Goal: Entertainment & Leisure: Consume media (video, audio)

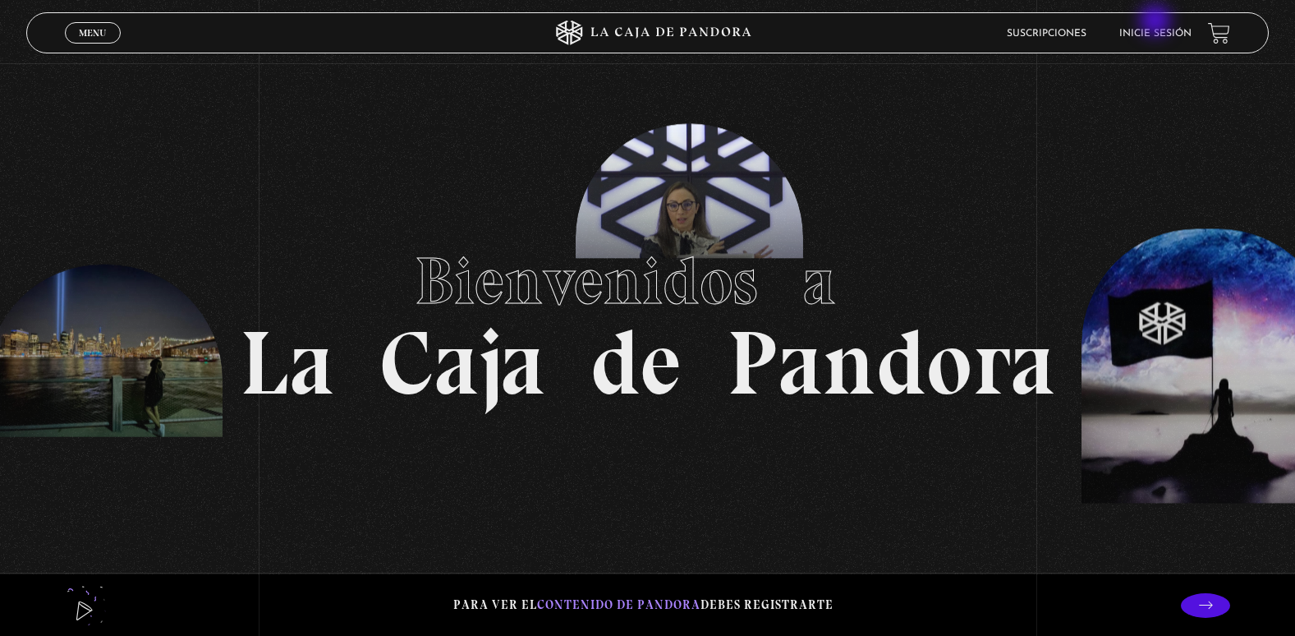
click at [1157, 22] on li "Inicie sesión" at bounding box center [1155, 33] width 72 height 25
click at [1064, 32] on link "Suscripciones" at bounding box center [1047, 34] width 80 height 10
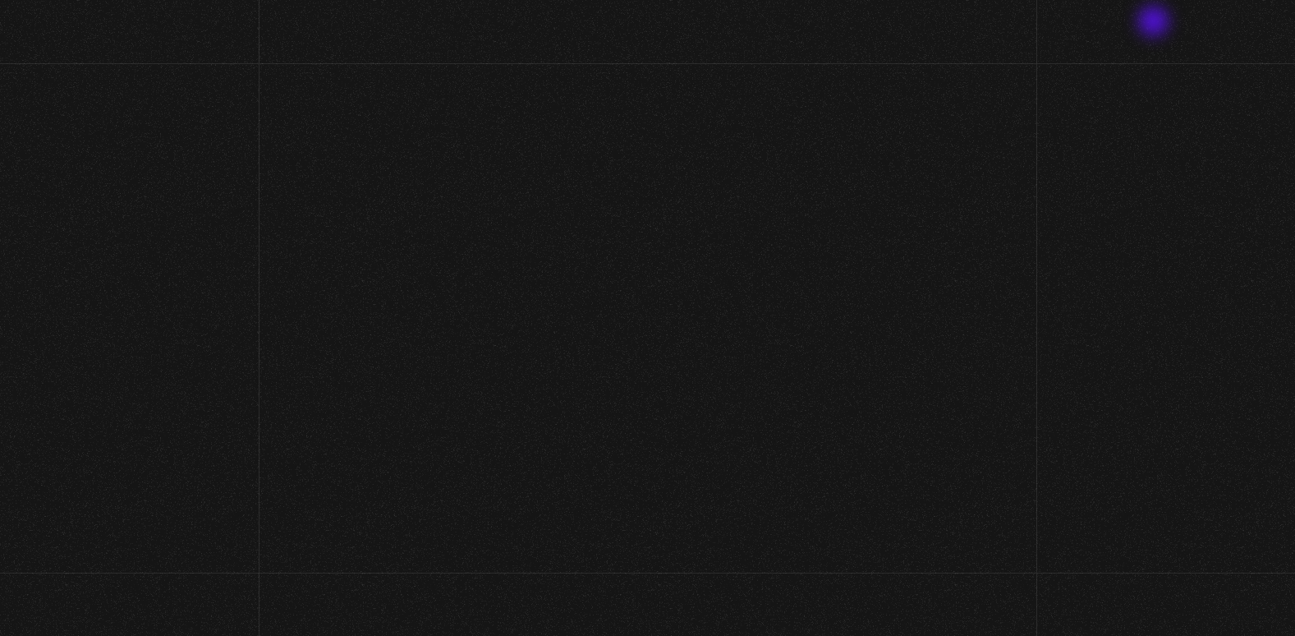
click at [1155, 23] on li "Inicie sesión" at bounding box center [1140, 33] width 70 height 25
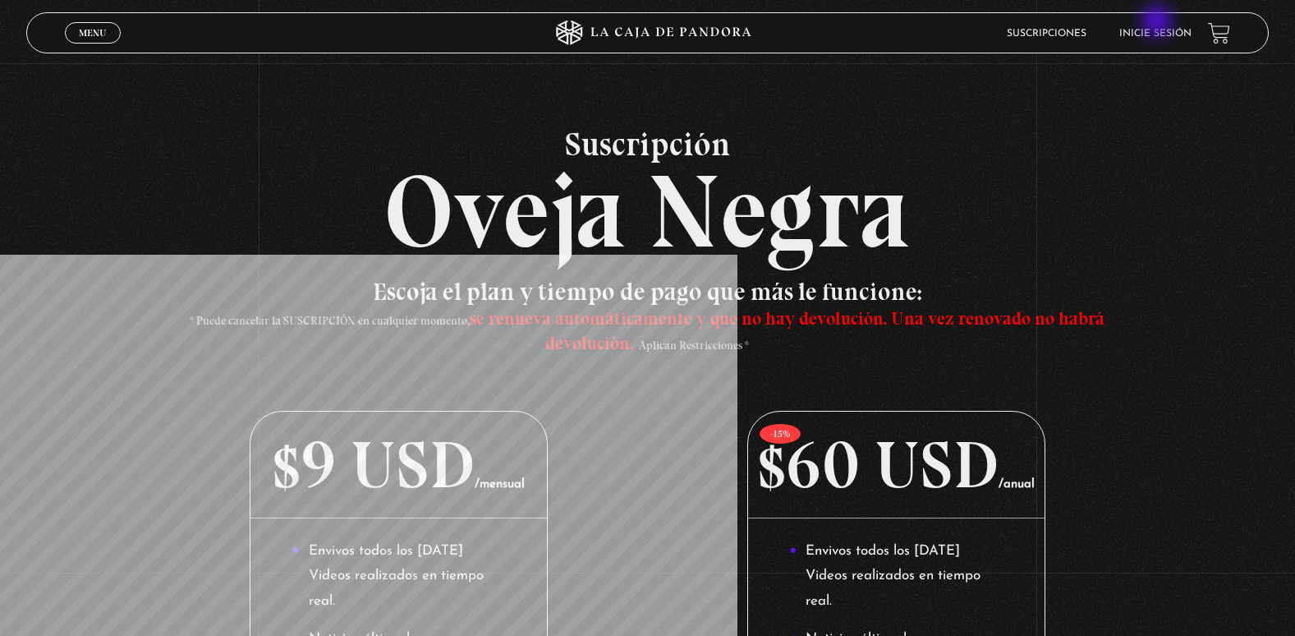
click at [1159, 23] on li "Inicie sesión" at bounding box center [1155, 33] width 72 height 25
click at [1173, 39] on li "Inicie sesión" at bounding box center [1155, 33] width 72 height 25
click at [1164, 34] on link "Inicie sesión" at bounding box center [1155, 34] width 72 height 10
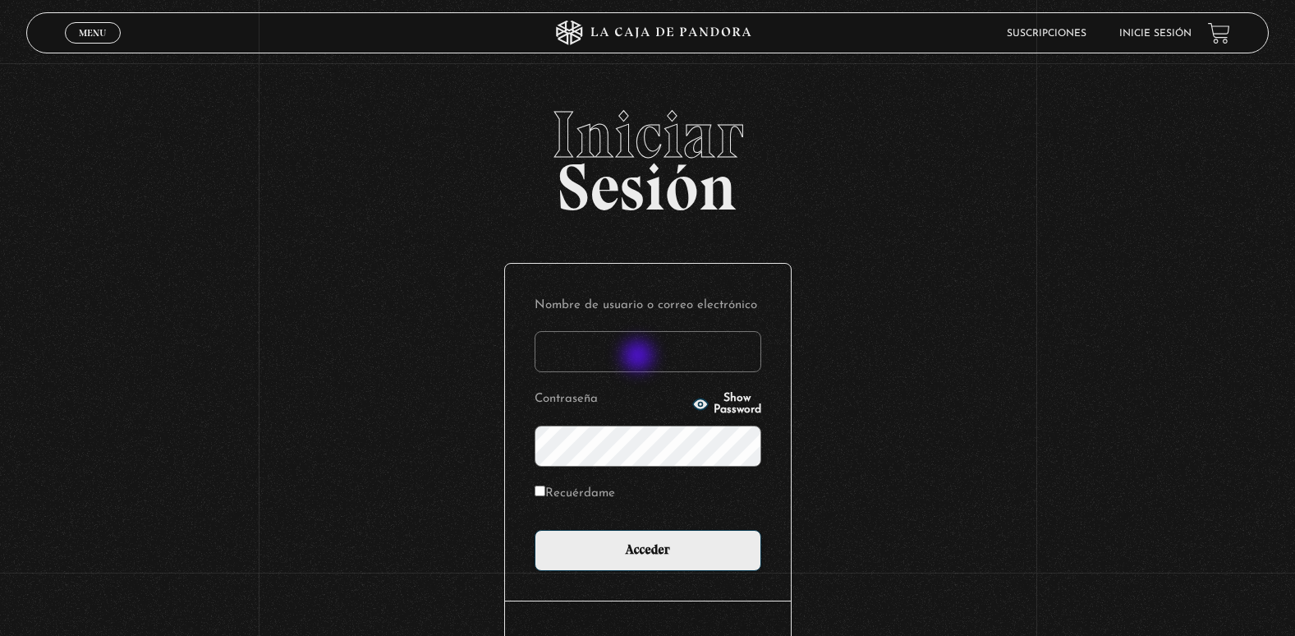
click at [640, 357] on input "Nombre de usuario o correo electrónico" at bounding box center [648, 351] width 227 height 41
type input "adriana.castillo071083@gmail.com"
click at [535, 530] on input "Acceder" at bounding box center [648, 550] width 227 height 41
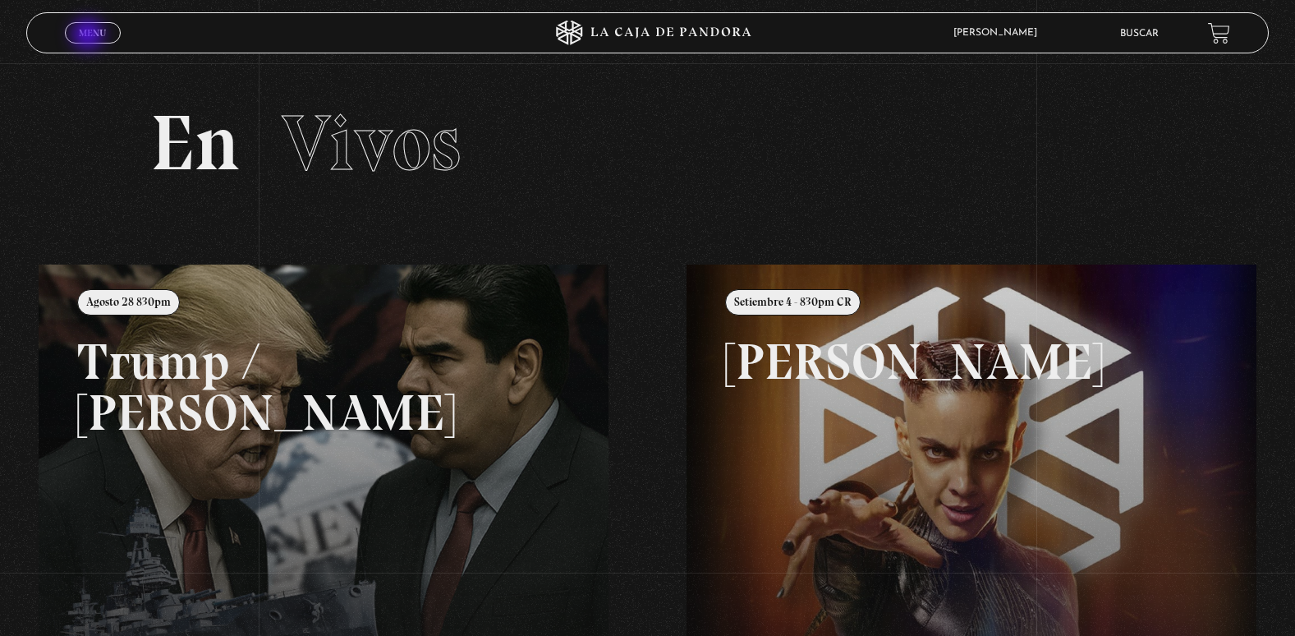
click at [90, 36] on span "Menu" at bounding box center [92, 33] width 27 height 10
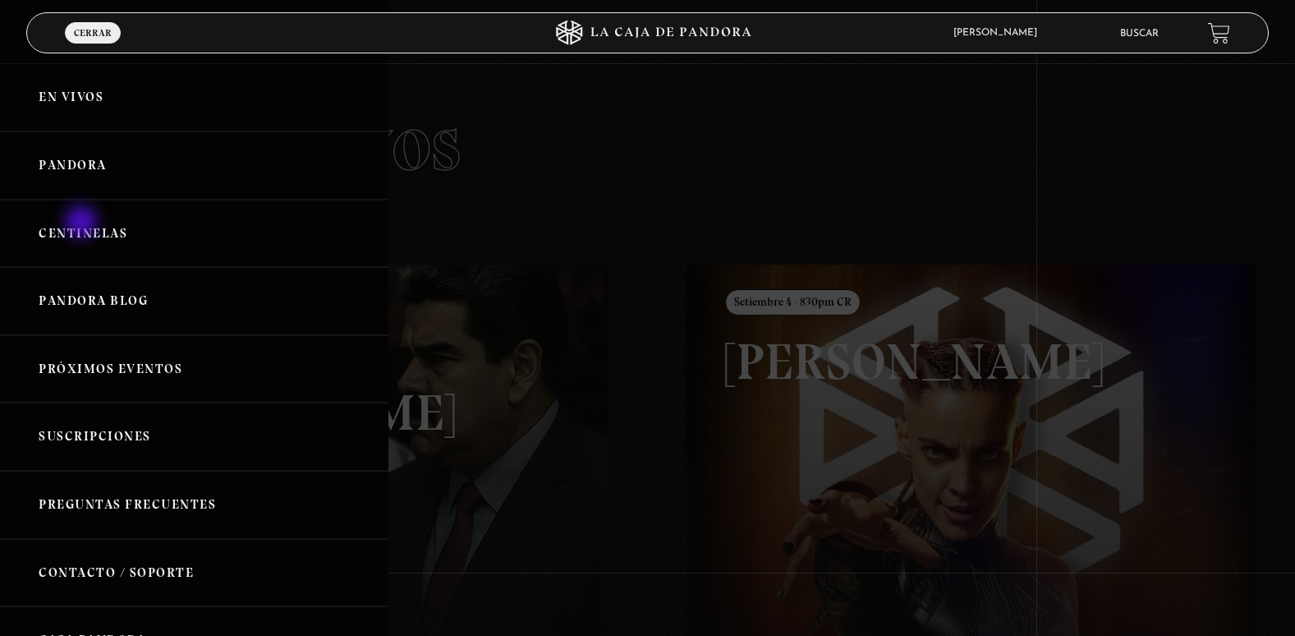
click at [83, 223] on link "Centinelas" at bounding box center [194, 234] width 388 height 68
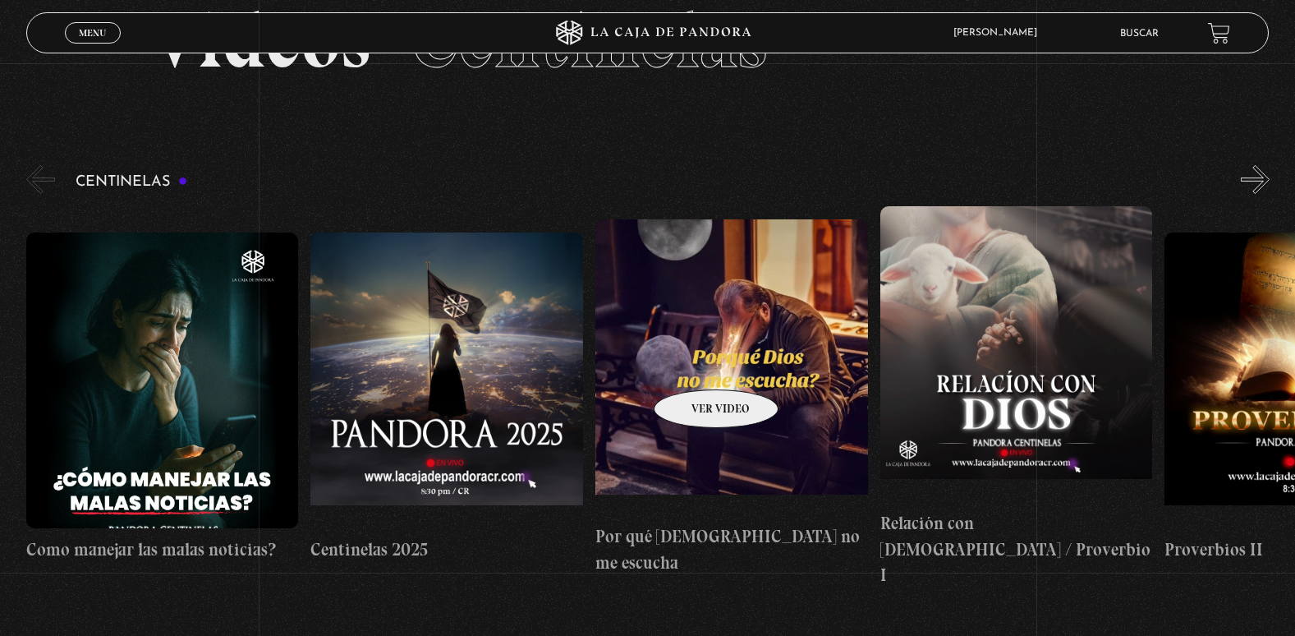
scroll to position [82, 0]
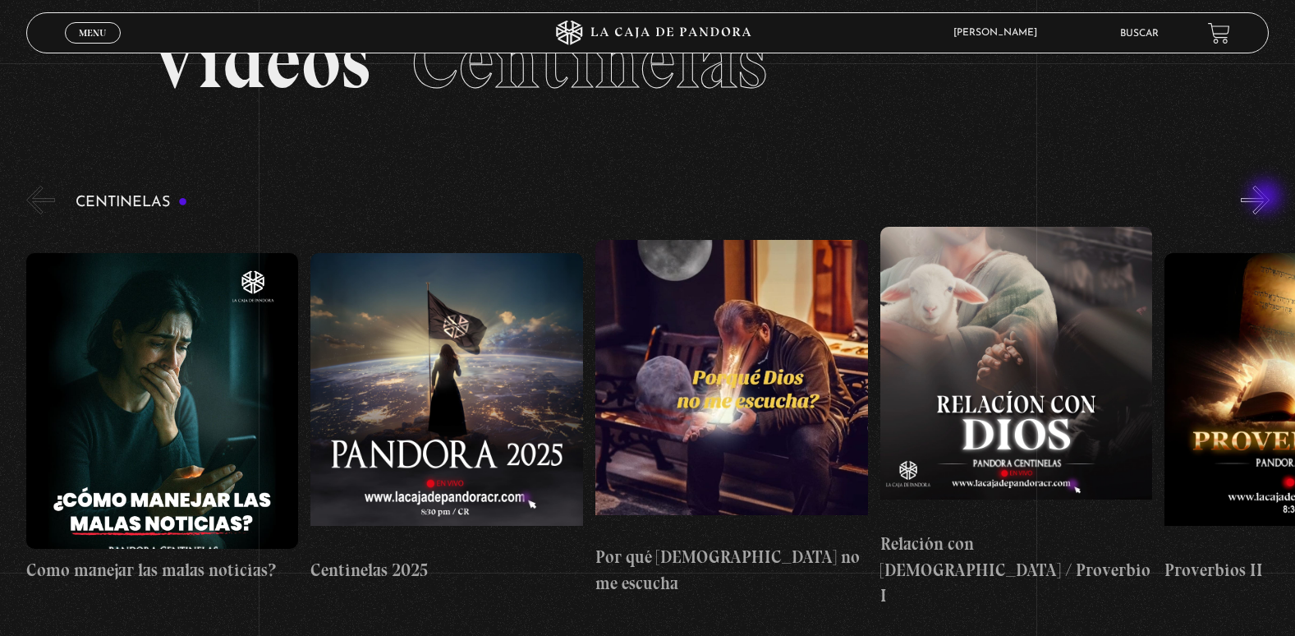
click at [1267, 198] on button "»" at bounding box center [1255, 200] width 29 height 29
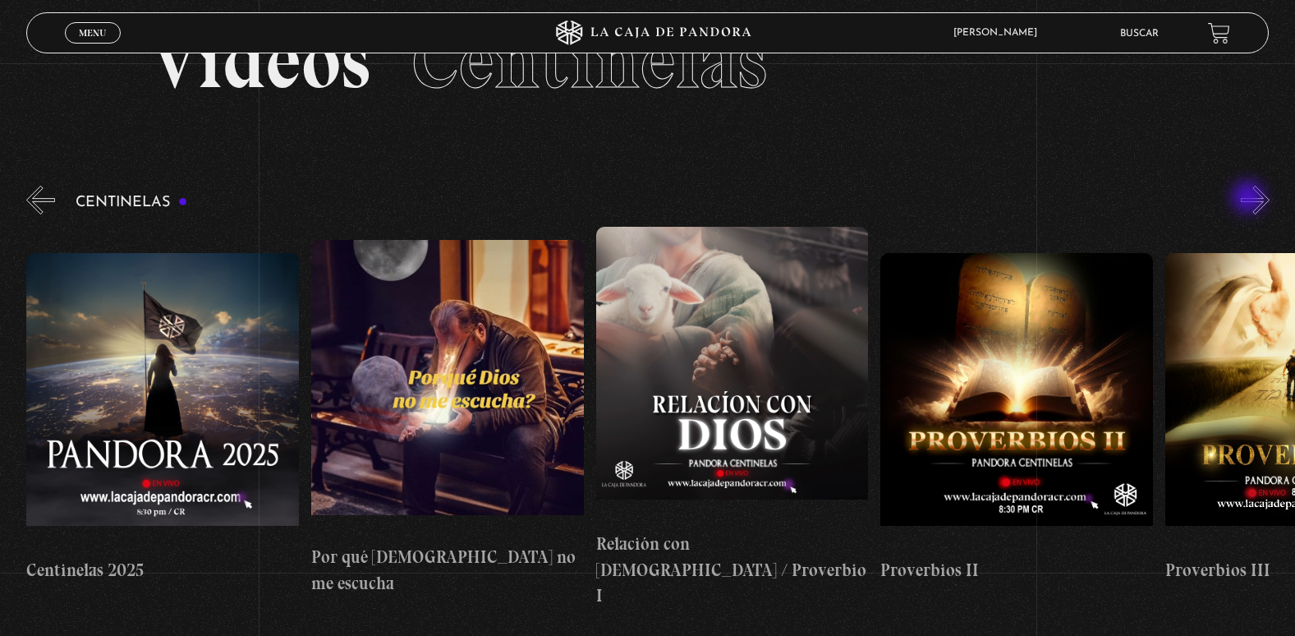
click at [1250, 199] on div "Centinelas" at bounding box center [660, 395] width 1269 height 426
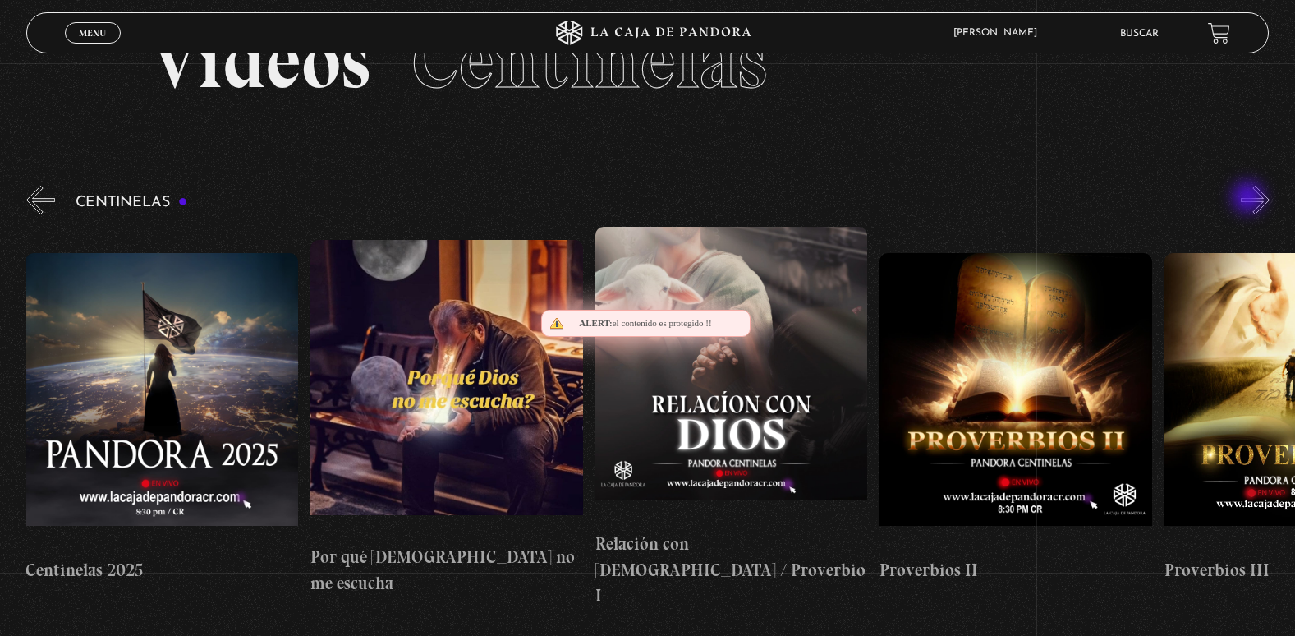
click at [1250, 199] on div "Centinelas" at bounding box center [660, 395] width 1269 height 426
click at [1269, 195] on button "»" at bounding box center [1255, 200] width 29 height 29
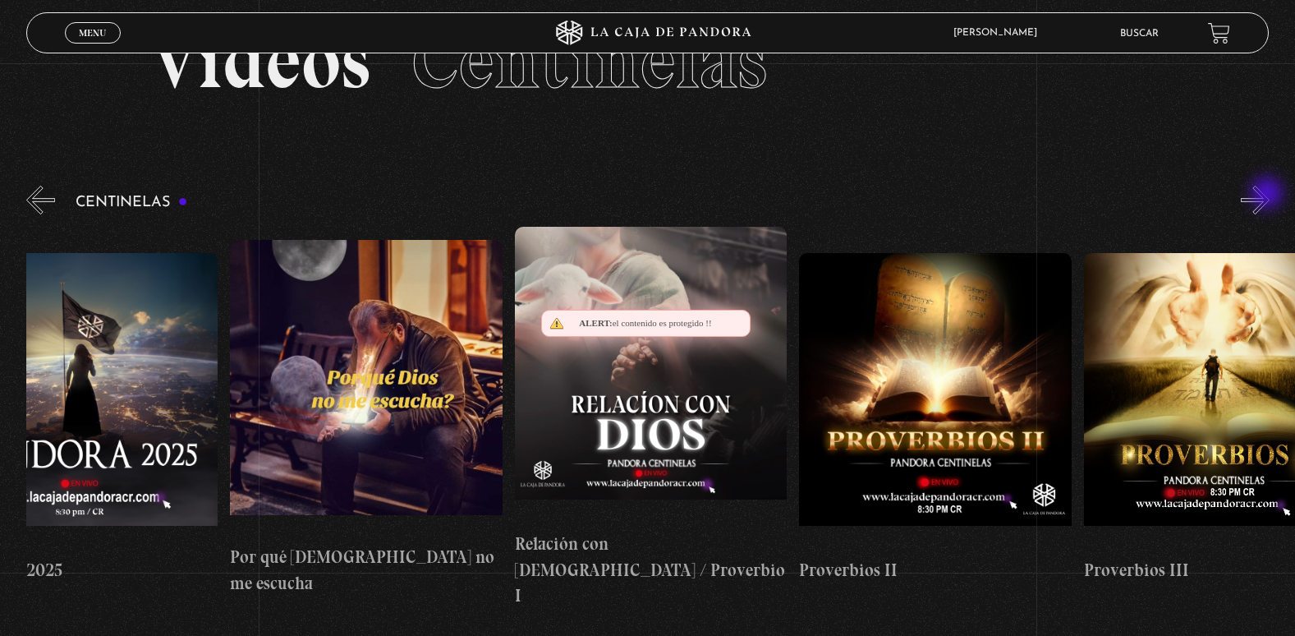
click at [1269, 195] on button "»" at bounding box center [1255, 200] width 29 height 29
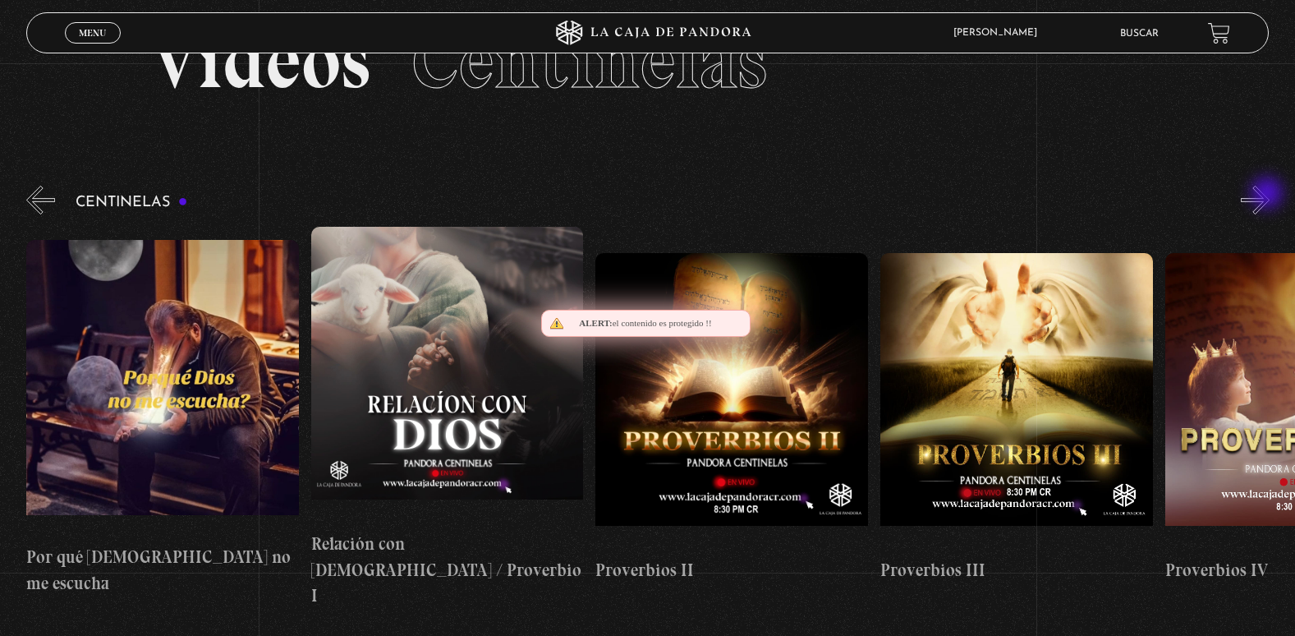
click at [1269, 195] on button "»" at bounding box center [1255, 200] width 29 height 29
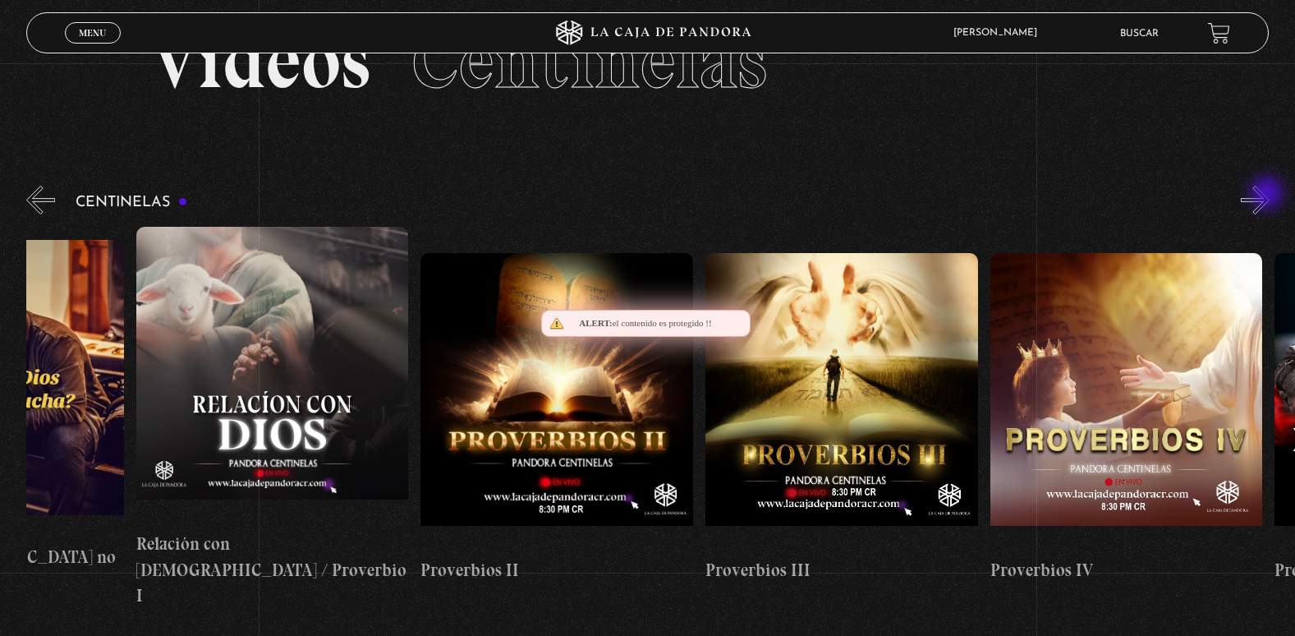
click at [1269, 195] on button "»" at bounding box center [1255, 200] width 29 height 29
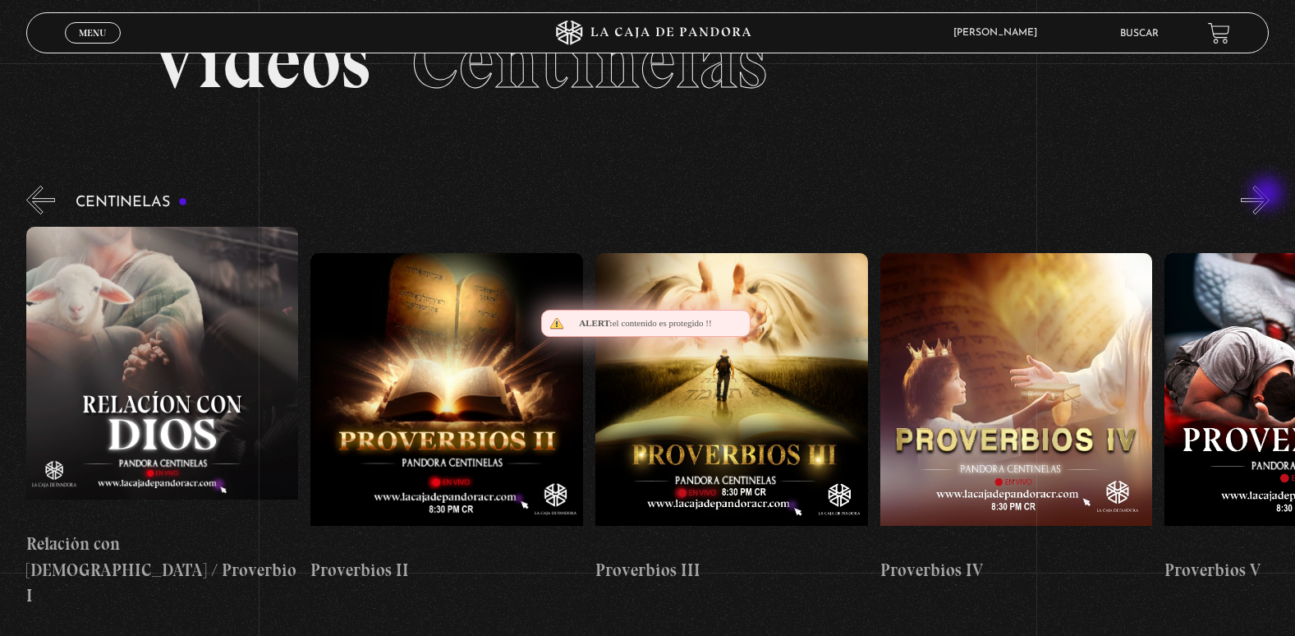
click at [1269, 195] on button "»" at bounding box center [1255, 200] width 29 height 29
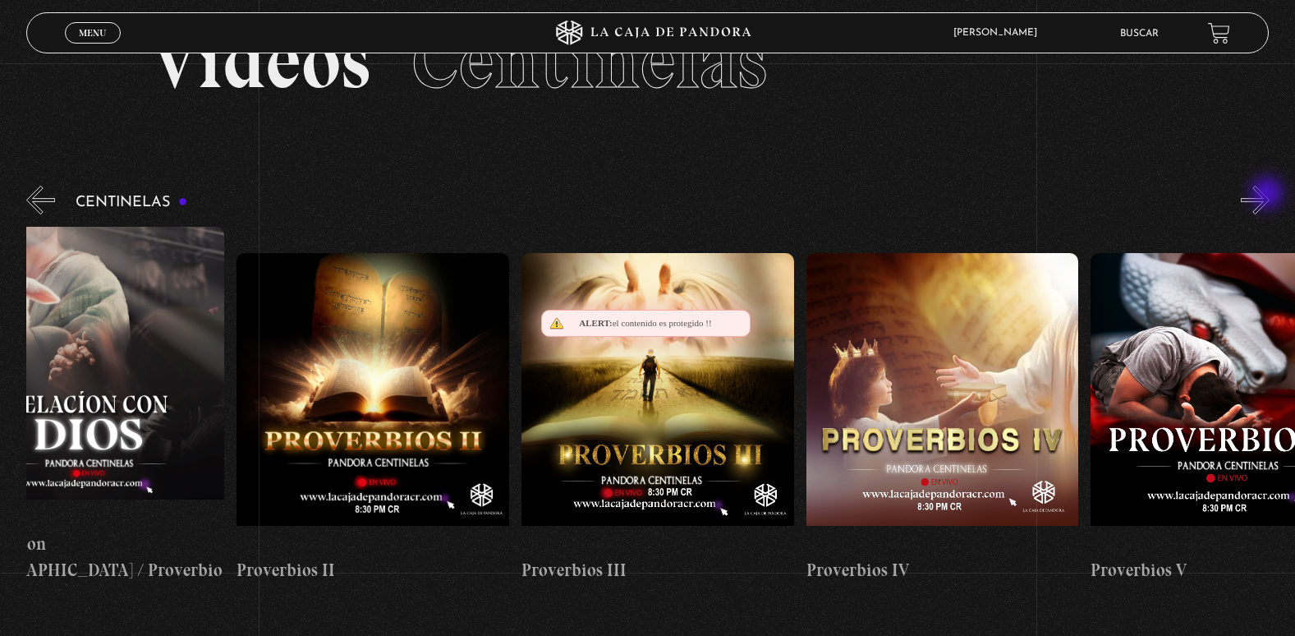
click at [1269, 195] on button "»" at bounding box center [1255, 200] width 29 height 29
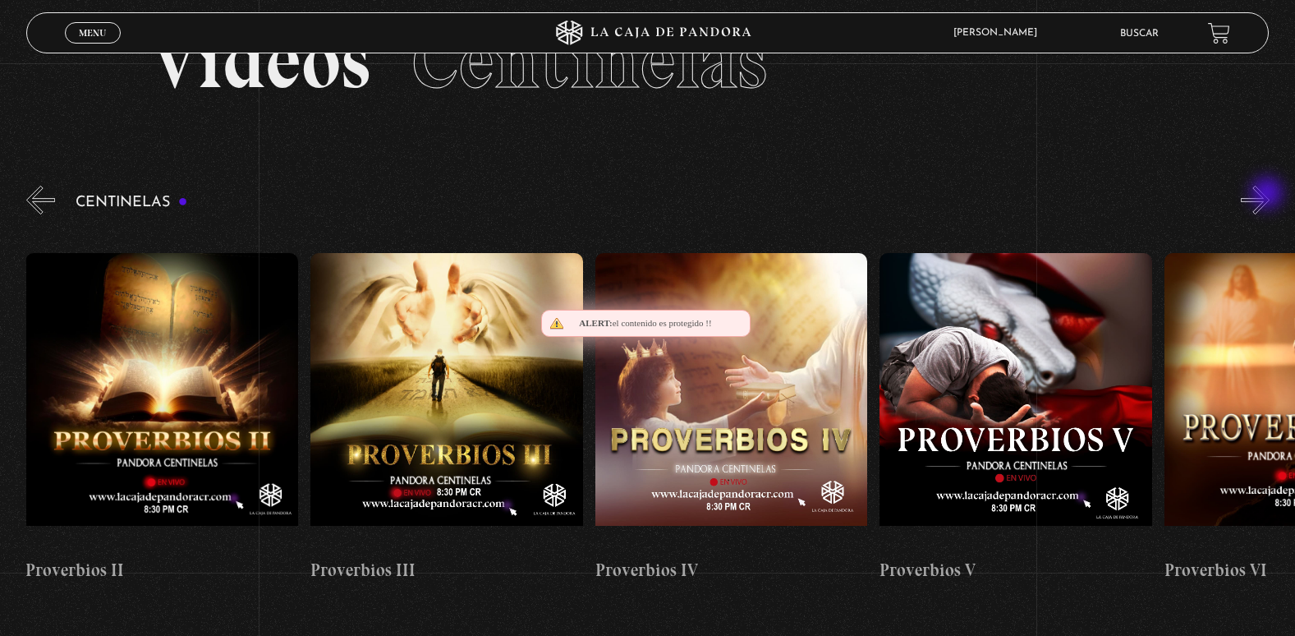
click at [1269, 195] on button "»" at bounding box center [1255, 200] width 29 height 29
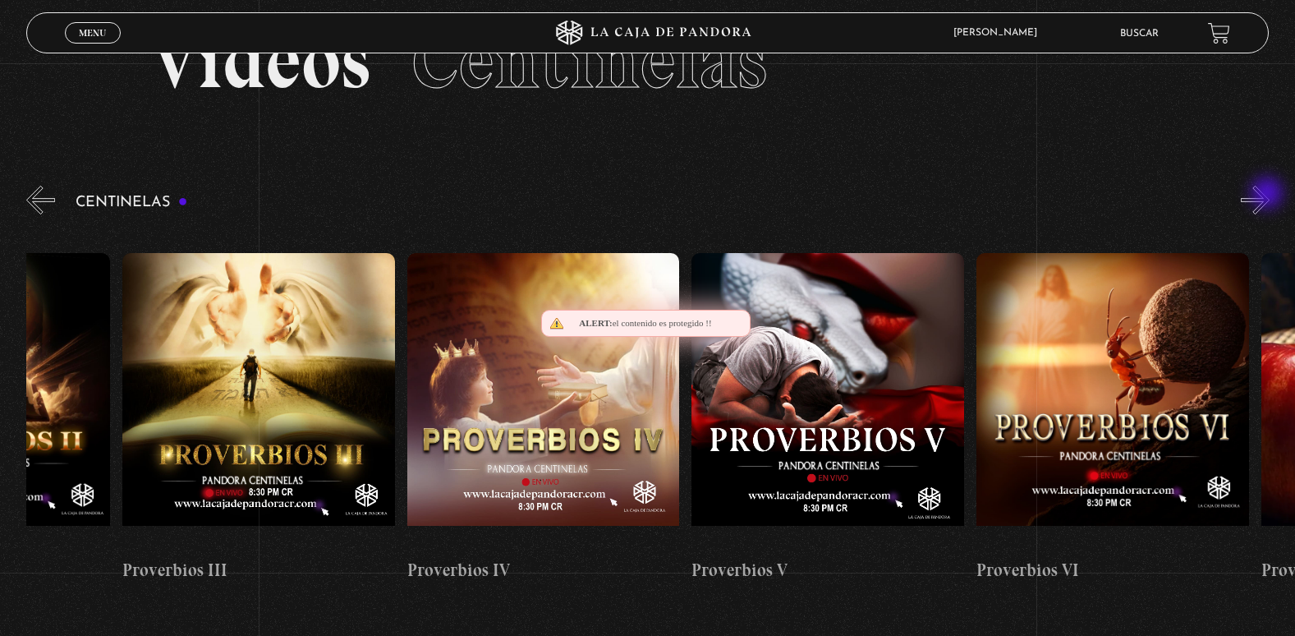
click at [1269, 195] on button "»" at bounding box center [1255, 200] width 29 height 29
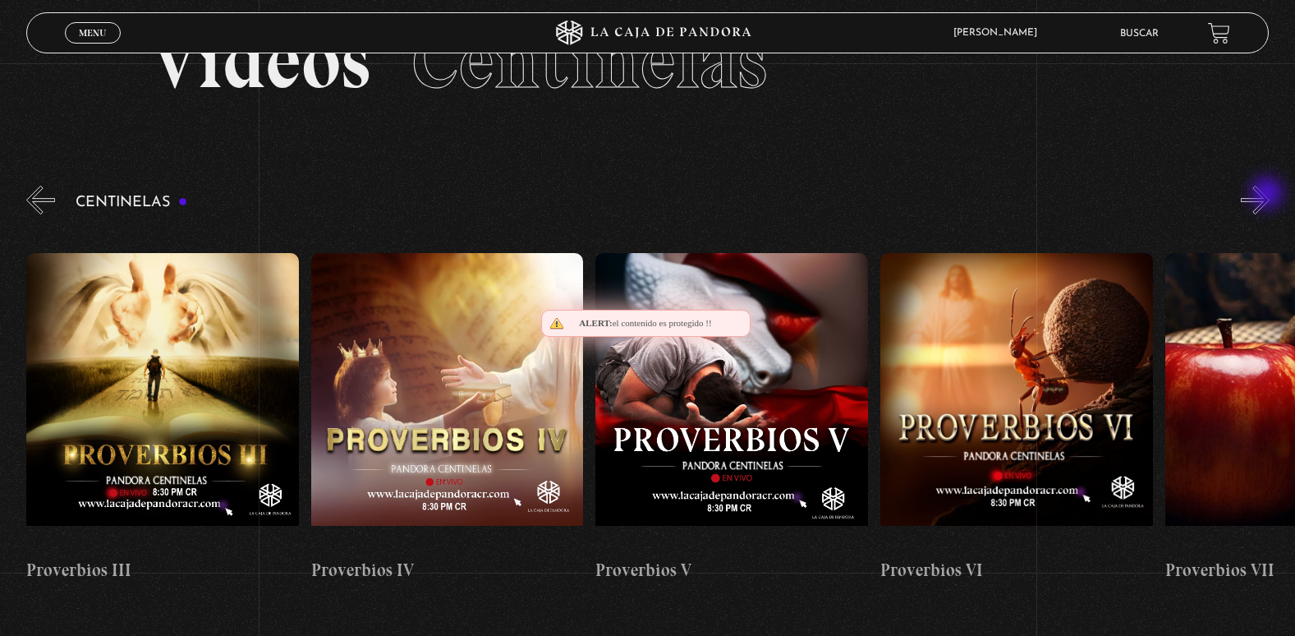
click at [1269, 195] on button "»" at bounding box center [1255, 200] width 29 height 29
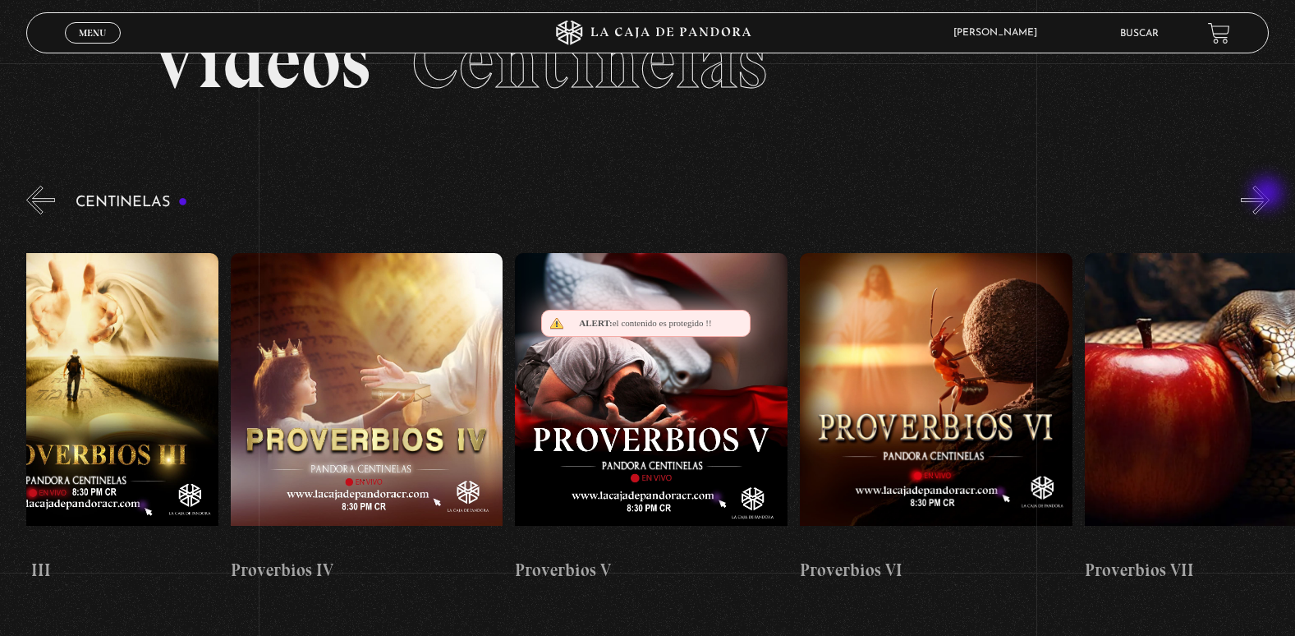
click at [1269, 195] on button "»" at bounding box center [1255, 200] width 29 height 29
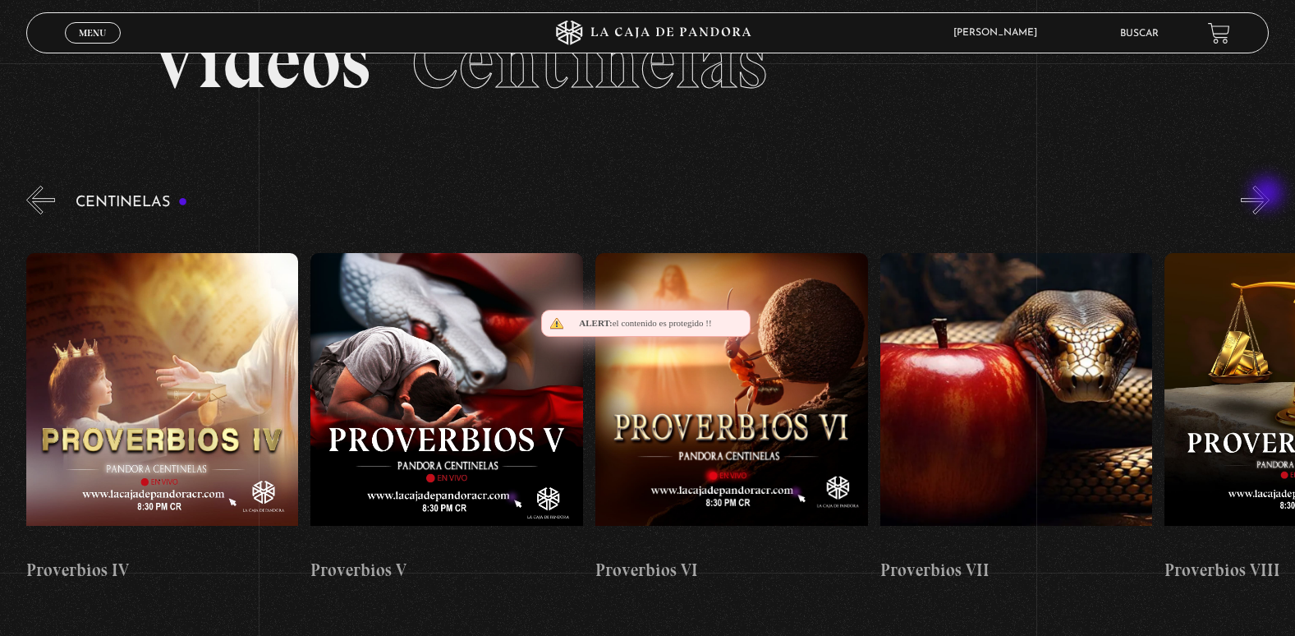
click at [1269, 195] on button "»" at bounding box center [1255, 200] width 29 height 29
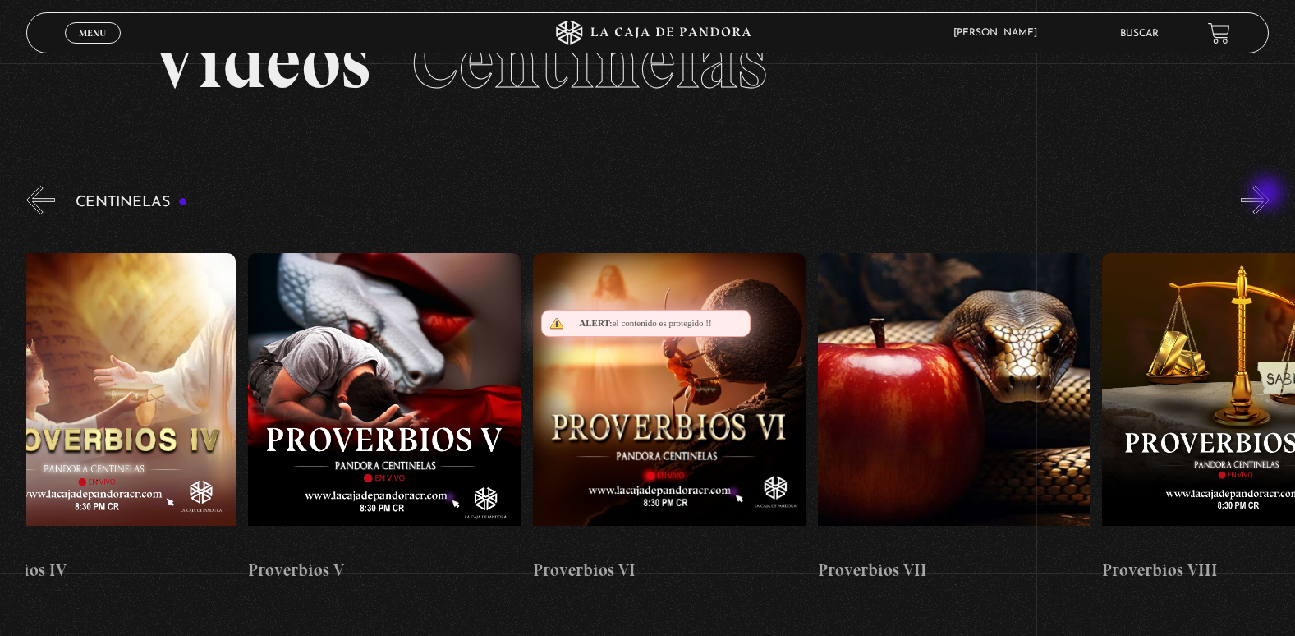
click at [1269, 195] on button "»" at bounding box center [1255, 200] width 29 height 29
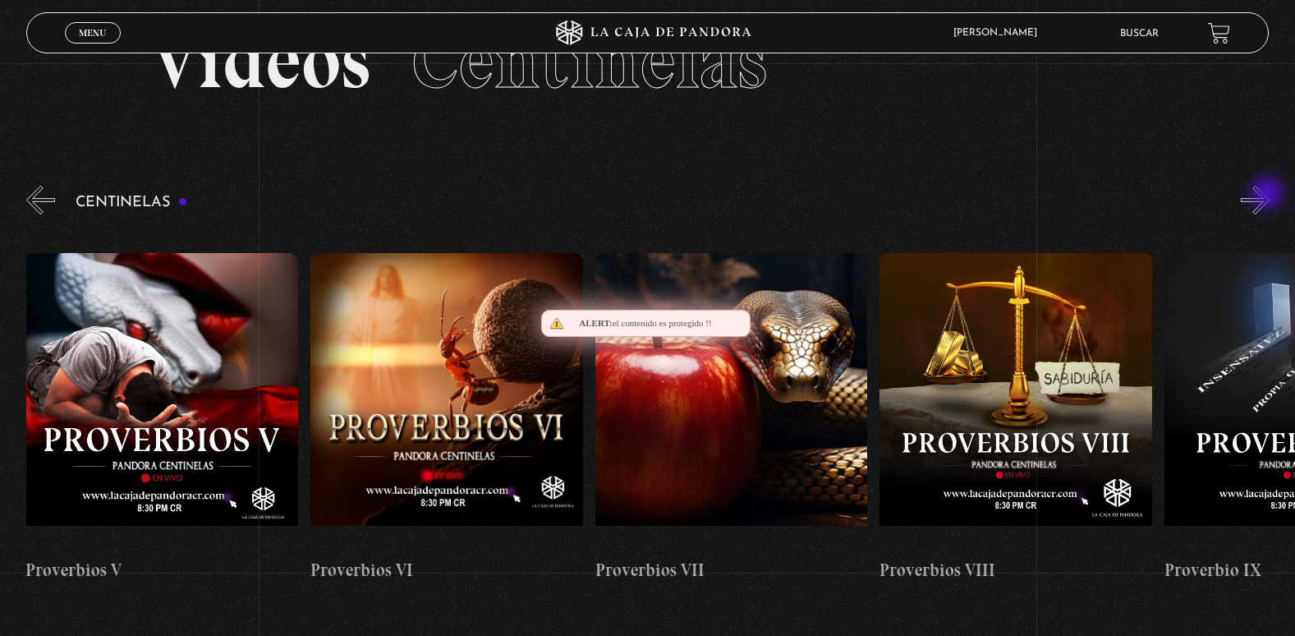
click at [1269, 195] on button "»" at bounding box center [1255, 200] width 29 height 29
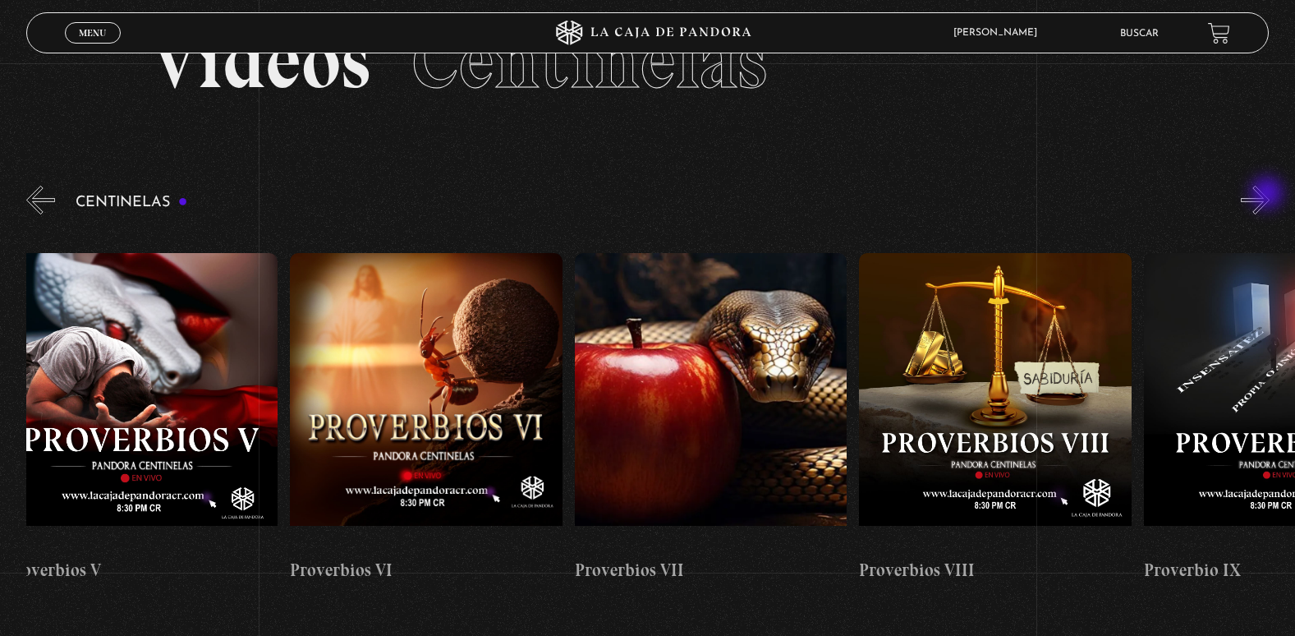
click at [1269, 195] on button "»" at bounding box center [1255, 200] width 29 height 29
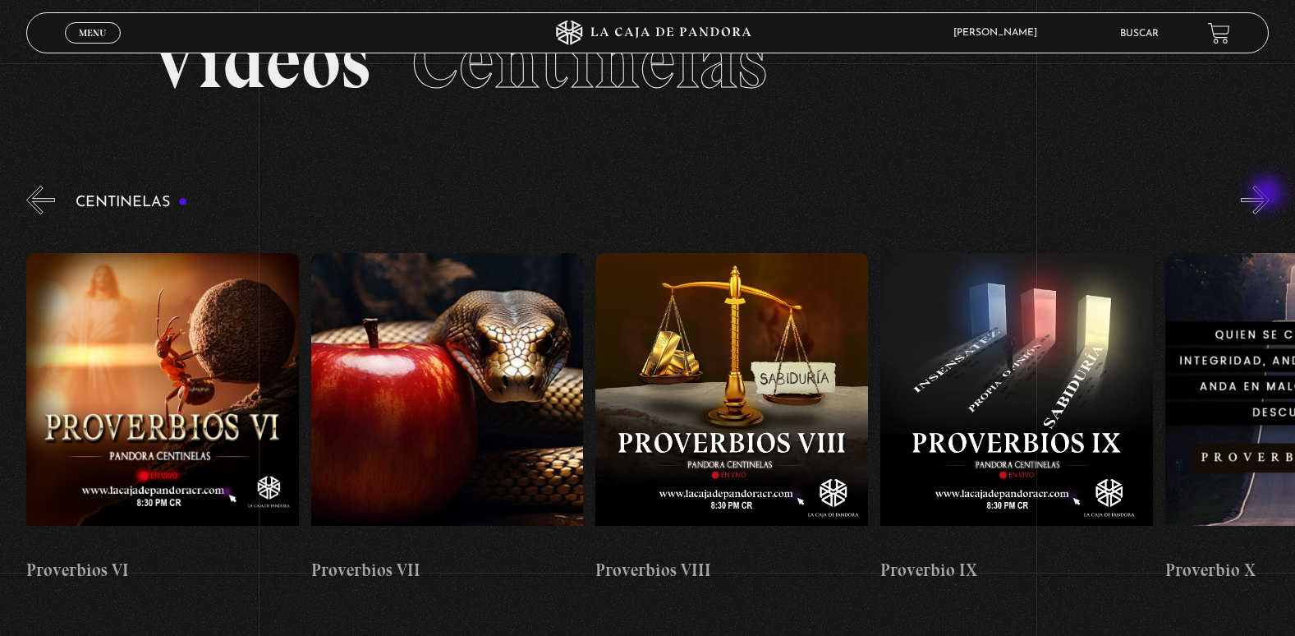
click at [1269, 195] on button "»" at bounding box center [1255, 200] width 29 height 29
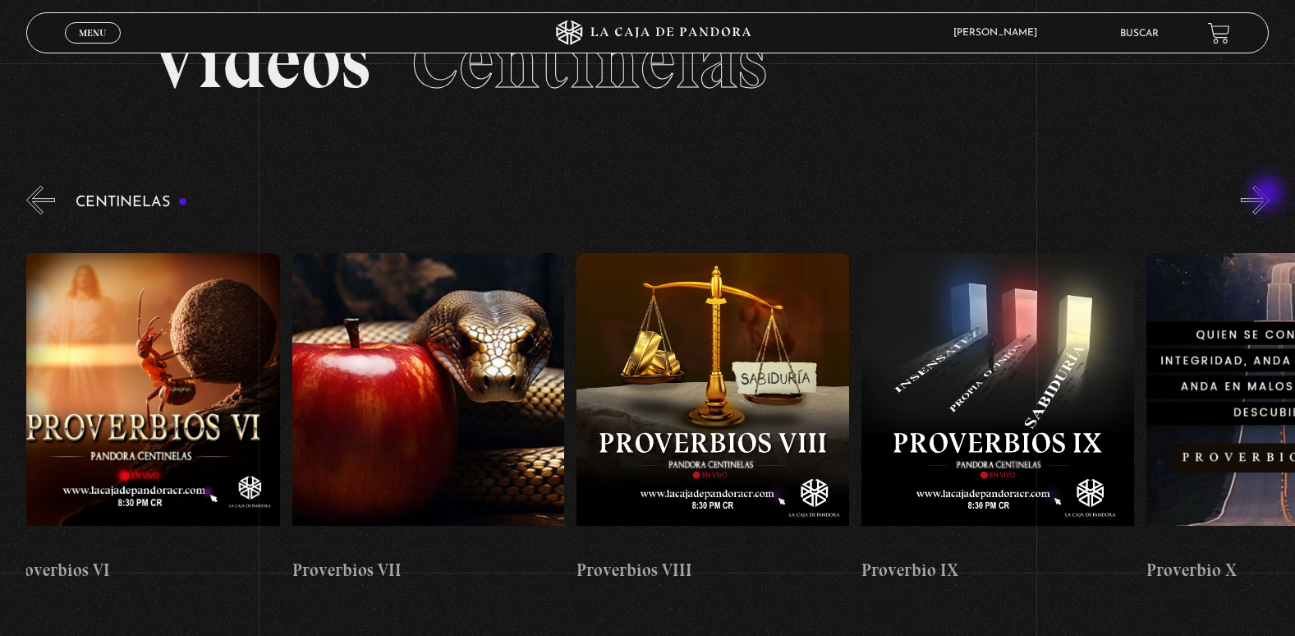
click at [1269, 195] on button "»" at bounding box center [1255, 200] width 29 height 29
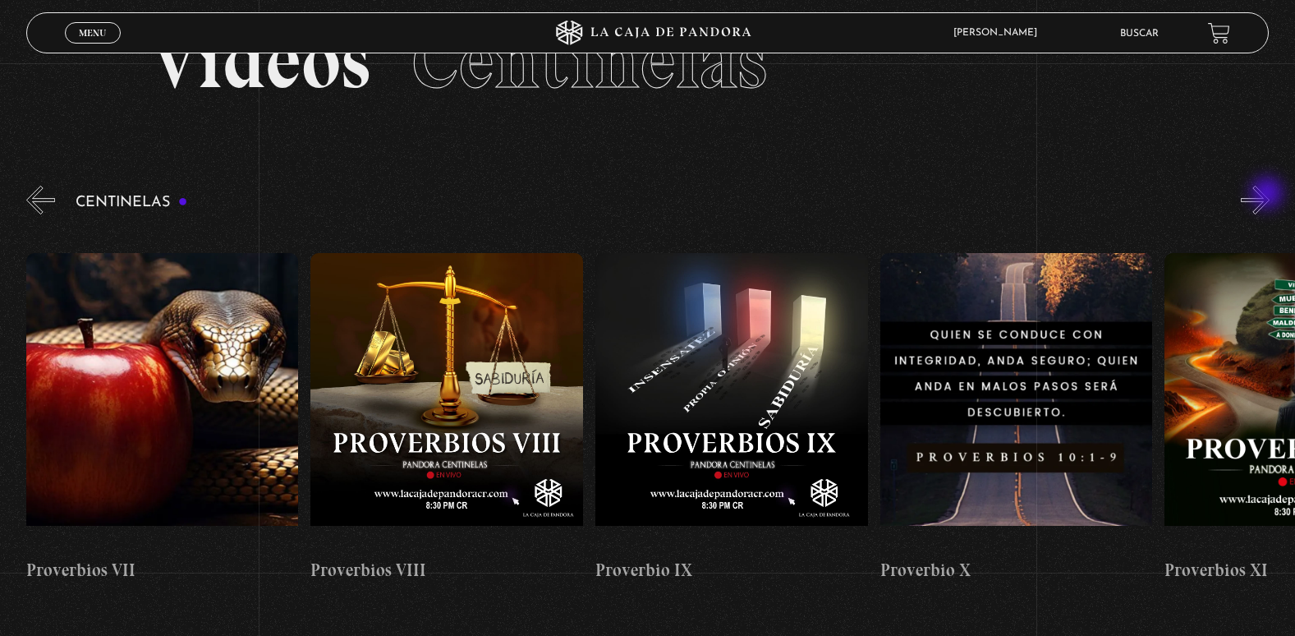
click at [1269, 195] on button "»" at bounding box center [1255, 200] width 29 height 29
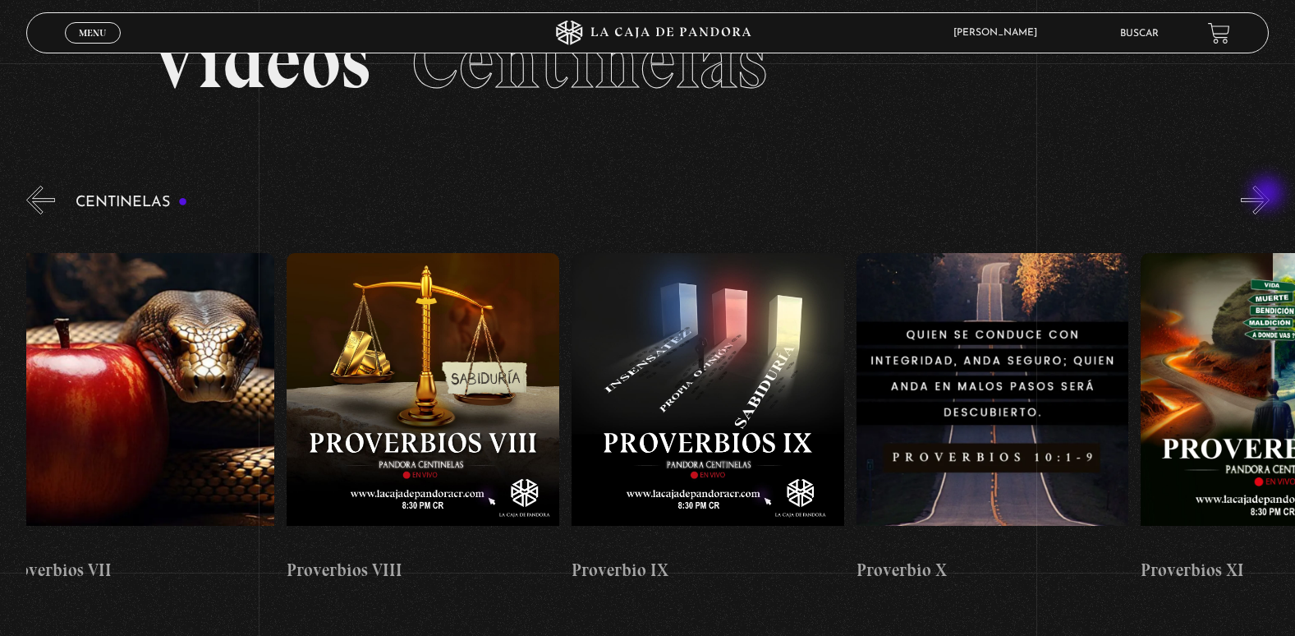
click at [1269, 195] on button "»" at bounding box center [1255, 200] width 29 height 29
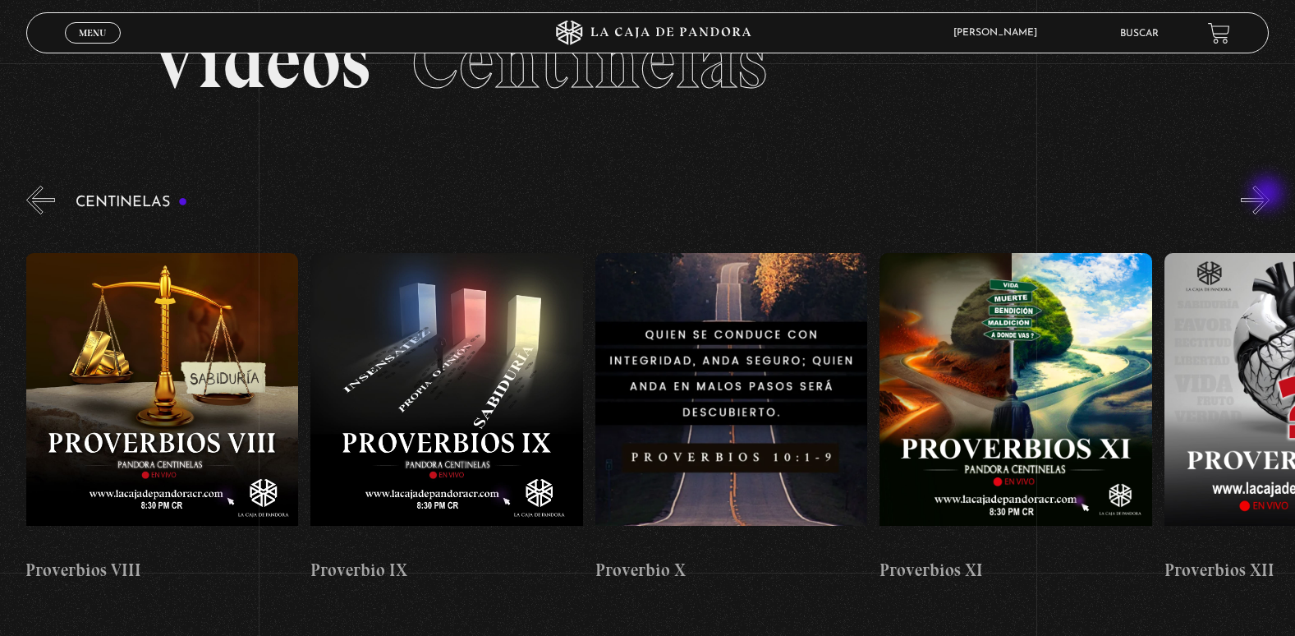
click at [1269, 195] on button "»" at bounding box center [1255, 200] width 29 height 29
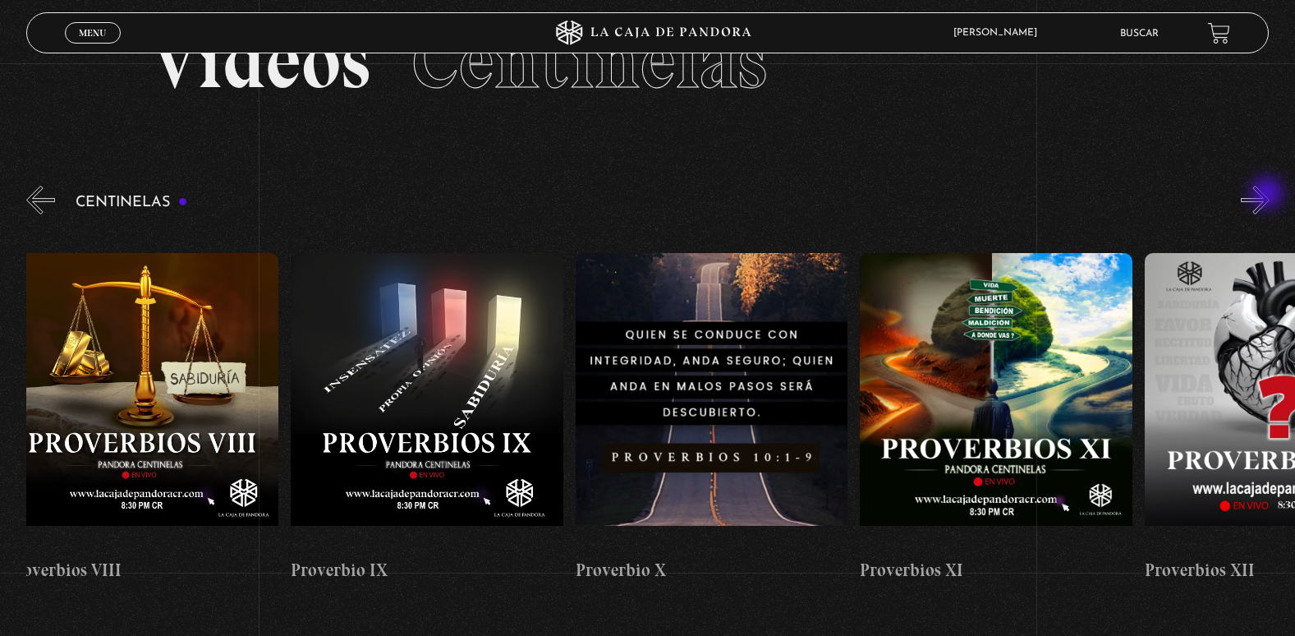
click at [1269, 195] on button "»" at bounding box center [1255, 200] width 29 height 29
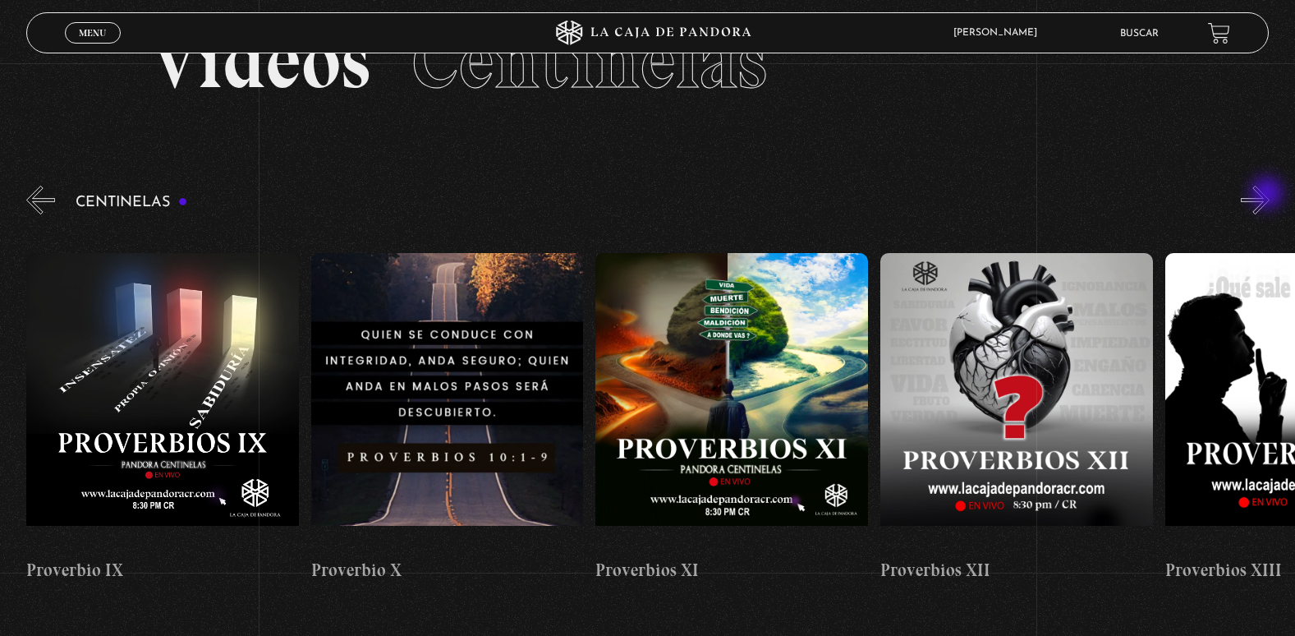
click at [1269, 195] on button "»" at bounding box center [1255, 200] width 29 height 29
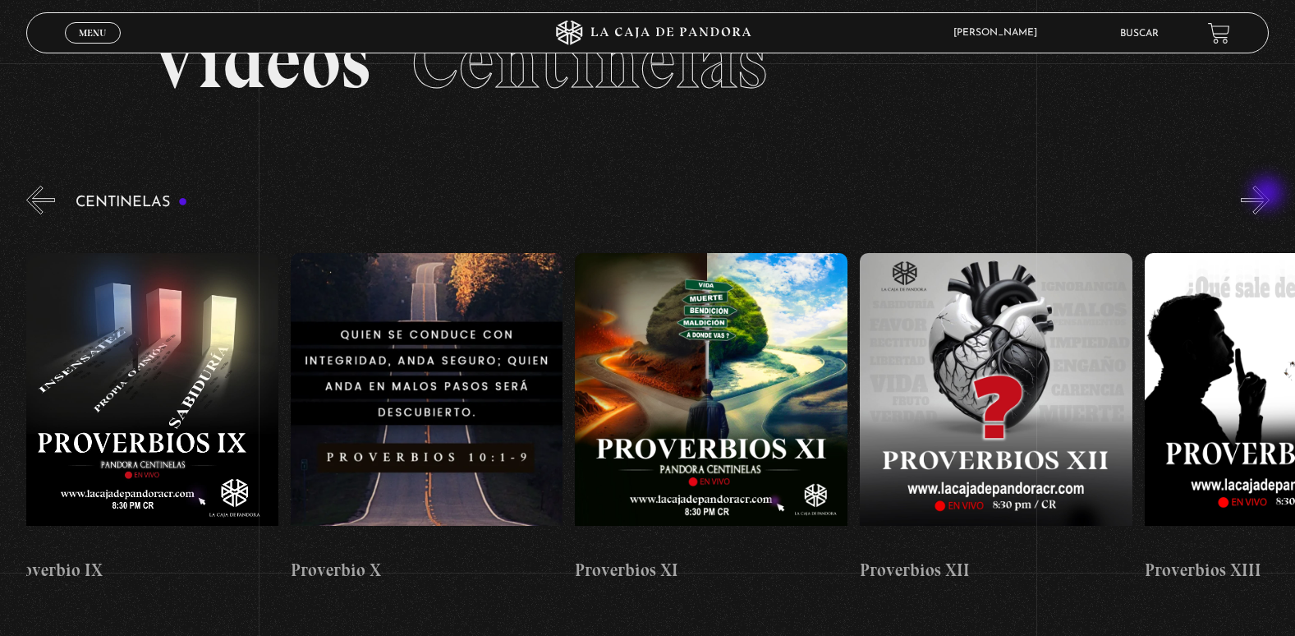
click at [1269, 195] on button "»" at bounding box center [1255, 200] width 29 height 29
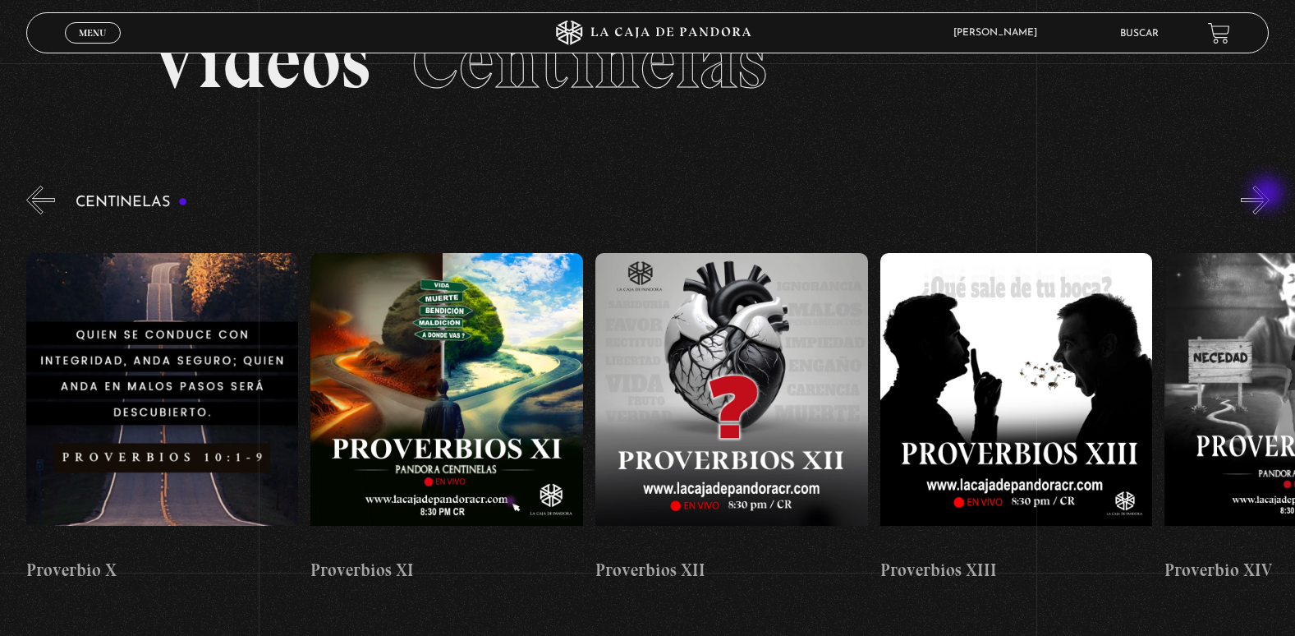
click at [1269, 195] on button "»" at bounding box center [1255, 200] width 29 height 29
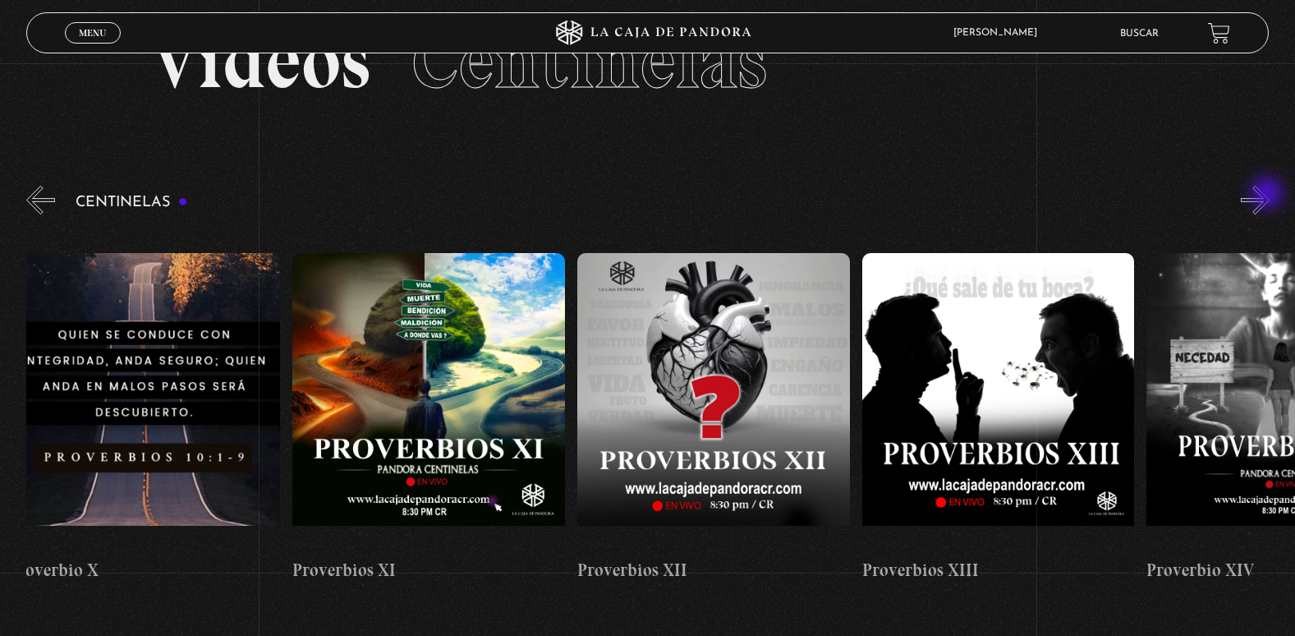
click at [1269, 195] on button "»" at bounding box center [1255, 200] width 29 height 29
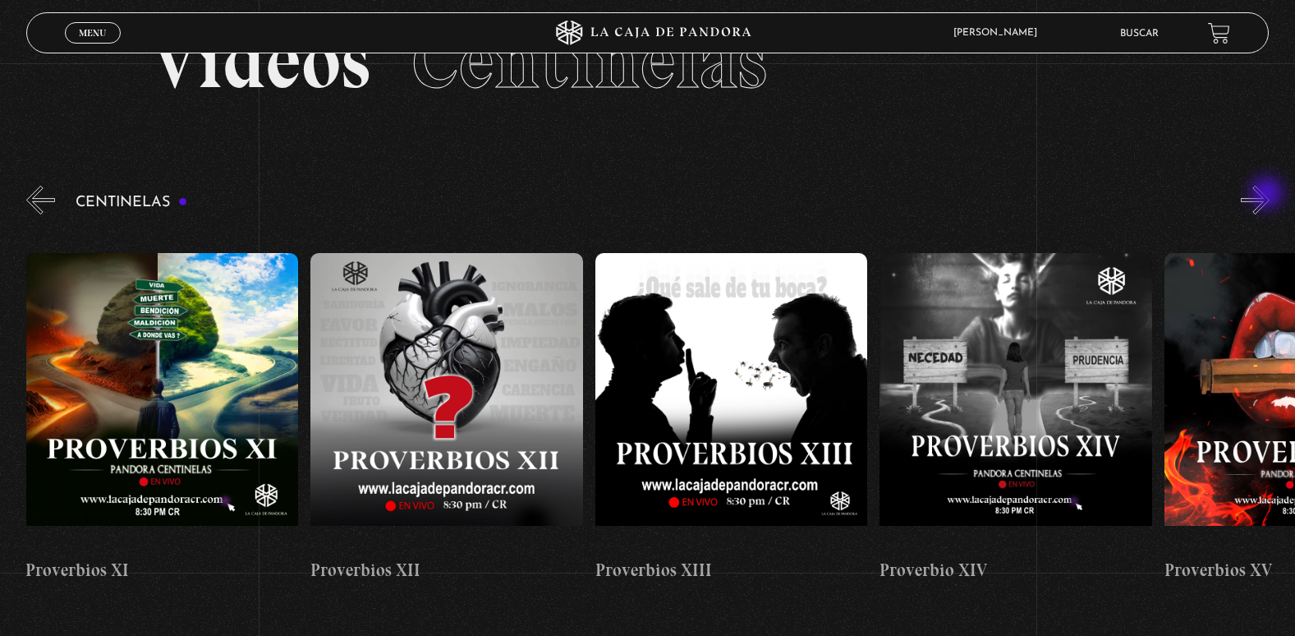
click at [1269, 195] on button "»" at bounding box center [1255, 200] width 29 height 29
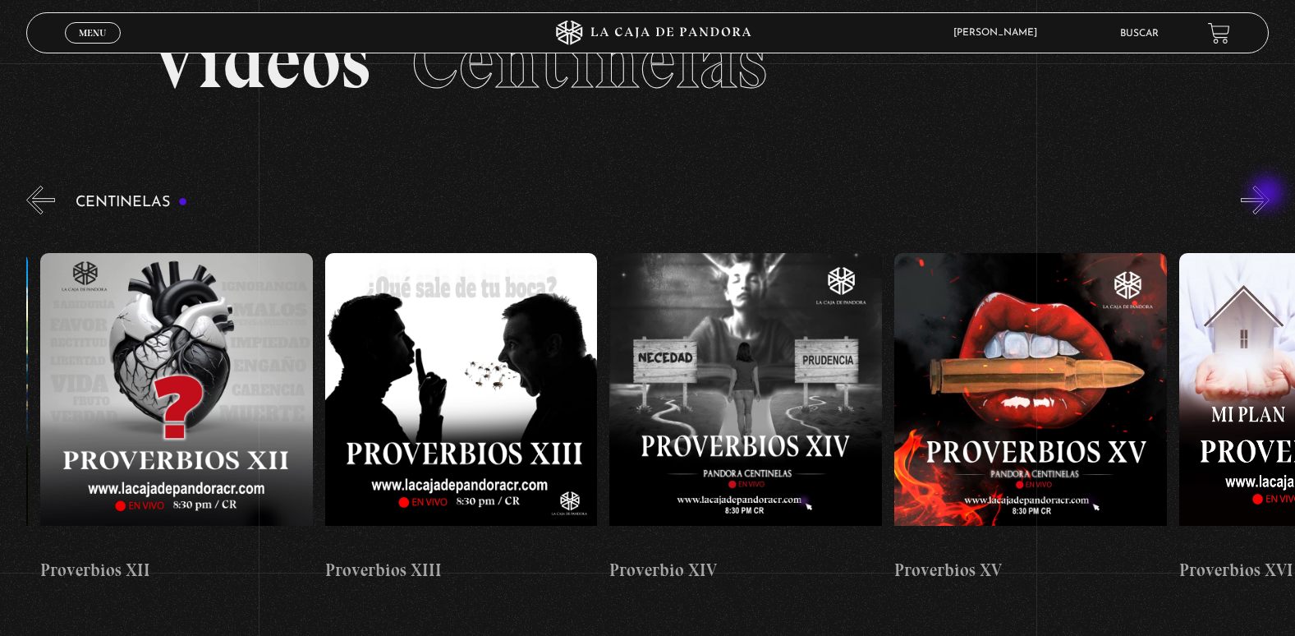
click at [1269, 195] on button "»" at bounding box center [1255, 200] width 29 height 29
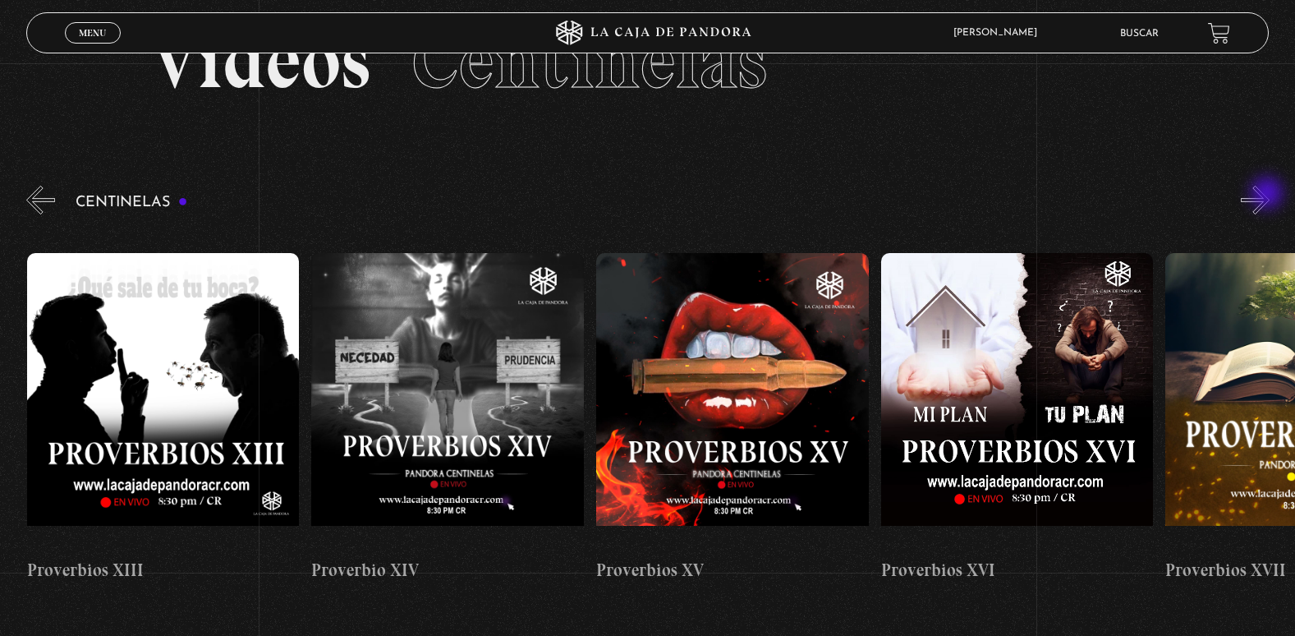
click at [1269, 195] on button "»" at bounding box center [1255, 200] width 29 height 29
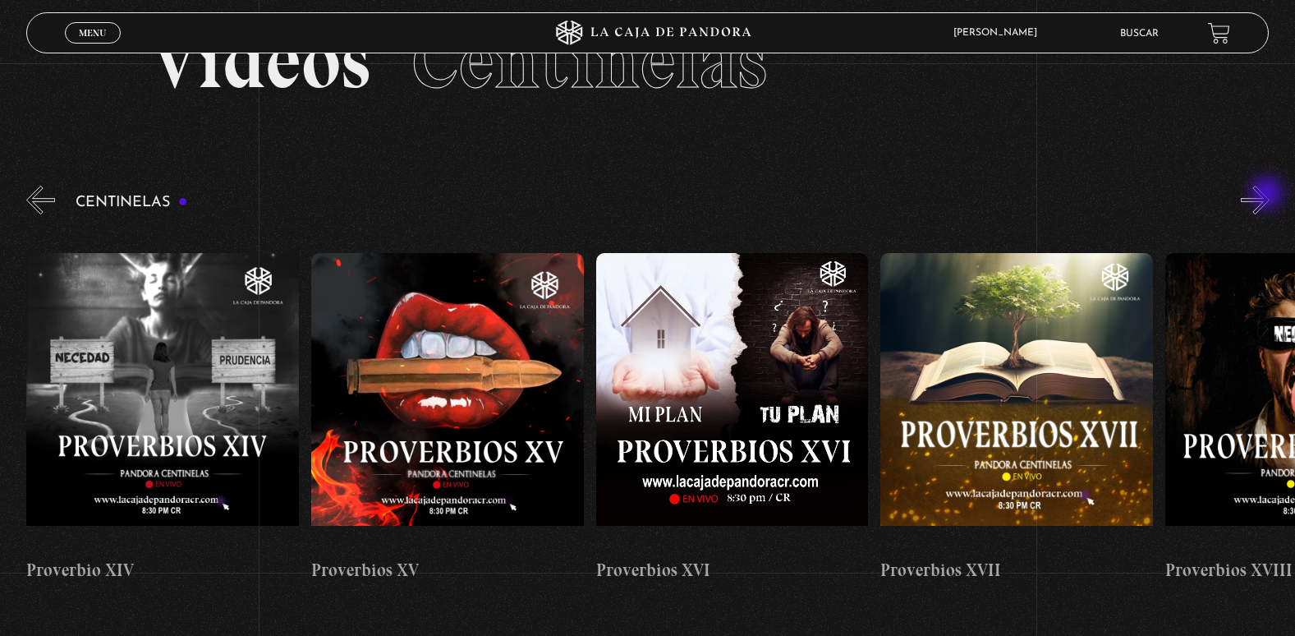
click at [1269, 195] on button "»" at bounding box center [1255, 200] width 29 height 29
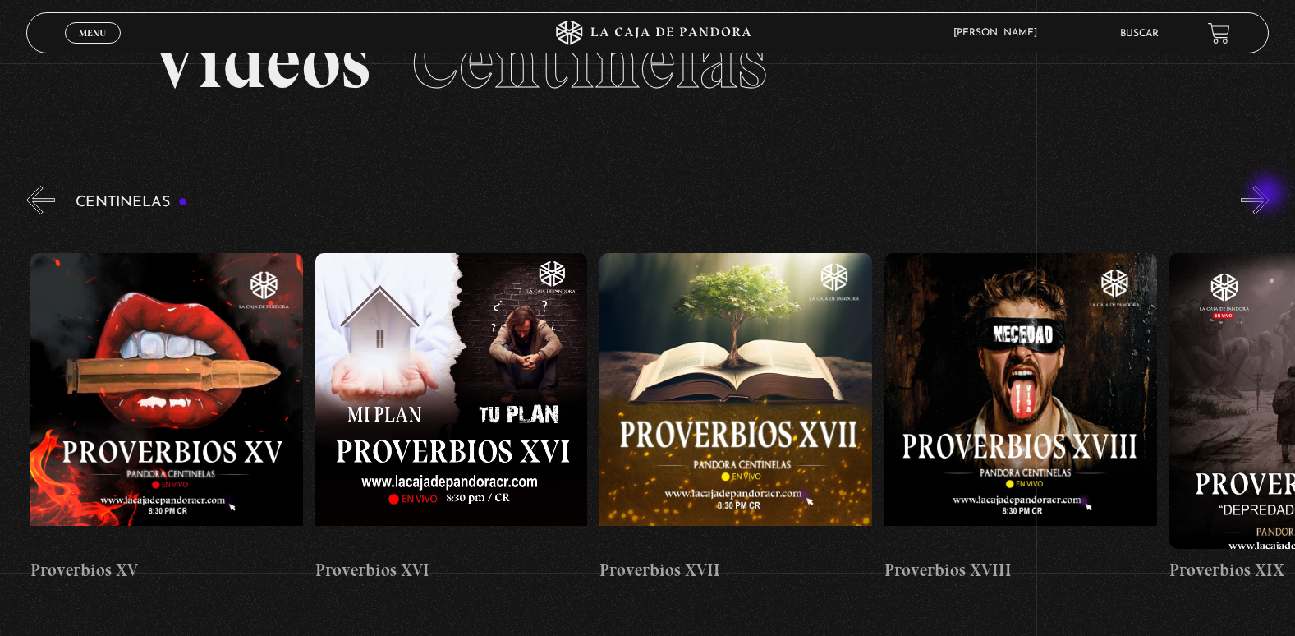
click at [1269, 195] on button "»" at bounding box center [1255, 200] width 29 height 29
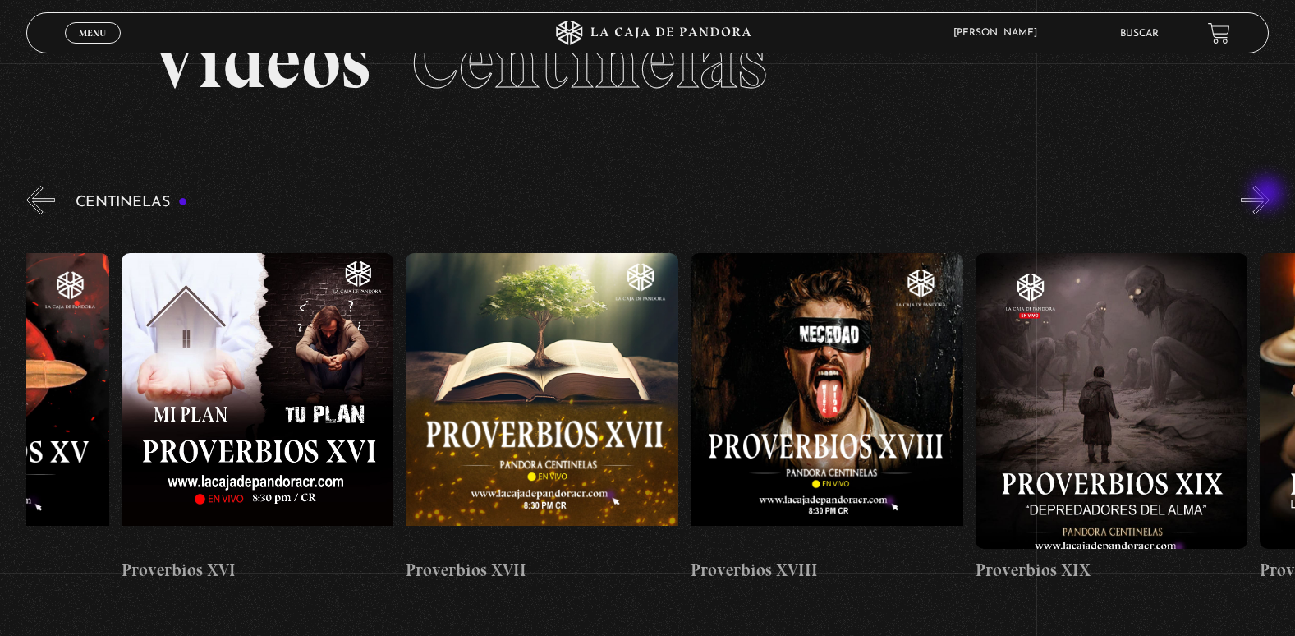
click at [1269, 195] on button "»" at bounding box center [1255, 200] width 29 height 29
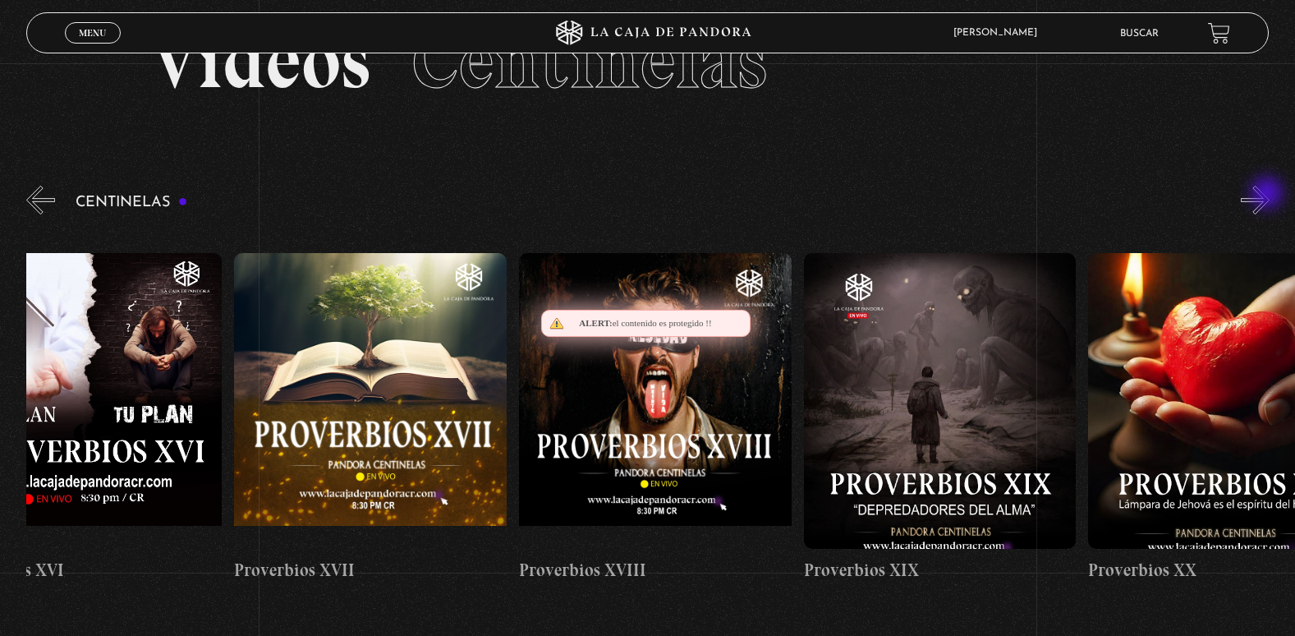
click at [1269, 195] on button "»" at bounding box center [1255, 200] width 29 height 29
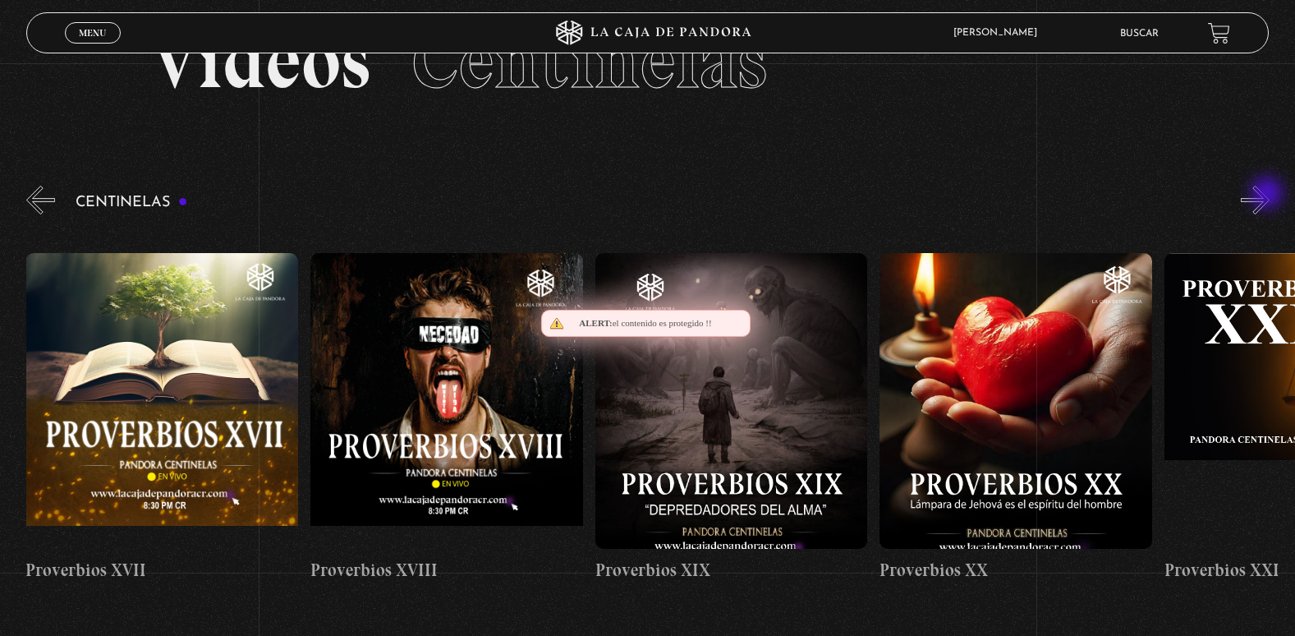
click at [1269, 195] on button "»" at bounding box center [1255, 200] width 29 height 29
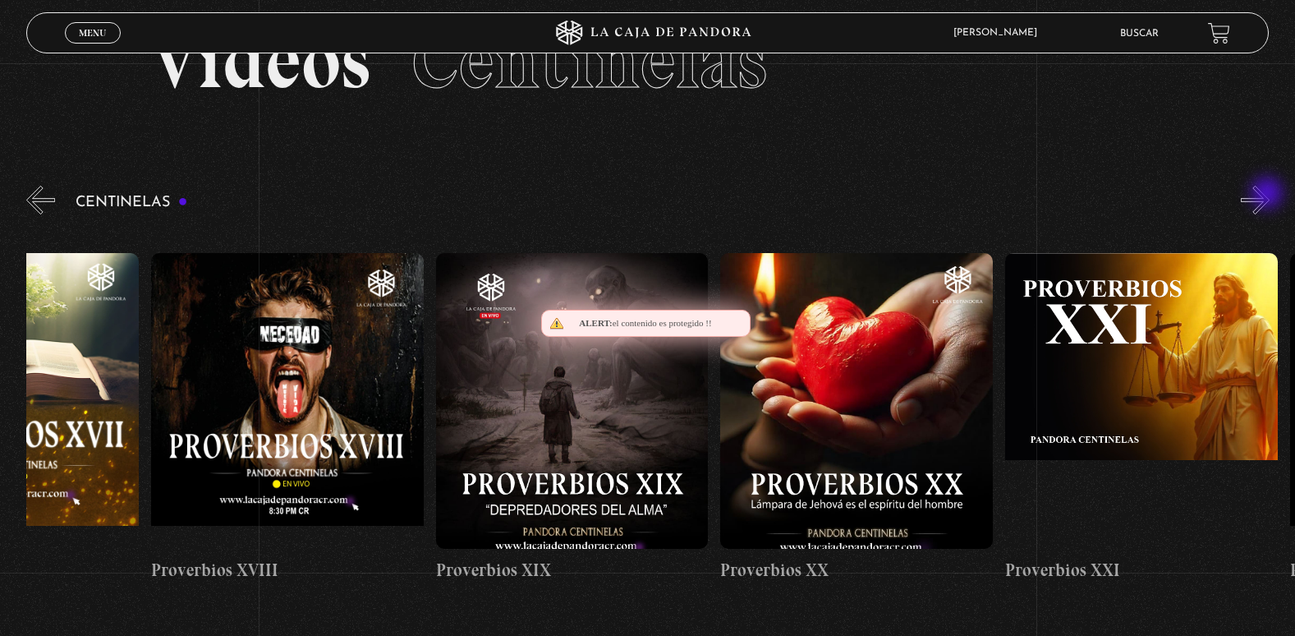
click at [1269, 195] on button "»" at bounding box center [1255, 200] width 29 height 29
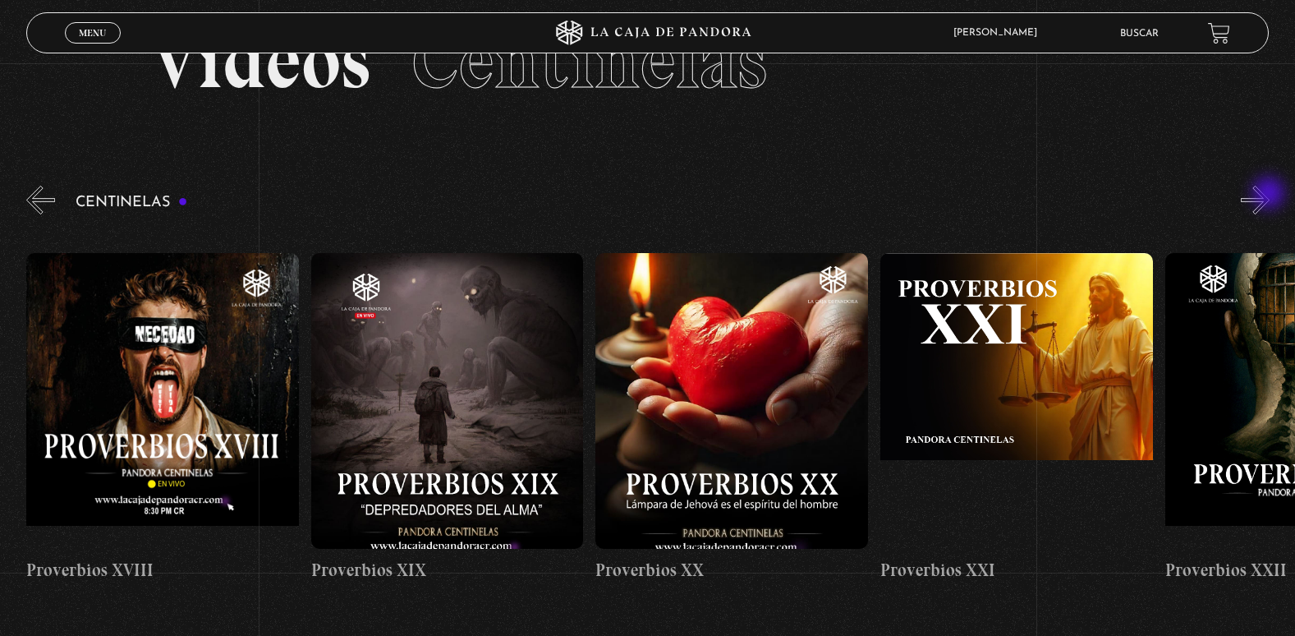
click at [1268, 194] on button "»" at bounding box center [1255, 200] width 29 height 29
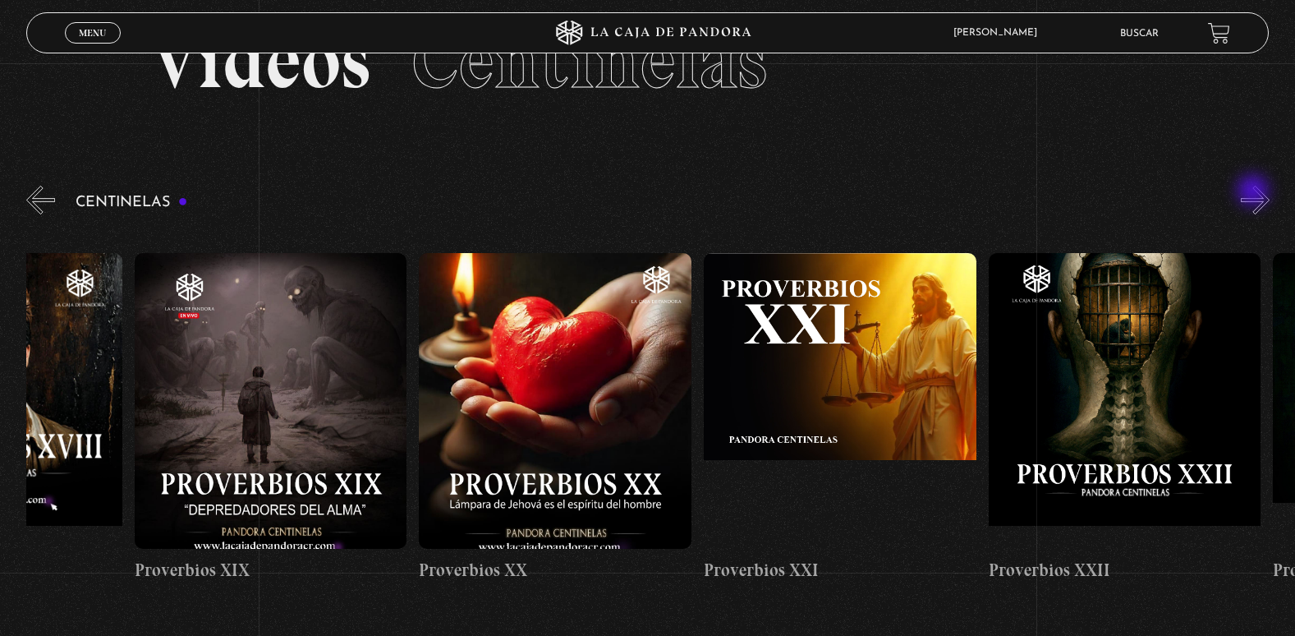
click at [1255, 192] on button "»" at bounding box center [1255, 200] width 29 height 29
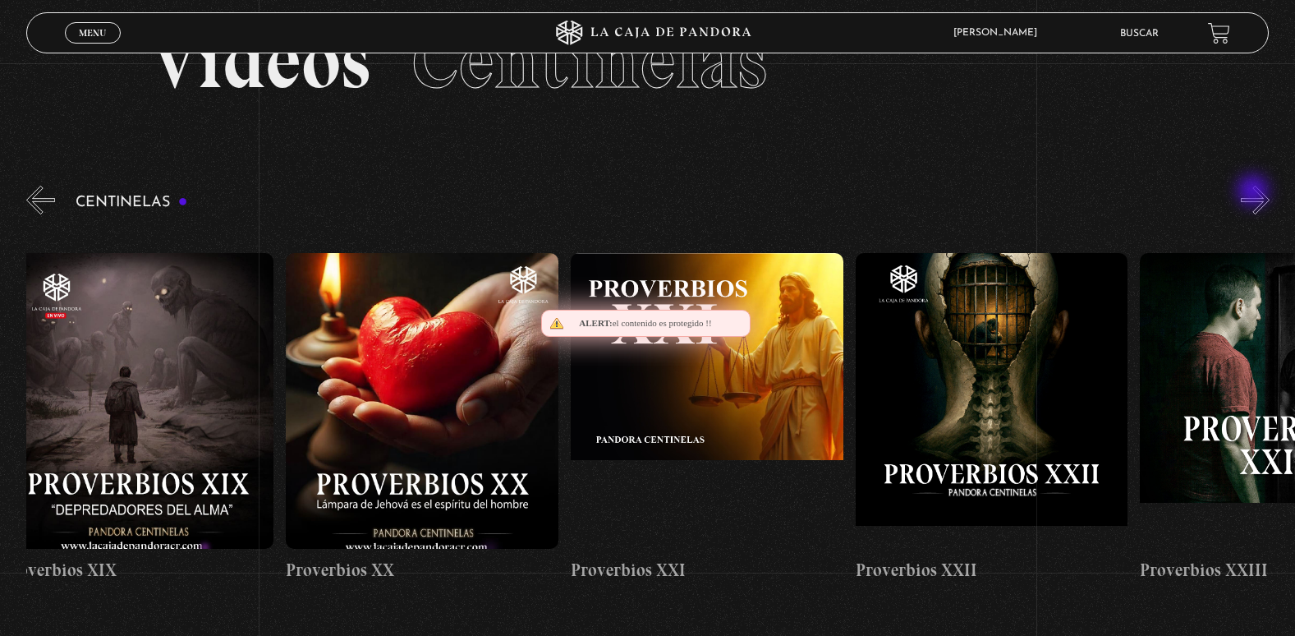
click at [1255, 192] on button "»" at bounding box center [1255, 200] width 29 height 29
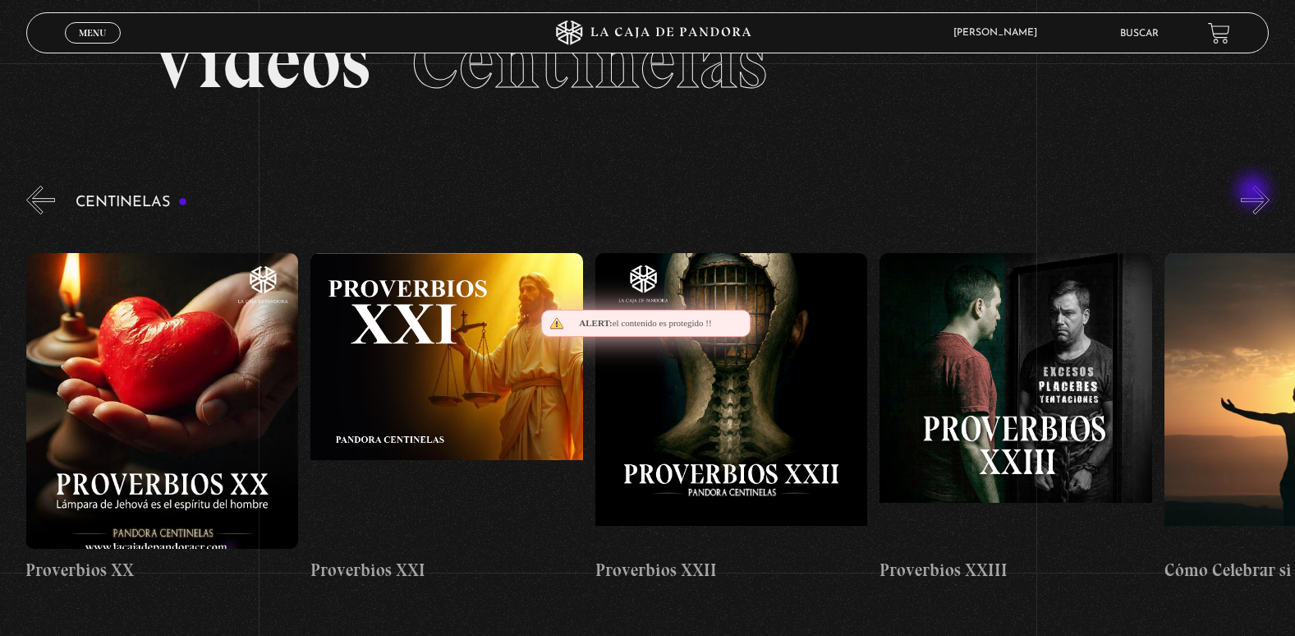
click at [1255, 192] on button "»" at bounding box center [1255, 200] width 29 height 29
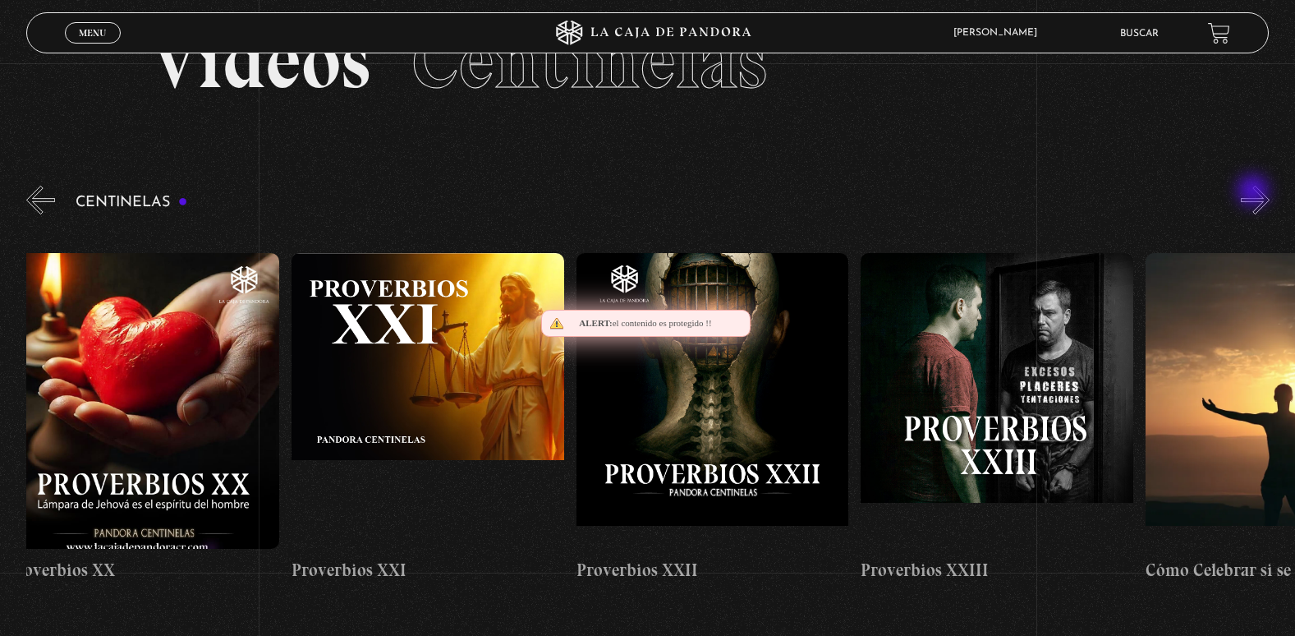
click at [1255, 192] on button "»" at bounding box center [1255, 200] width 29 height 29
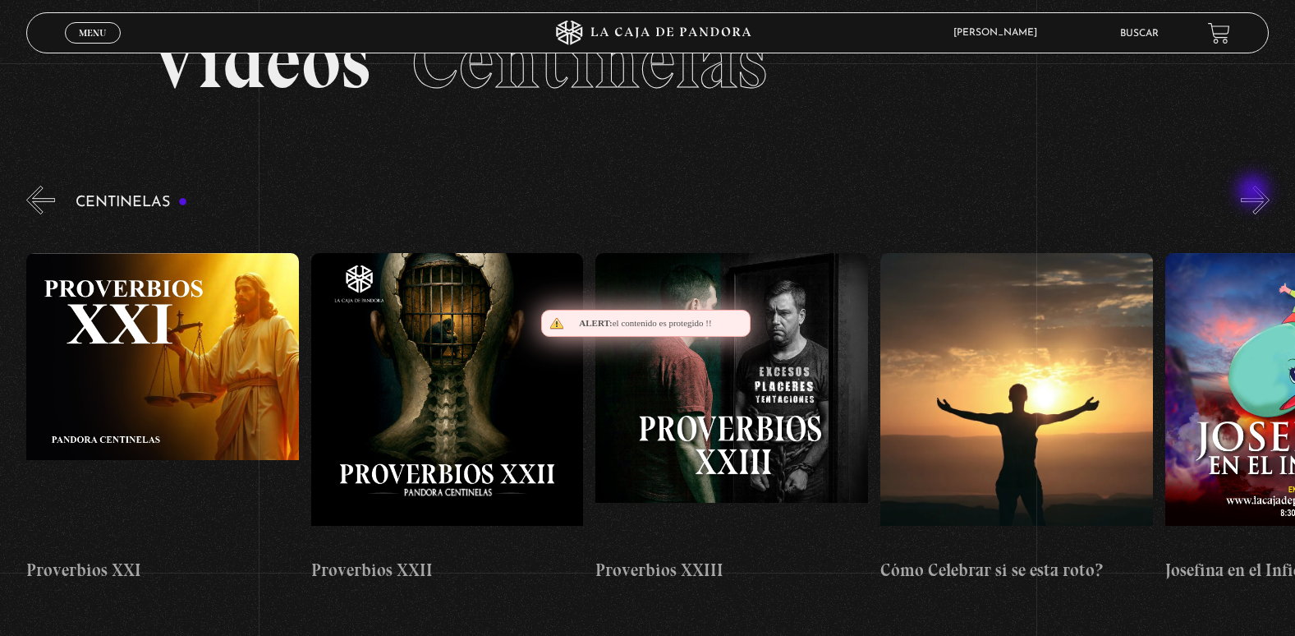
click at [1255, 192] on button "»" at bounding box center [1255, 200] width 29 height 29
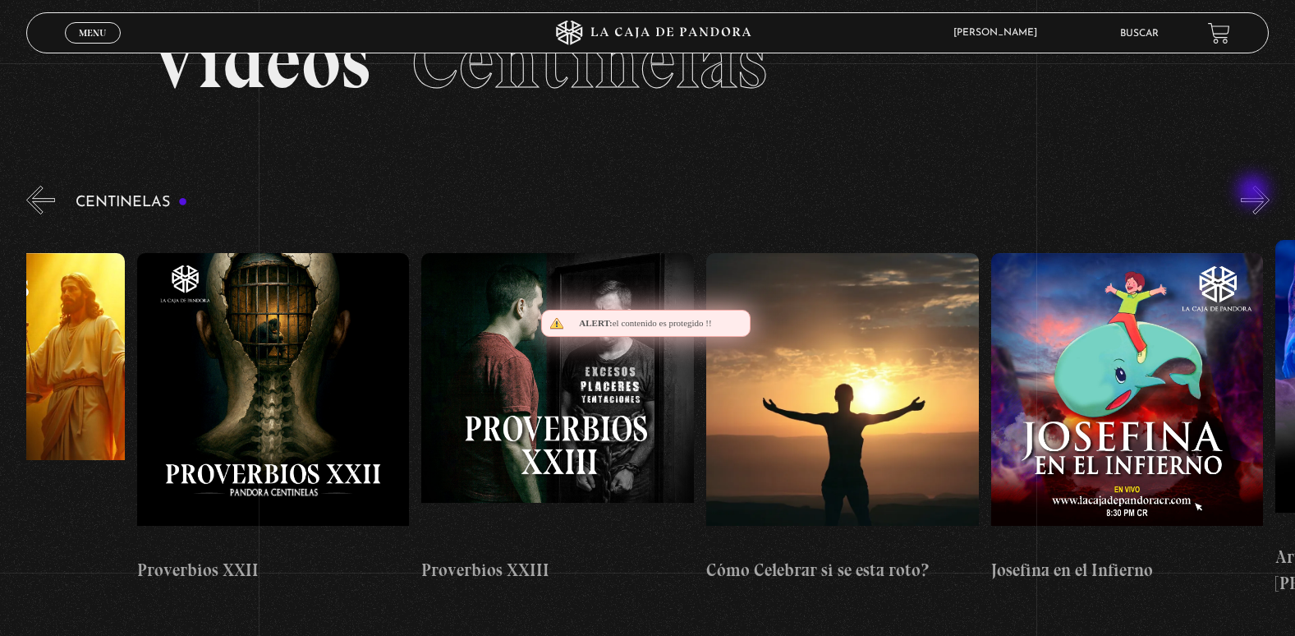
click at [1255, 192] on button "»" at bounding box center [1255, 200] width 29 height 29
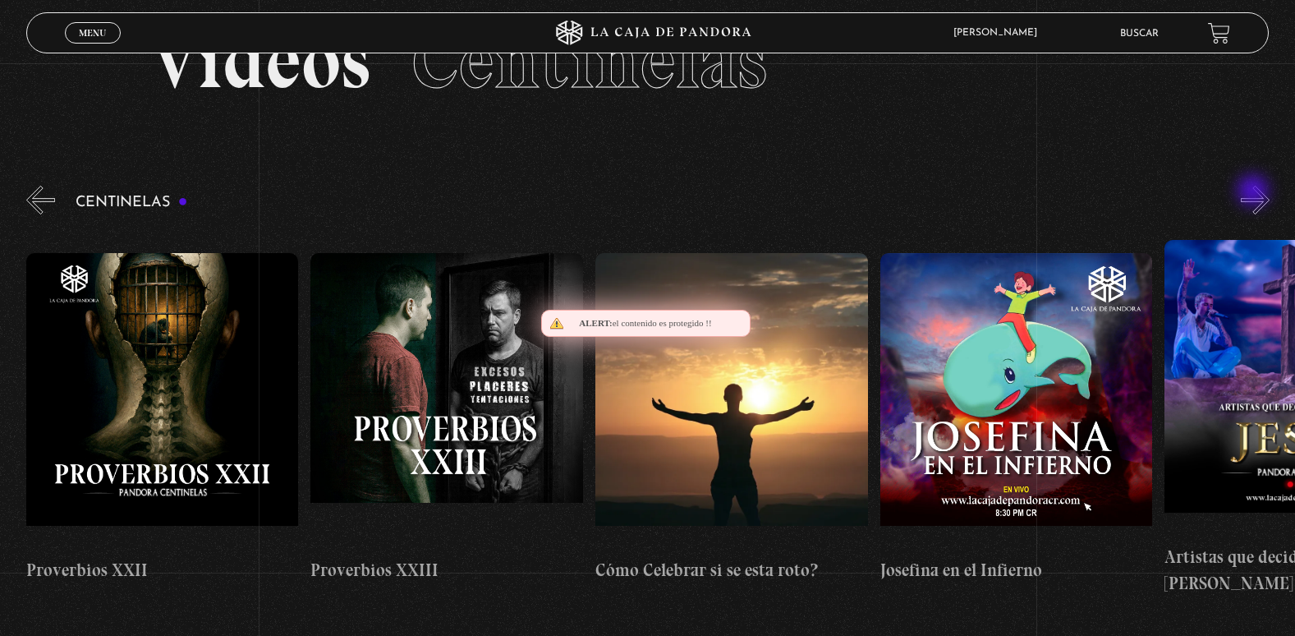
click at [1255, 192] on button "»" at bounding box center [1255, 200] width 29 height 29
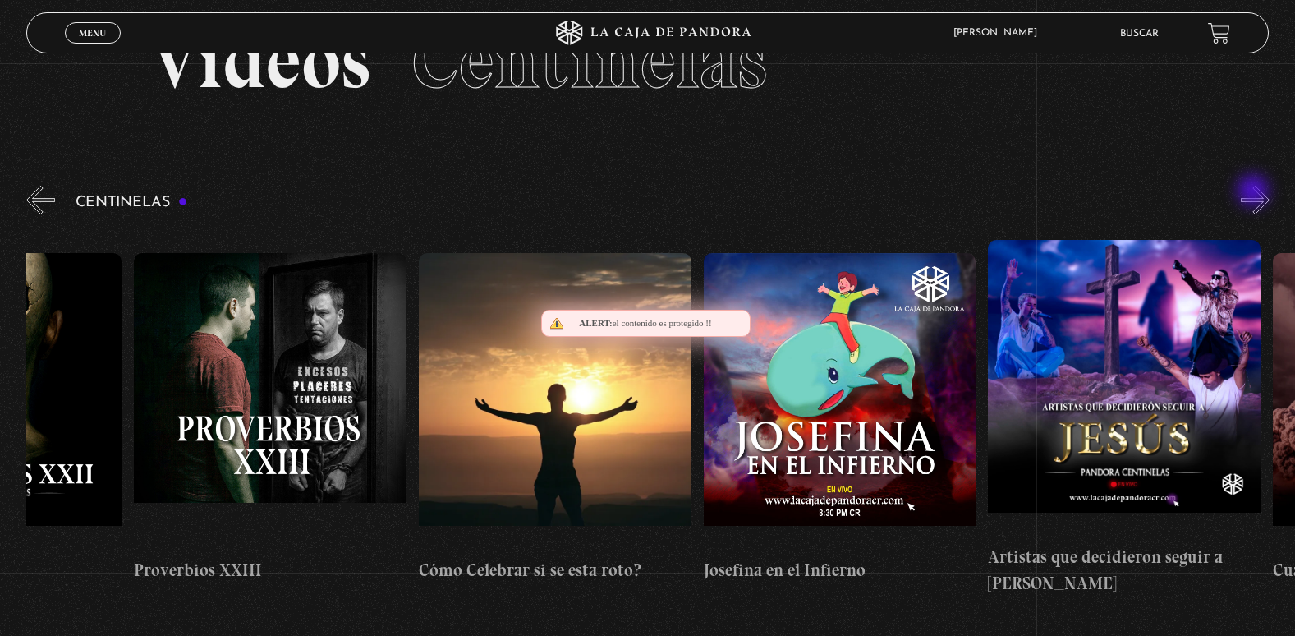
click at [1255, 192] on button "»" at bounding box center [1255, 200] width 29 height 29
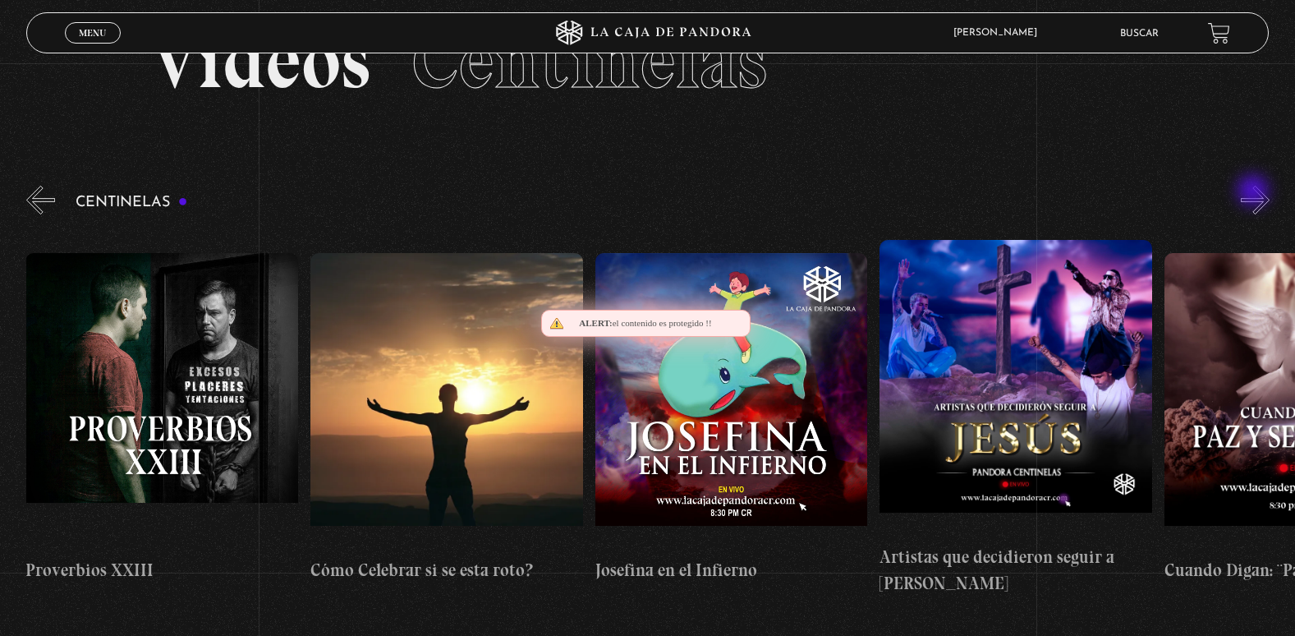
click at [1255, 192] on button "»" at bounding box center [1255, 200] width 29 height 29
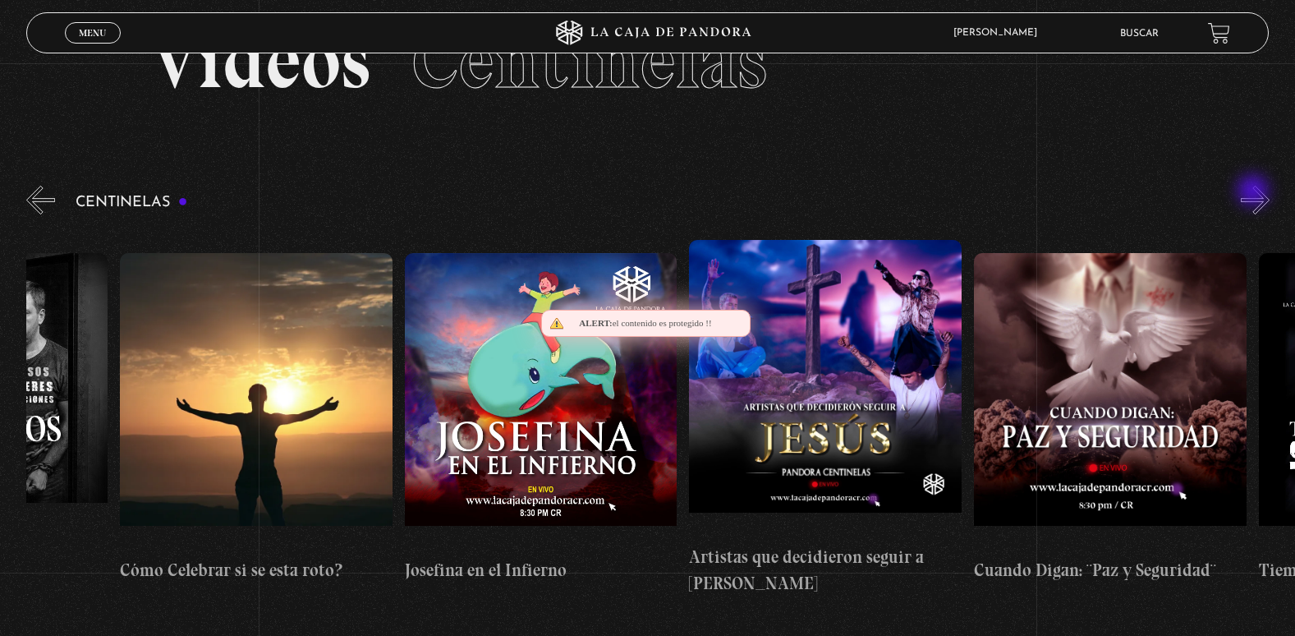
click at [1255, 192] on button "»" at bounding box center [1255, 200] width 29 height 29
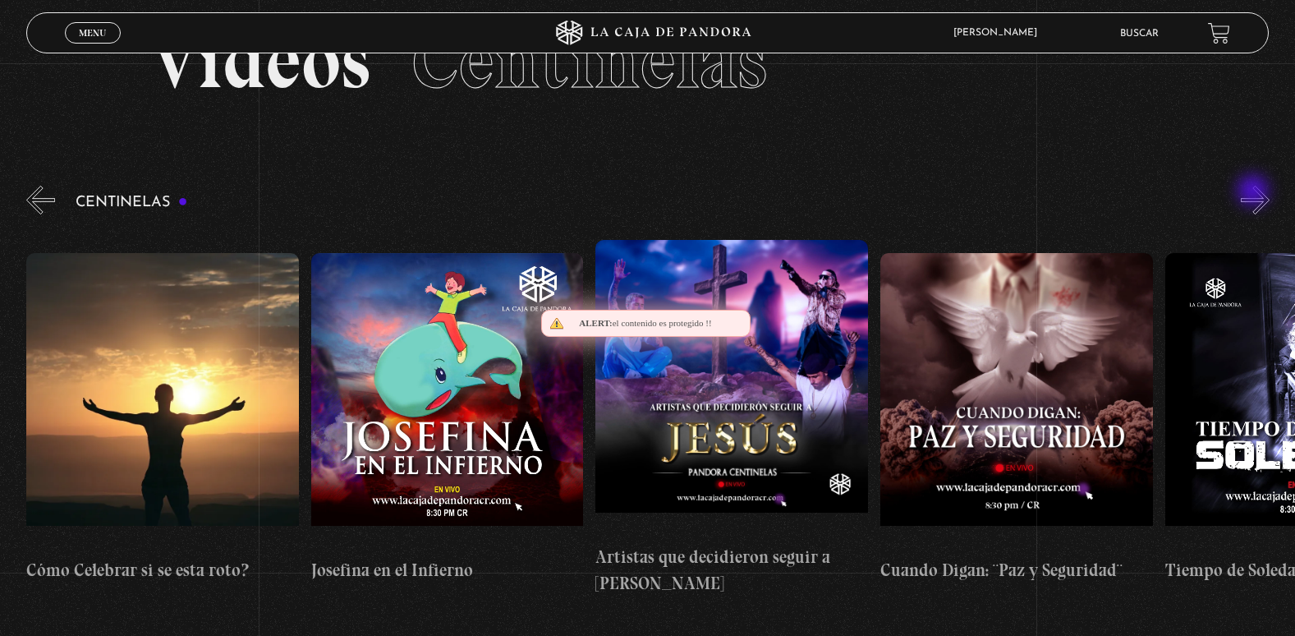
click at [1255, 192] on button "»" at bounding box center [1255, 200] width 29 height 29
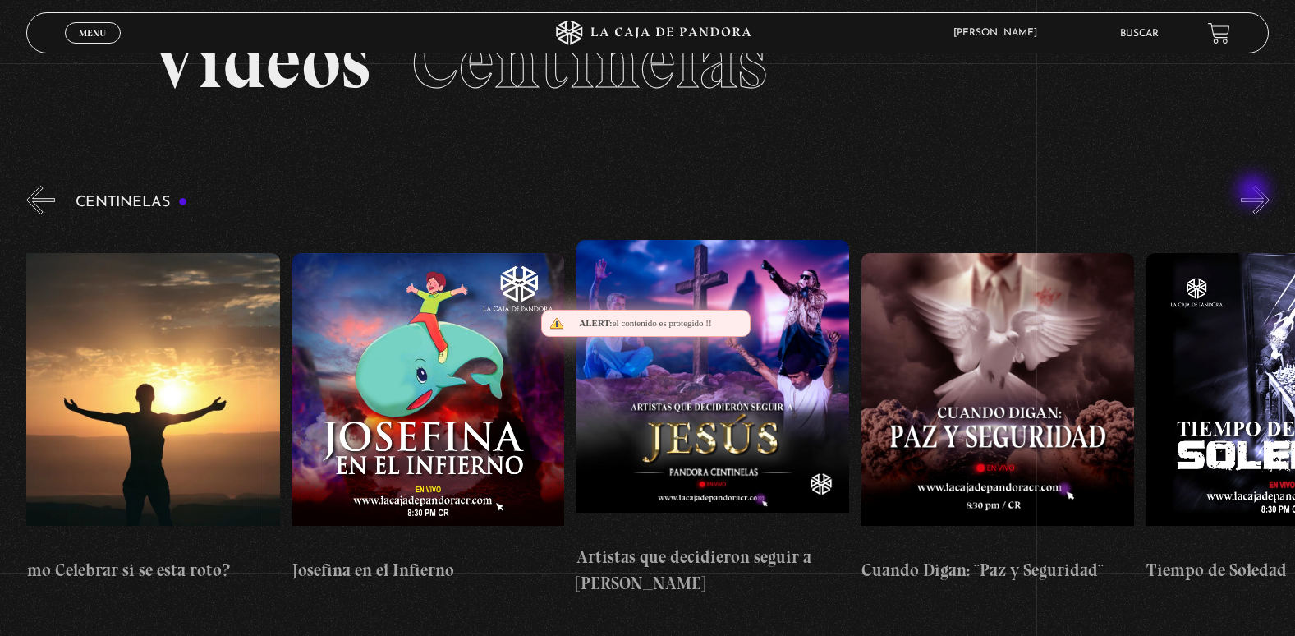
click at [1255, 192] on button "»" at bounding box center [1255, 200] width 29 height 29
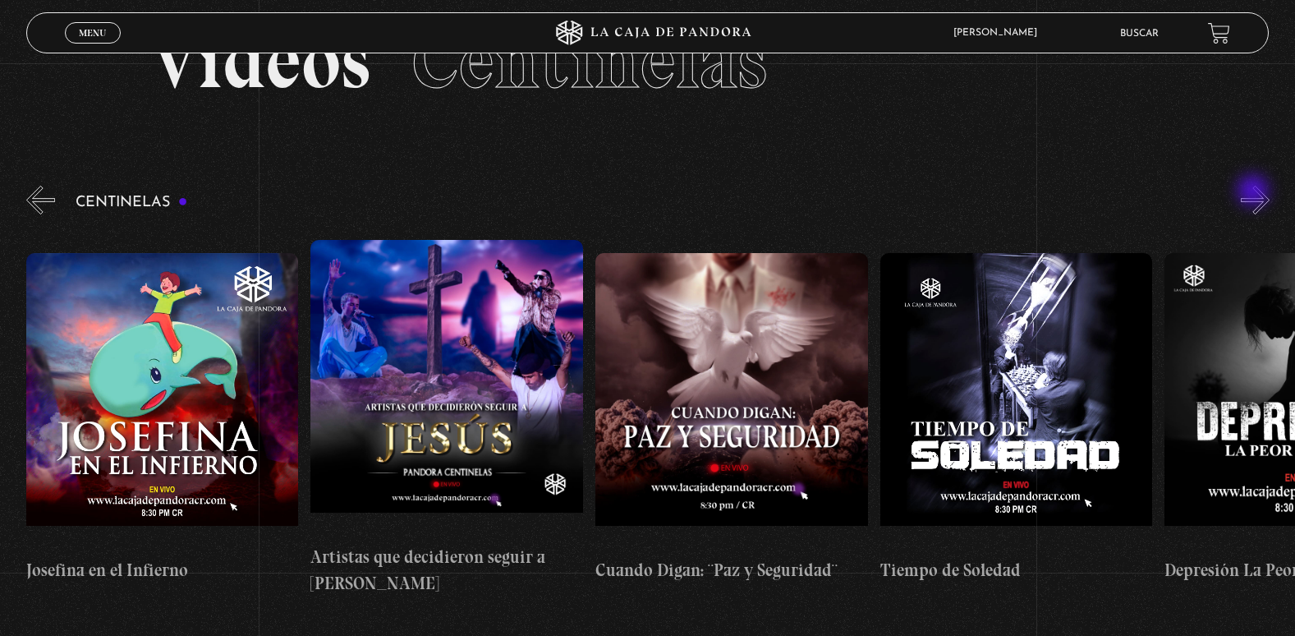
click at [1255, 192] on button "»" at bounding box center [1255, 200] width 29 height 29
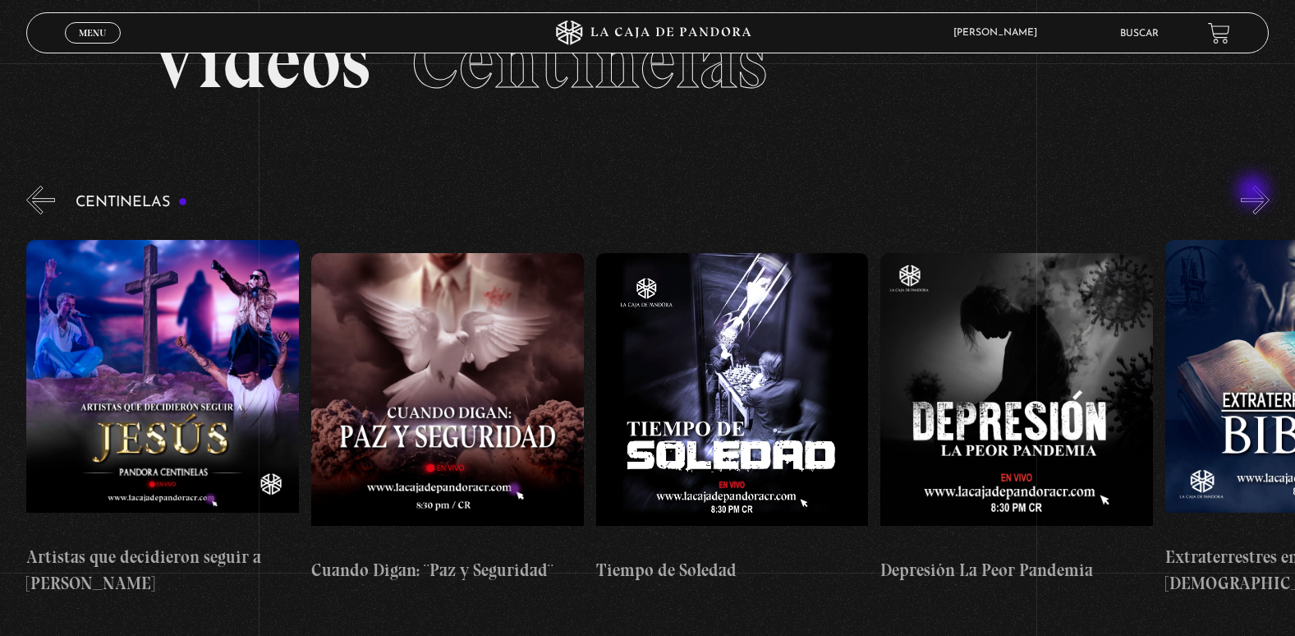
scroll to position [0, 7971]
click at [1255, 192] on button "»" at bounding box center [1255, 200] width 29 height 29
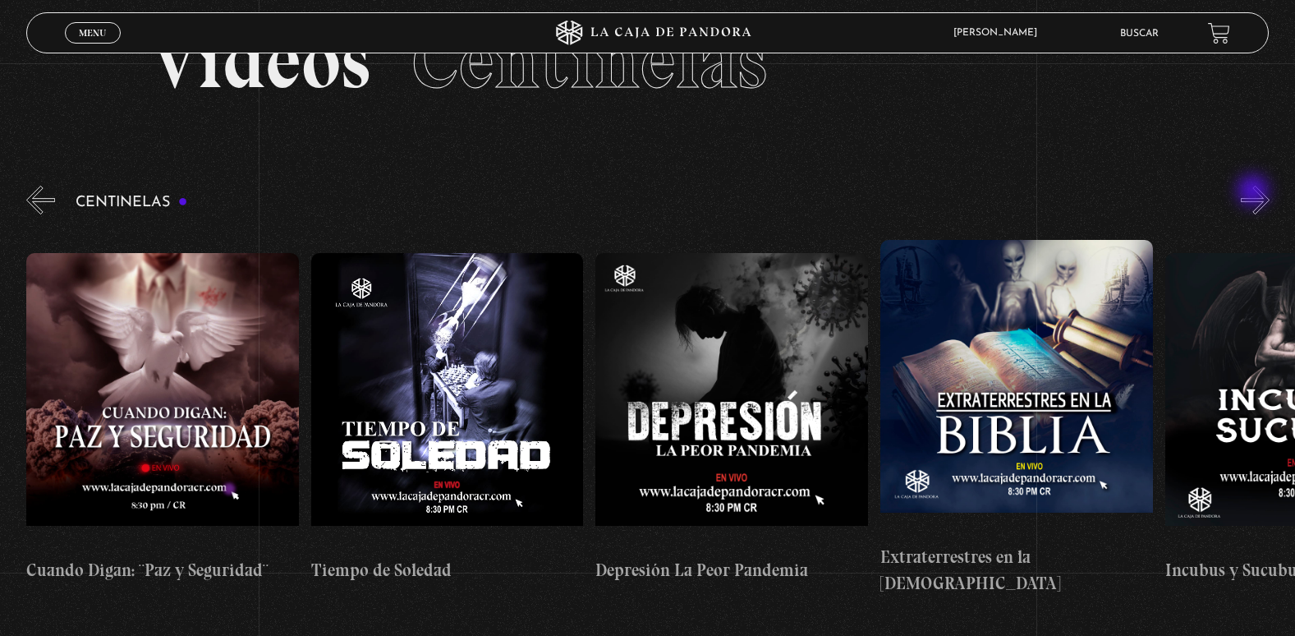
click at [1255, 192] on button "»" at bounding box center [1255, 200] width 29 height 29
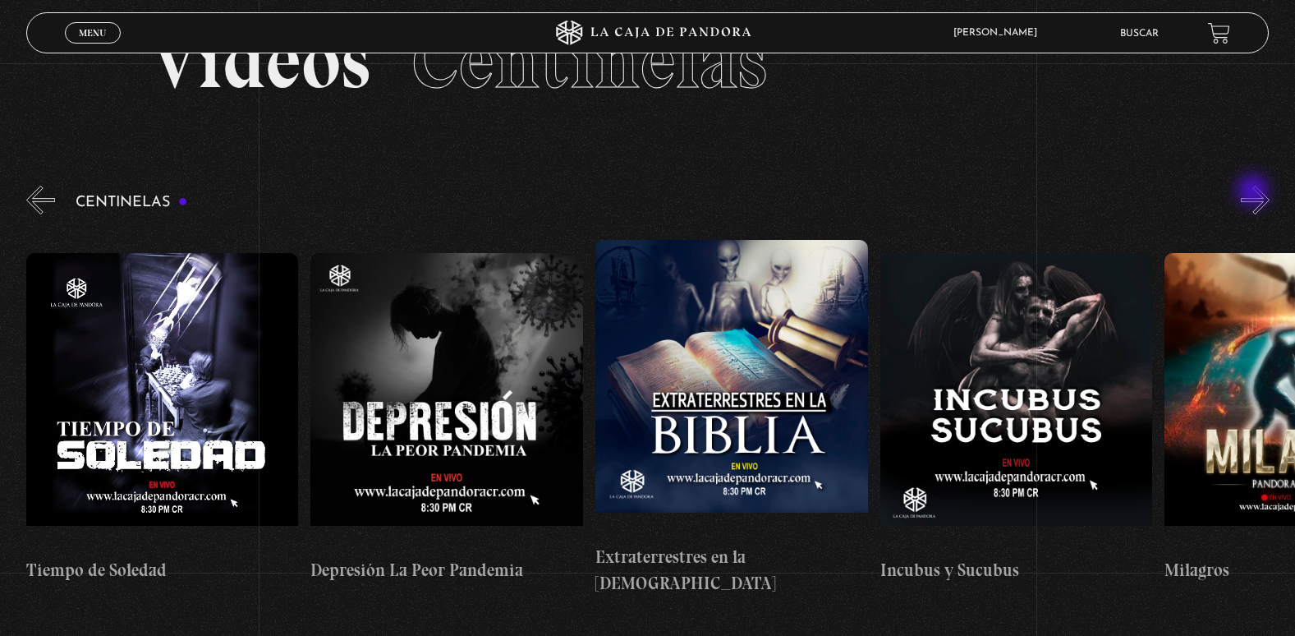
click at [1255, 192] on button "»" at bounding box center [1255, 200] width 29 height 29
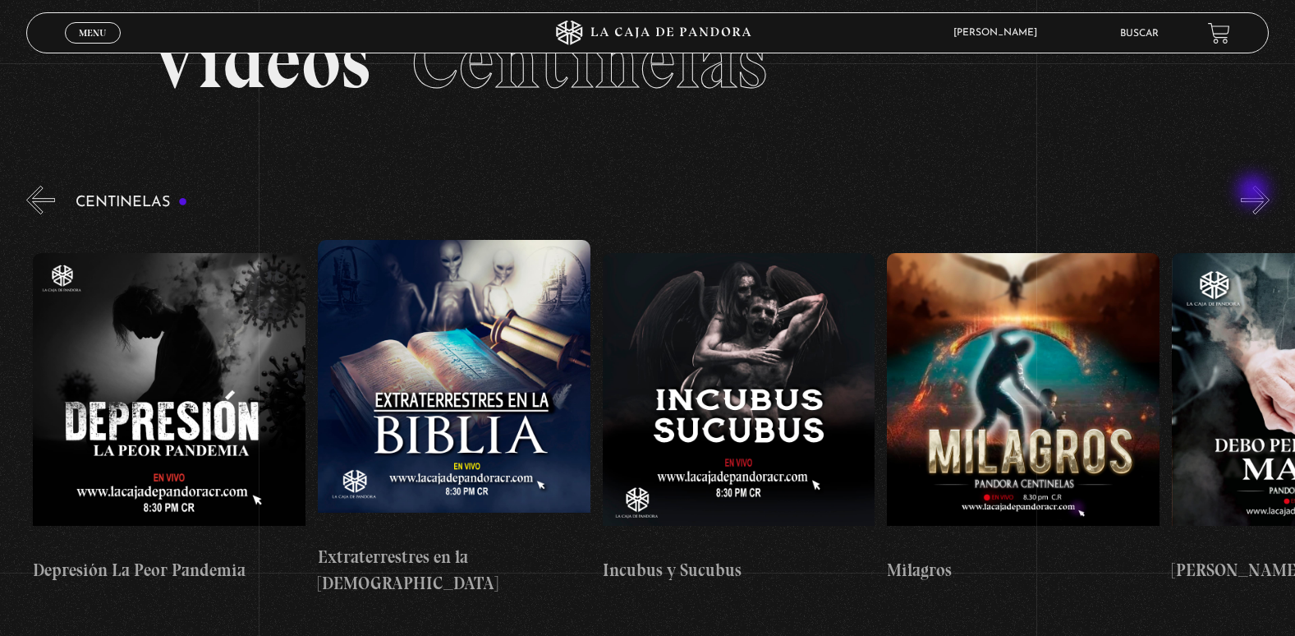
click at [1255, 192] on button "»" at bounding box center [1255, 200] width 29 height 29
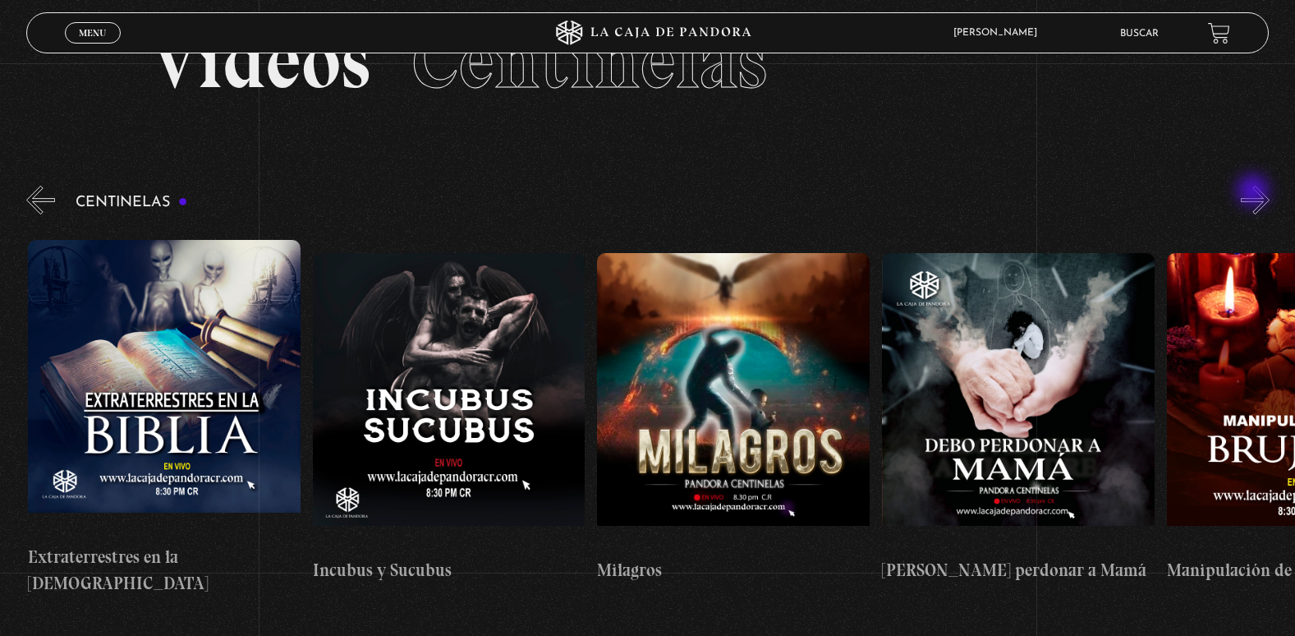
click at [1255, 192] on button "»" at bounding box center [1255, 200] width 29 height 29
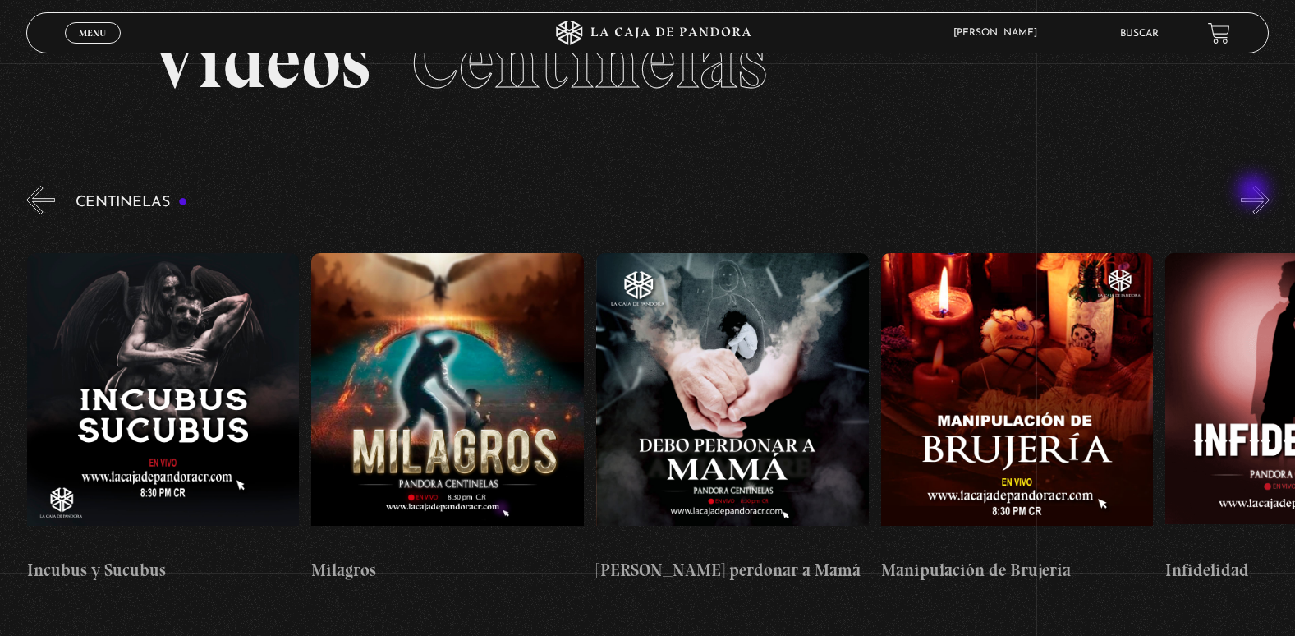
scroll to position [0, 9394]
click at [1255, 192] on button "»" at bounding box center [1255, 200] width 29 height 29
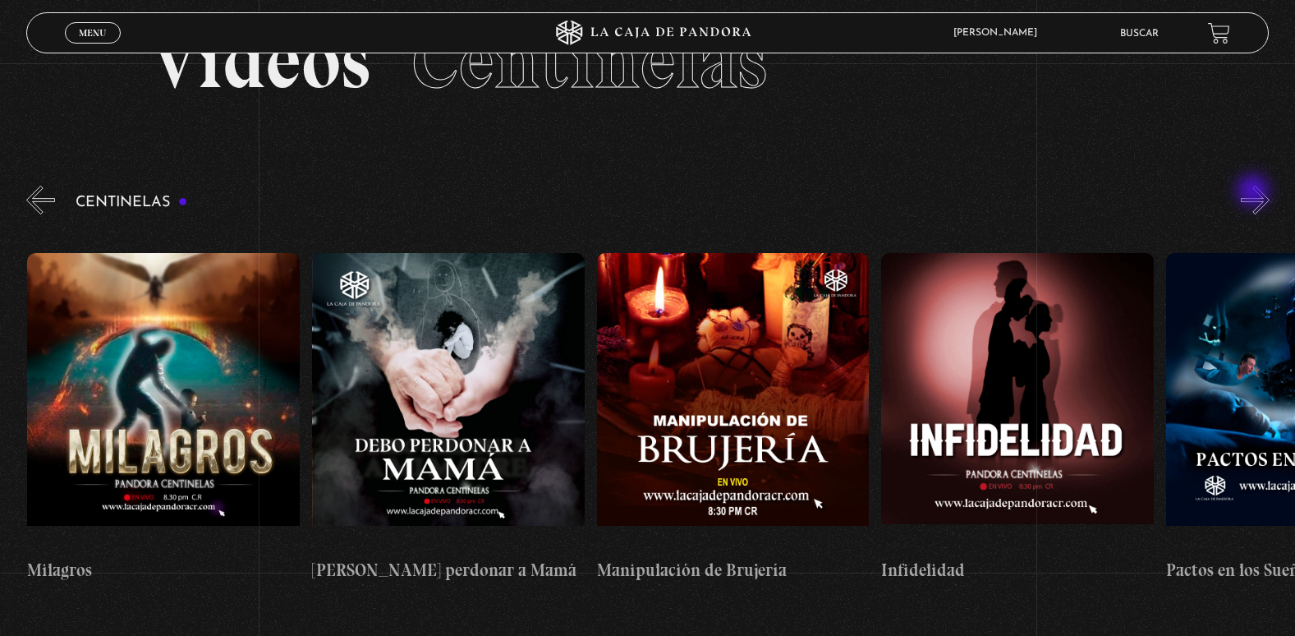
click at [1255, 192] on button "»" at bounding box center [1255, 200] width 29 height 29
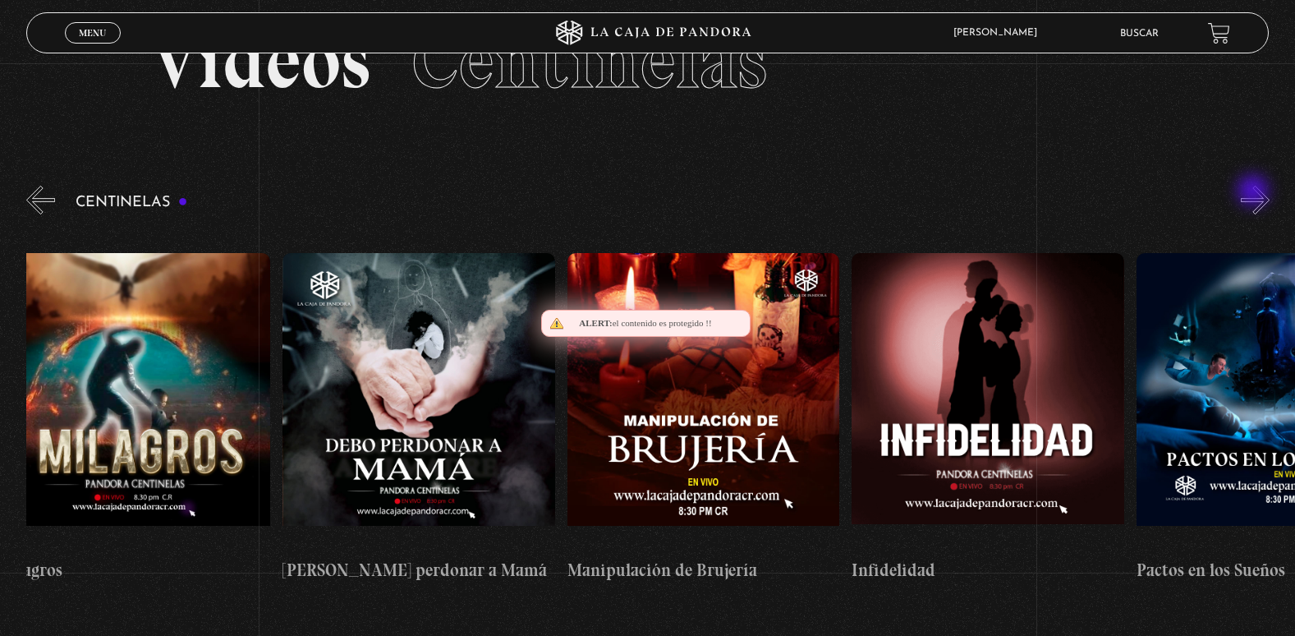
scroll to position [0, 9963]
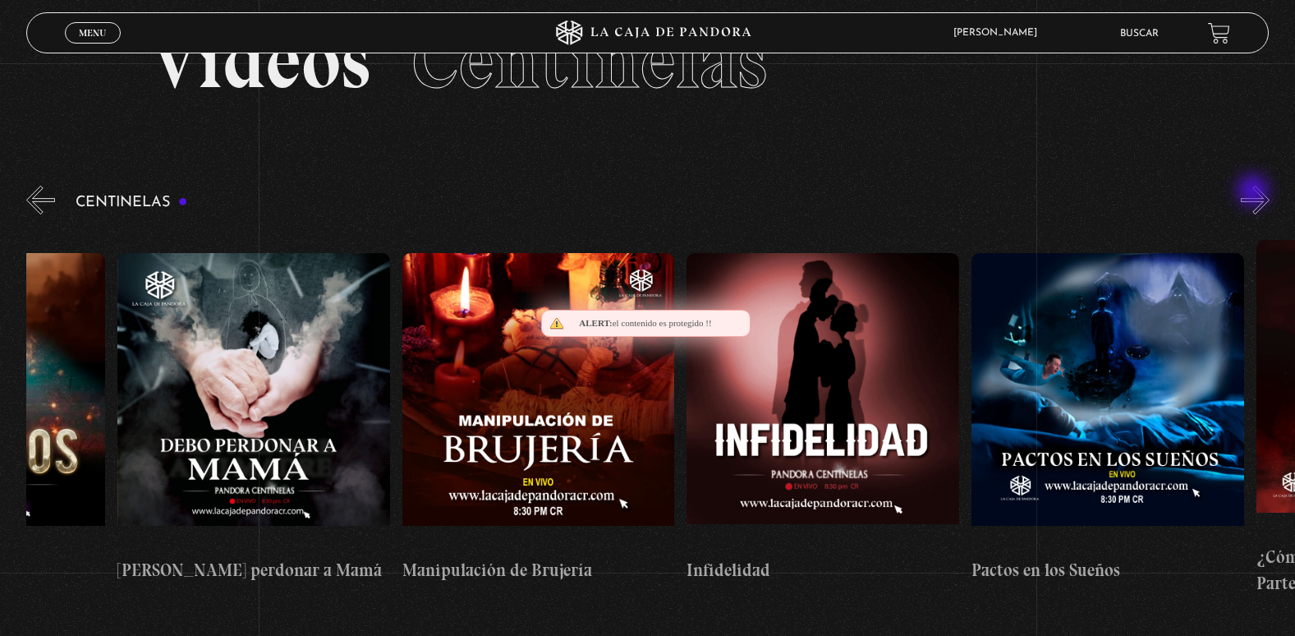
click at [1255, 192] on button "»" at bounding box center [1255, 200] width 29 height 29
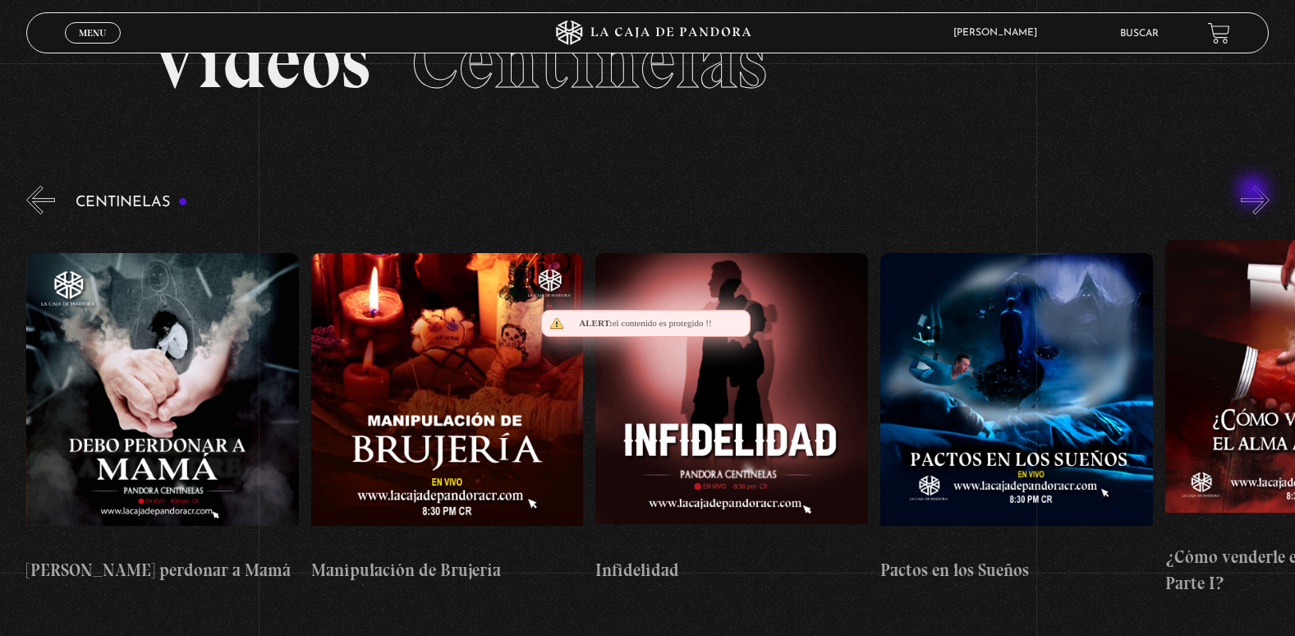
click at [1255, 192] on button "»" at bounding box center [1255, 200] width 29 height 29
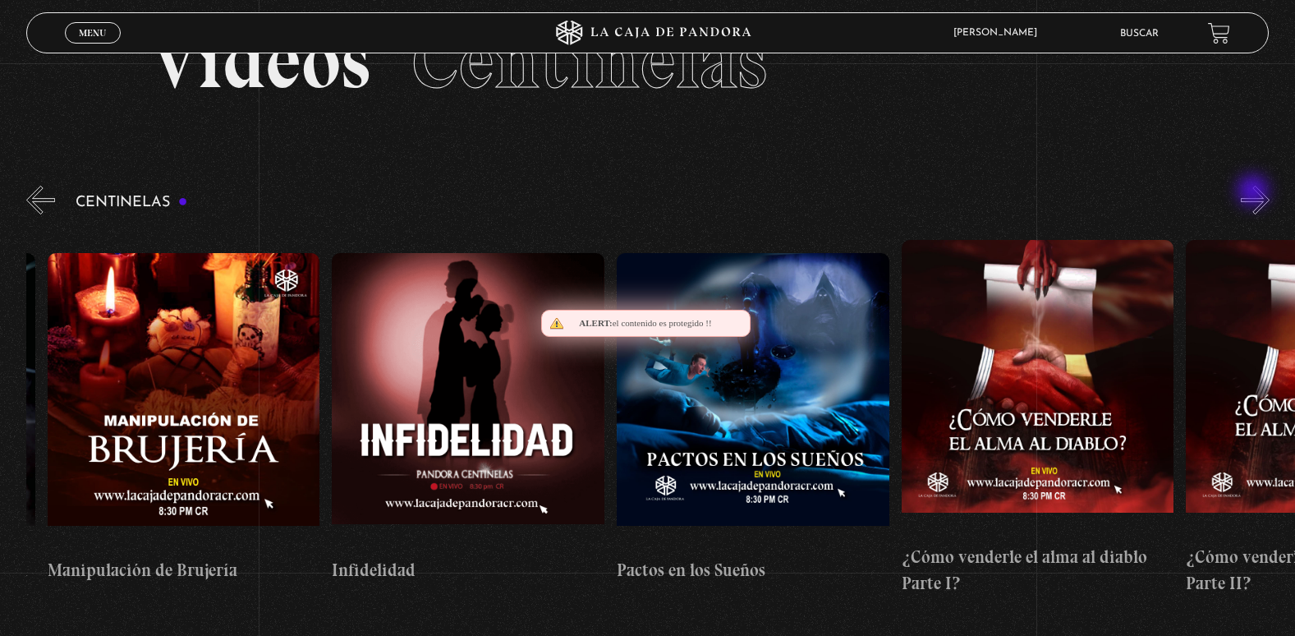
click at [1255, 192] on button "»" at bounding box center [1255, 200] width 29 height 29
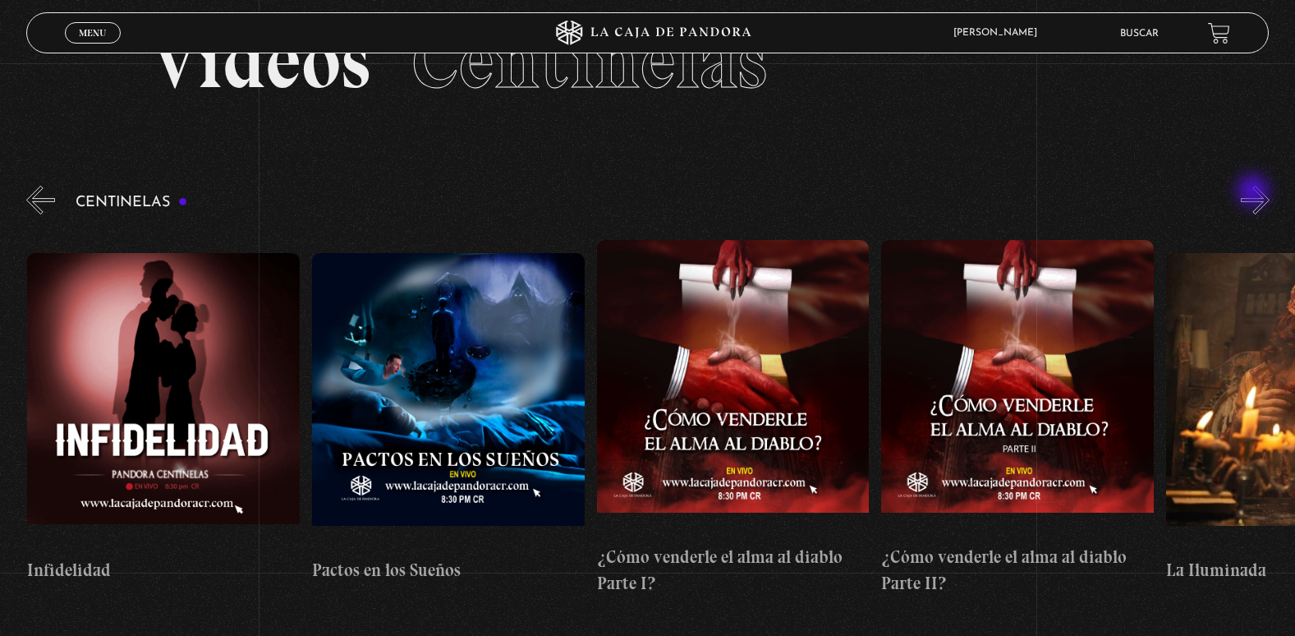
click at [1255, 192] on button "»" at bounding box center [1255, 200] width 29 height 29
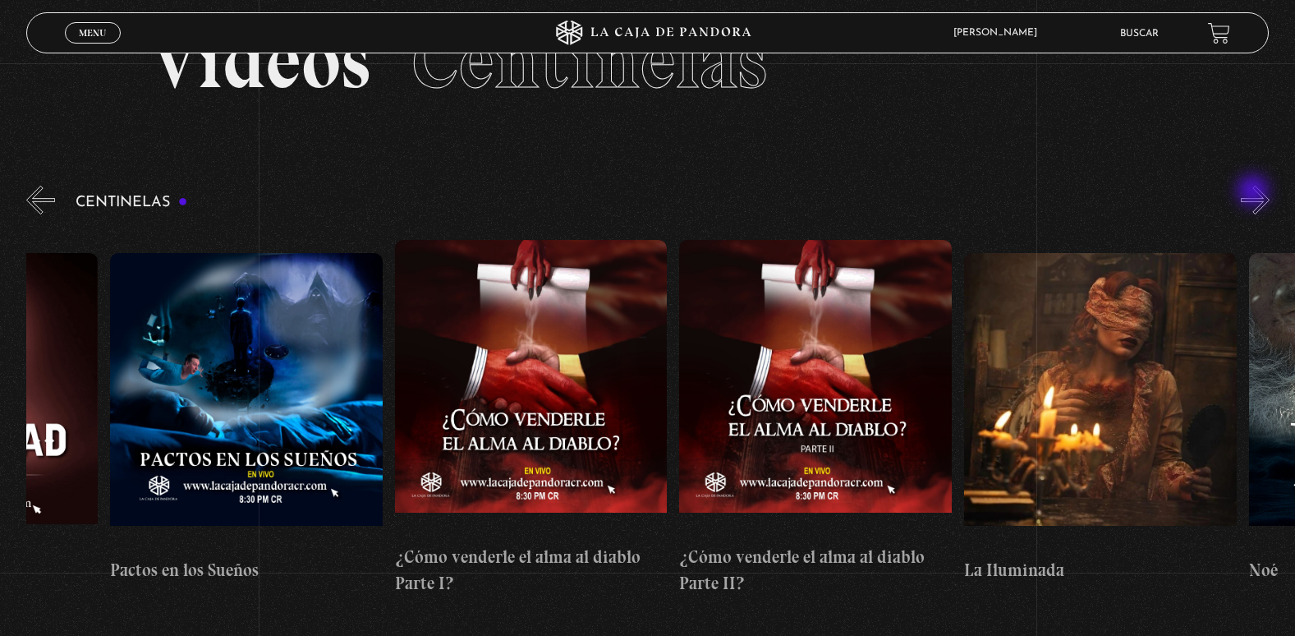
click at [1255, 192] on button "»" at bounding box center [1255, 200] width 29 height 29
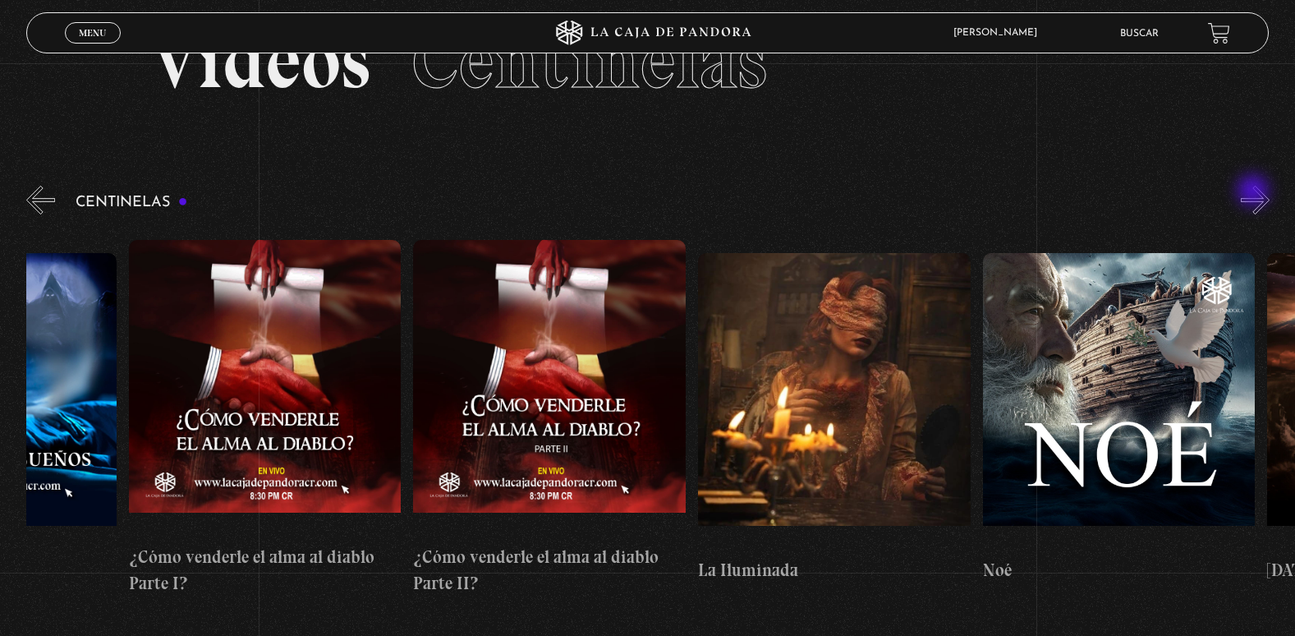
click at [1255, 192] on button "»" at bounding box center [1255, 200] width 29 height 29
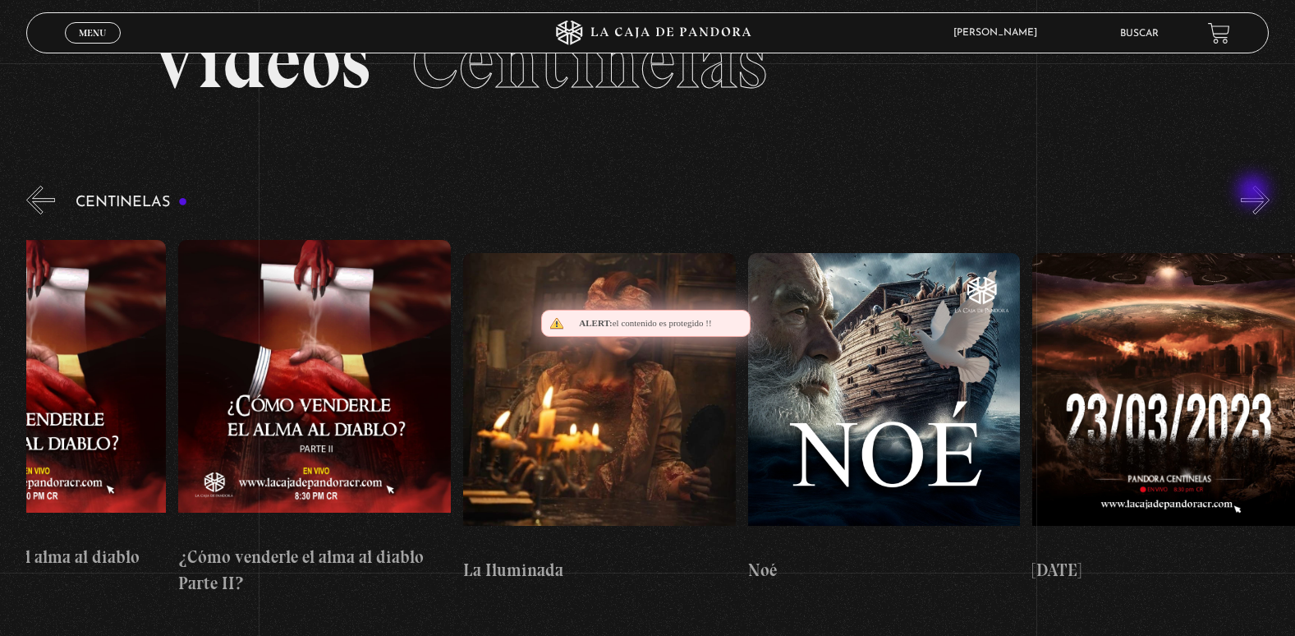
click at [1255, 192] on button "»" at bounding box center [1255, 200] width 29 height 29
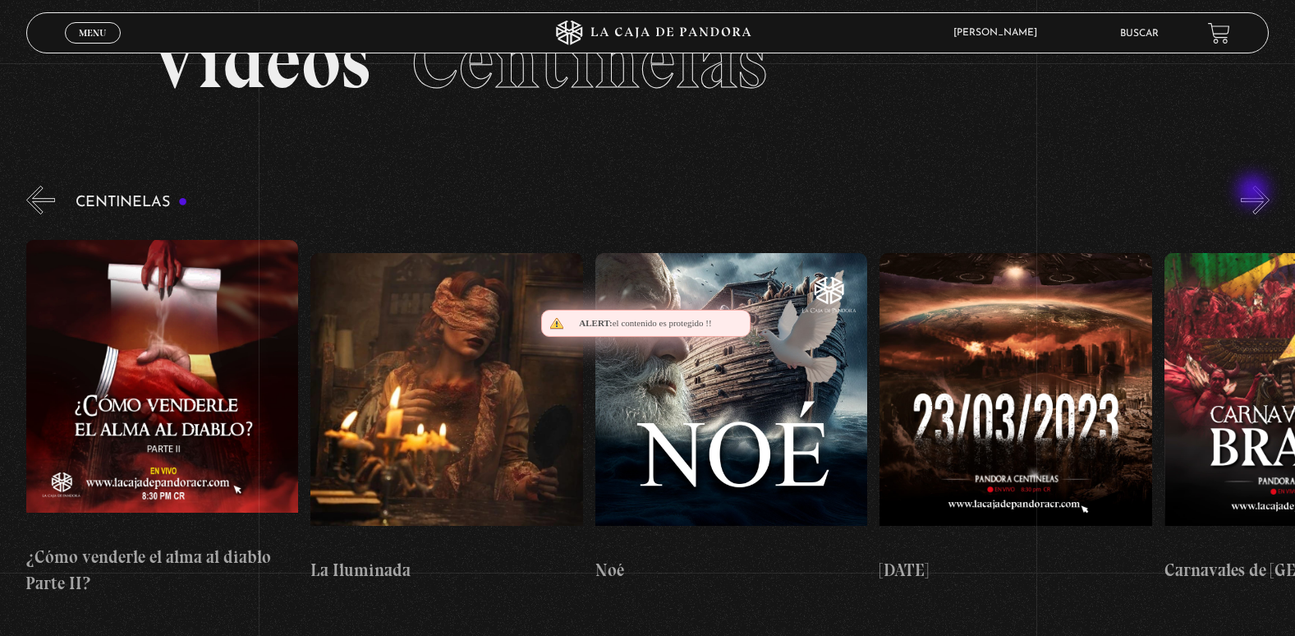
click at [1255, 192] on button "»" at bounding box center [1255, 200] width 29 height 29
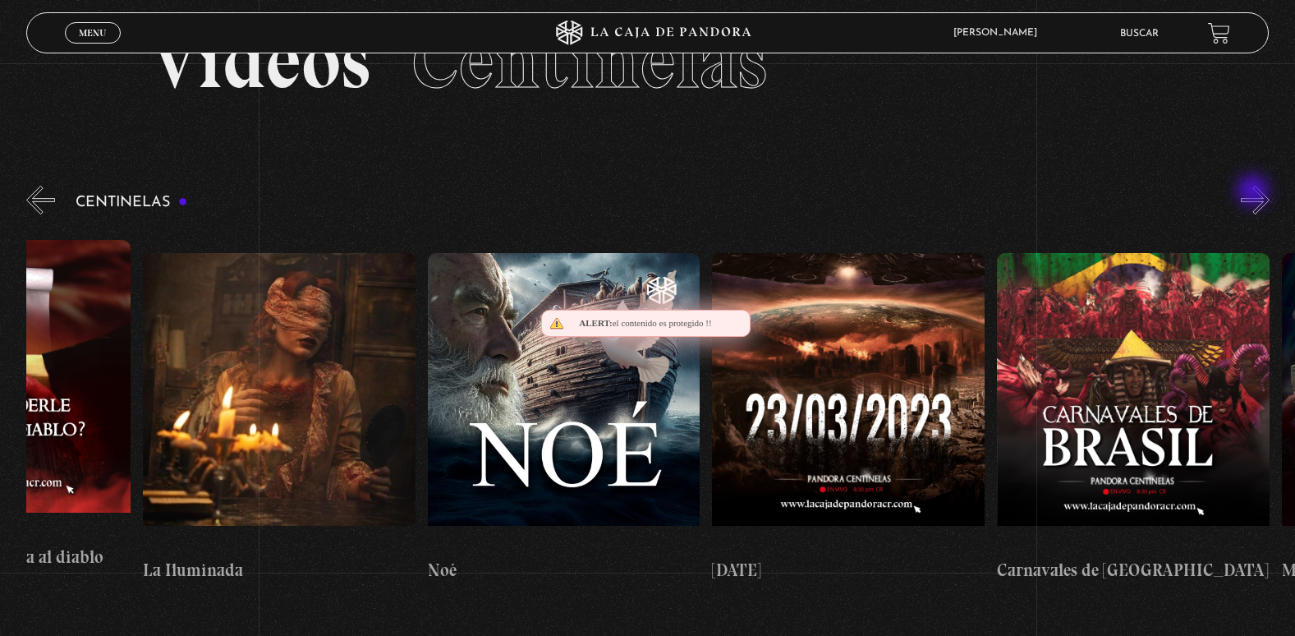
click at [1255, 192] on button "»" at bounding box center [1255, 200] width 29 height 29
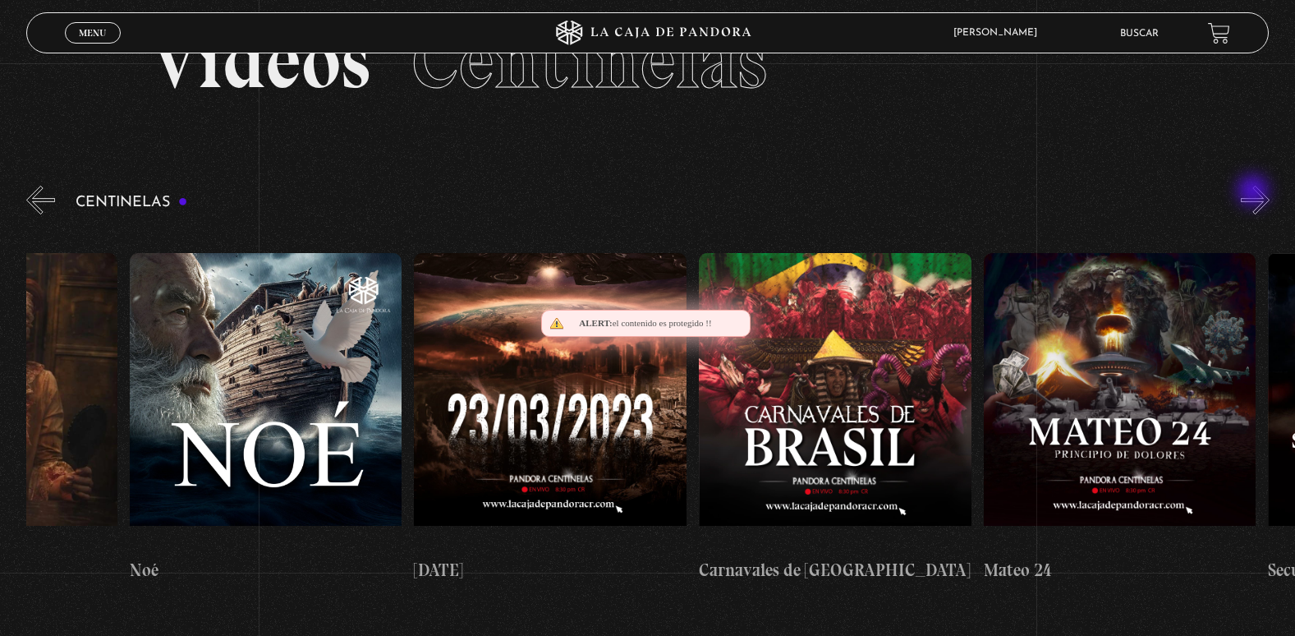
click at [1255, 192] on button "»" at bounding box center [1255, 200] width 29 height 29
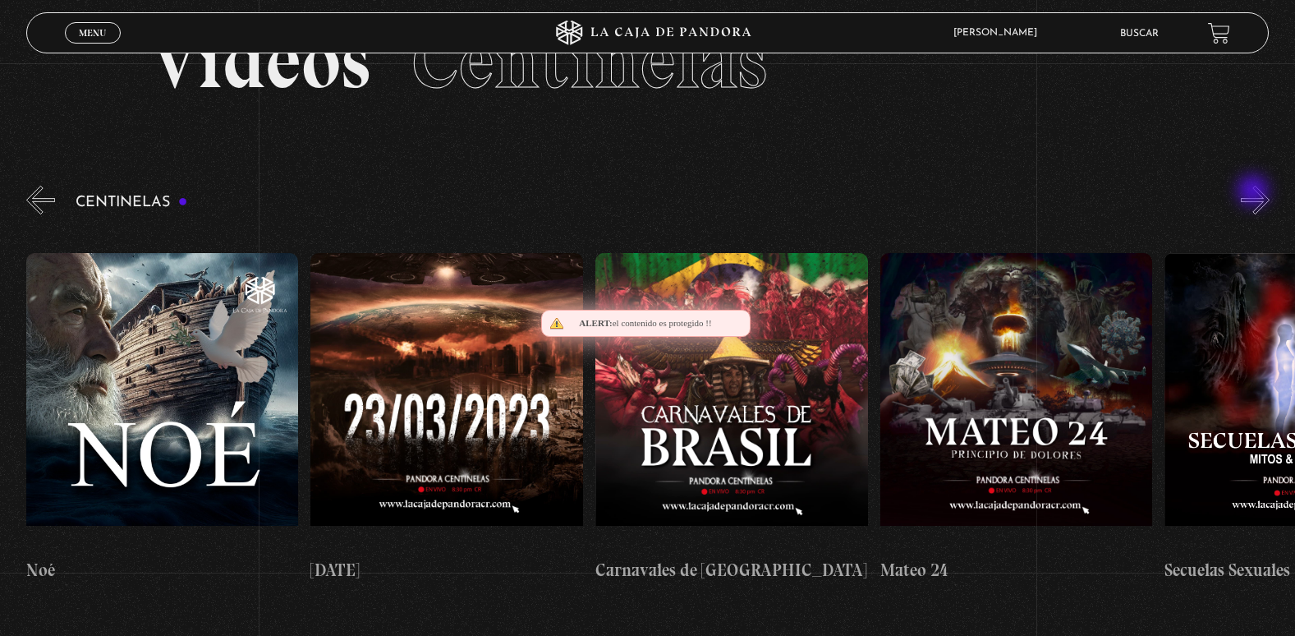
click at [1255, 192] on button "»" at bounding box center [1255, 200] width 29 height 29
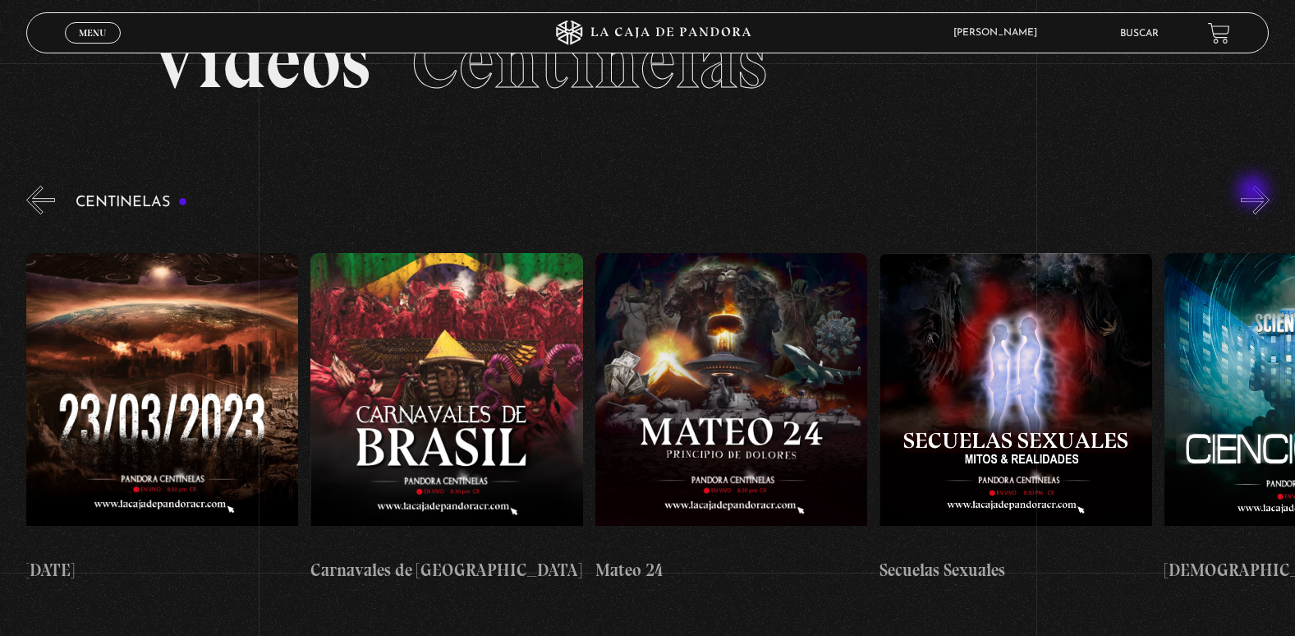
click at [1255, 192] on button "»" at bounding box center [1255, 200] width 29 height 29
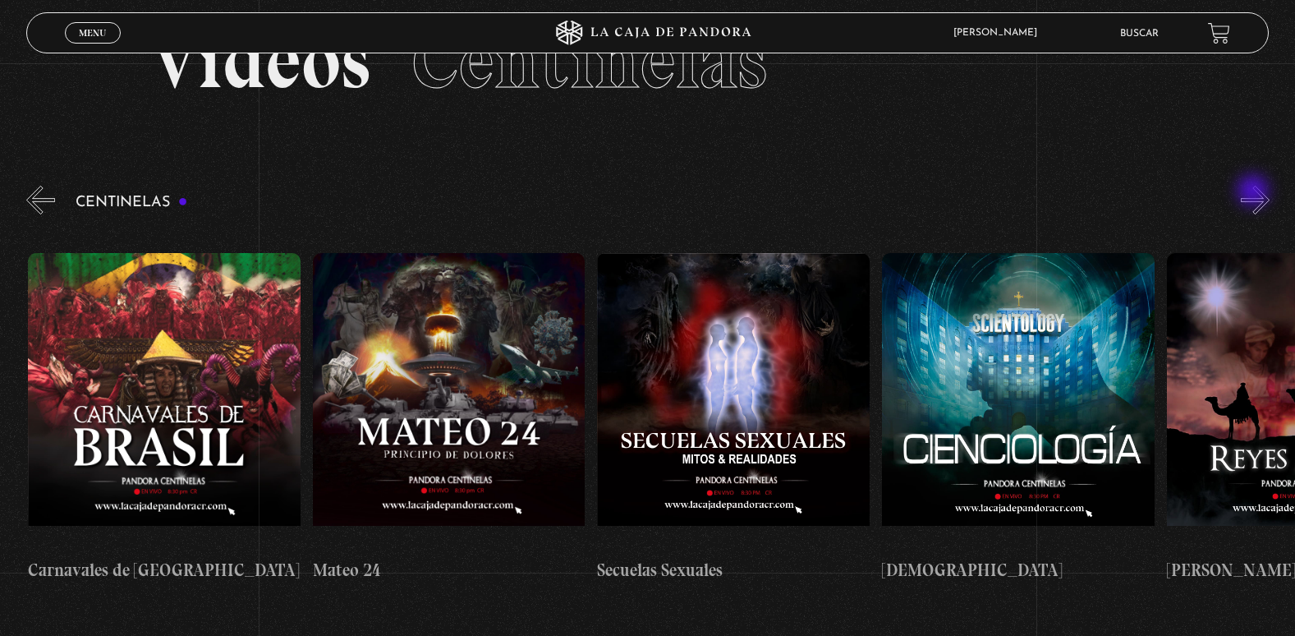
scroll to position [0, 12525]
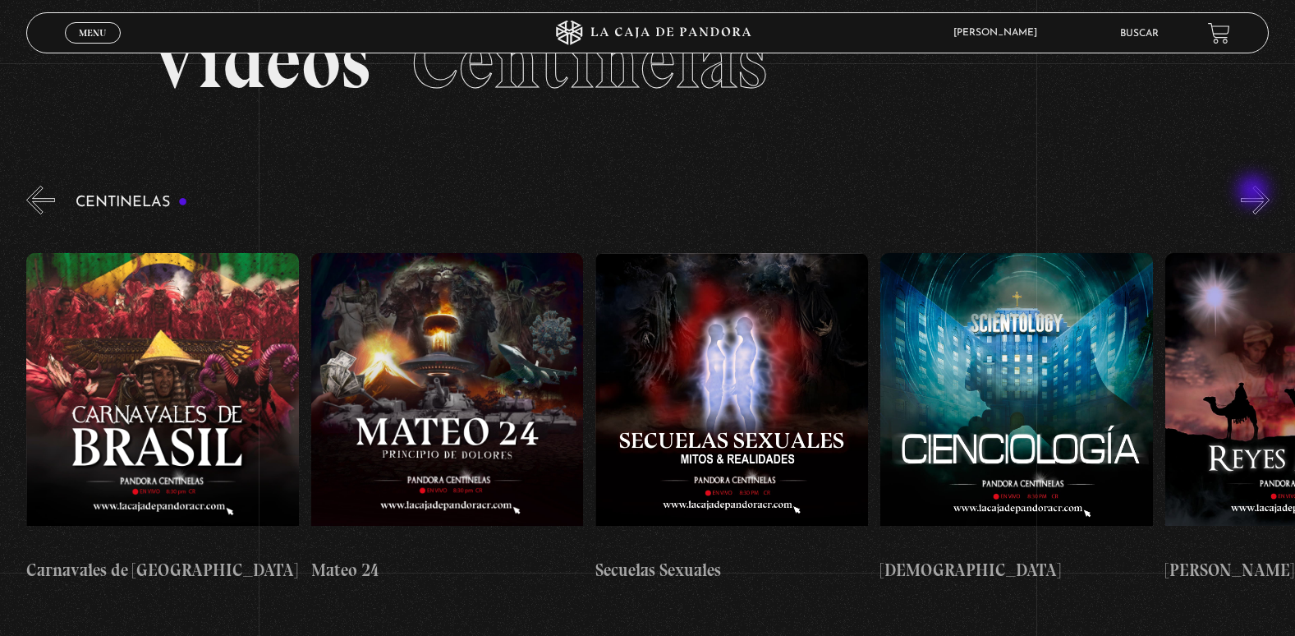
click at [1255, 192] on button "»" at bounding box center [1255, 200] width 29 height 29
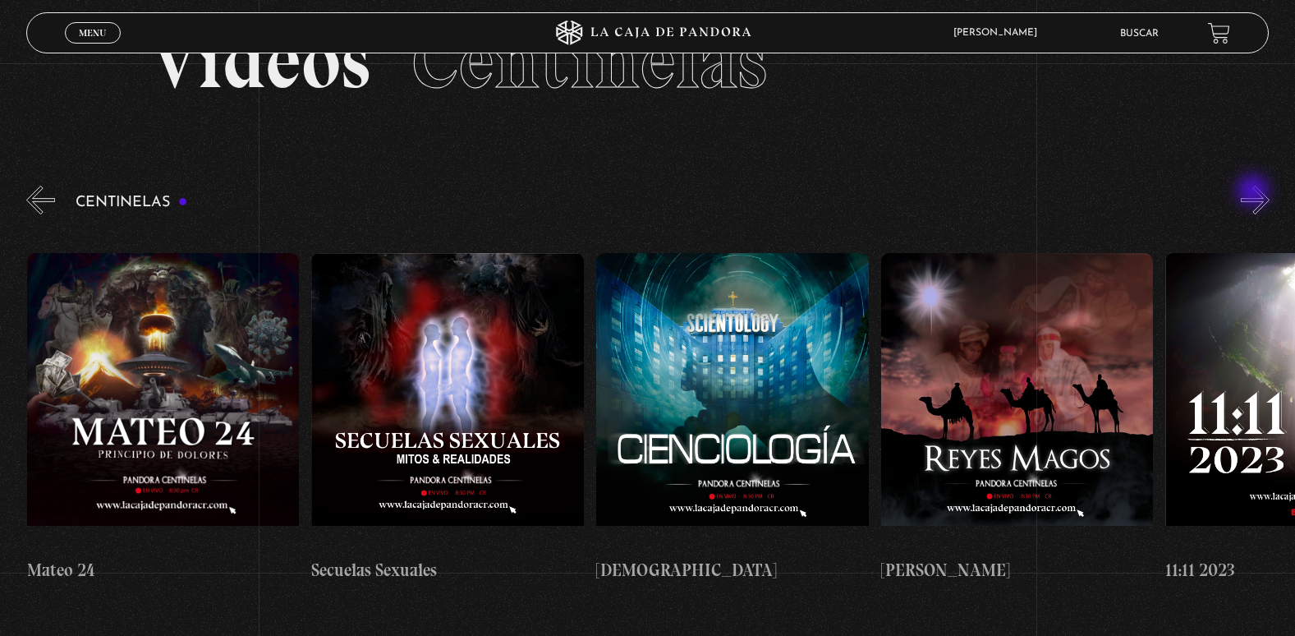
click at [1255, 192] on button "»" at bounding box center [1255, 200] width 29 height 29
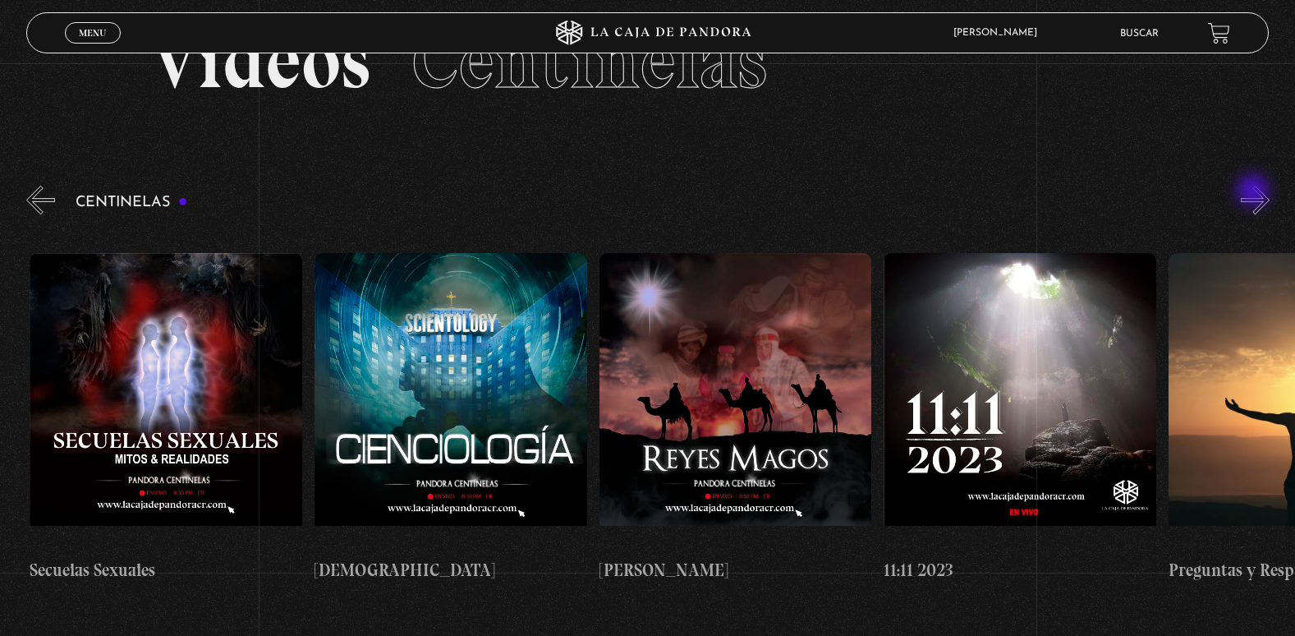
click at [1255, 192] on button "»" at bounding box center [1255, 200] width 29 height 29
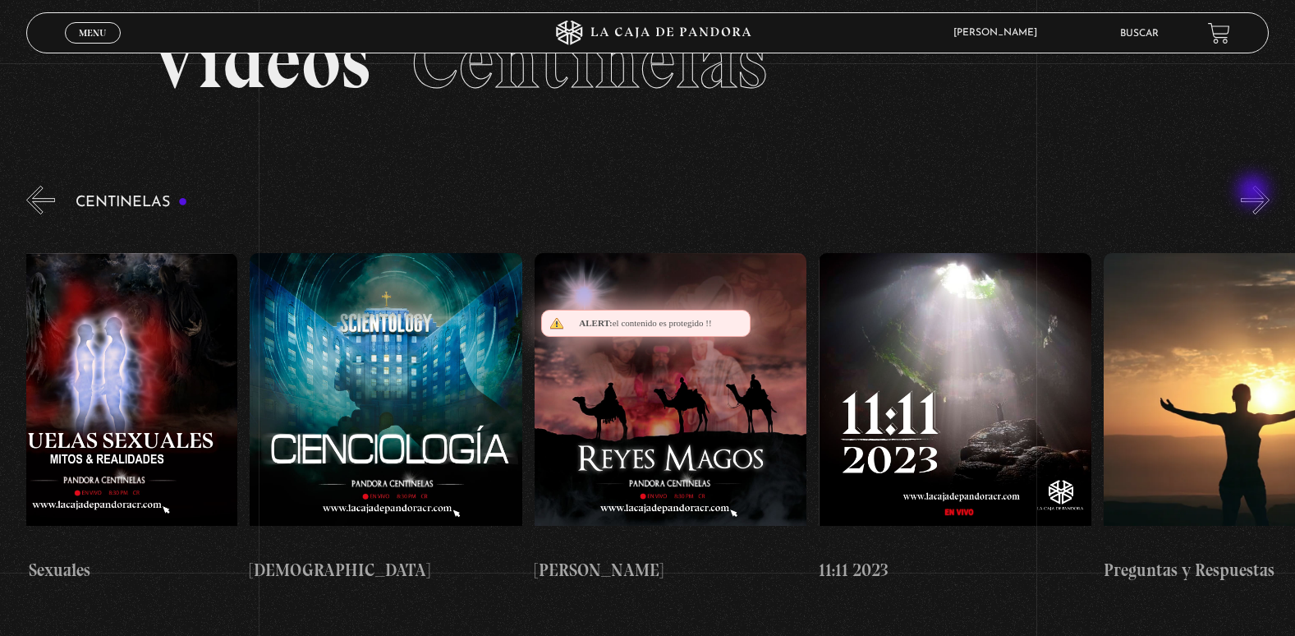
click at [1255, 192] on button "»" at bounding box center [1255, 200] width 29 height 29
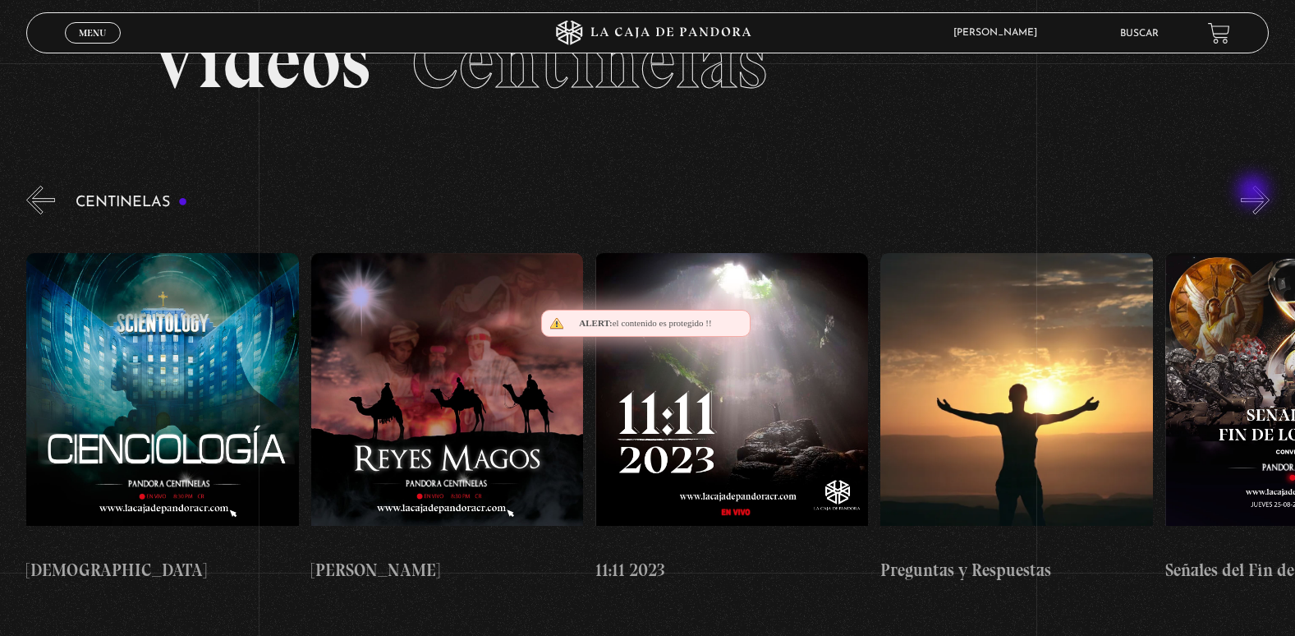
click at [1255, 192] on button "»" at bounding box center [1255, 200] width 29 height 29
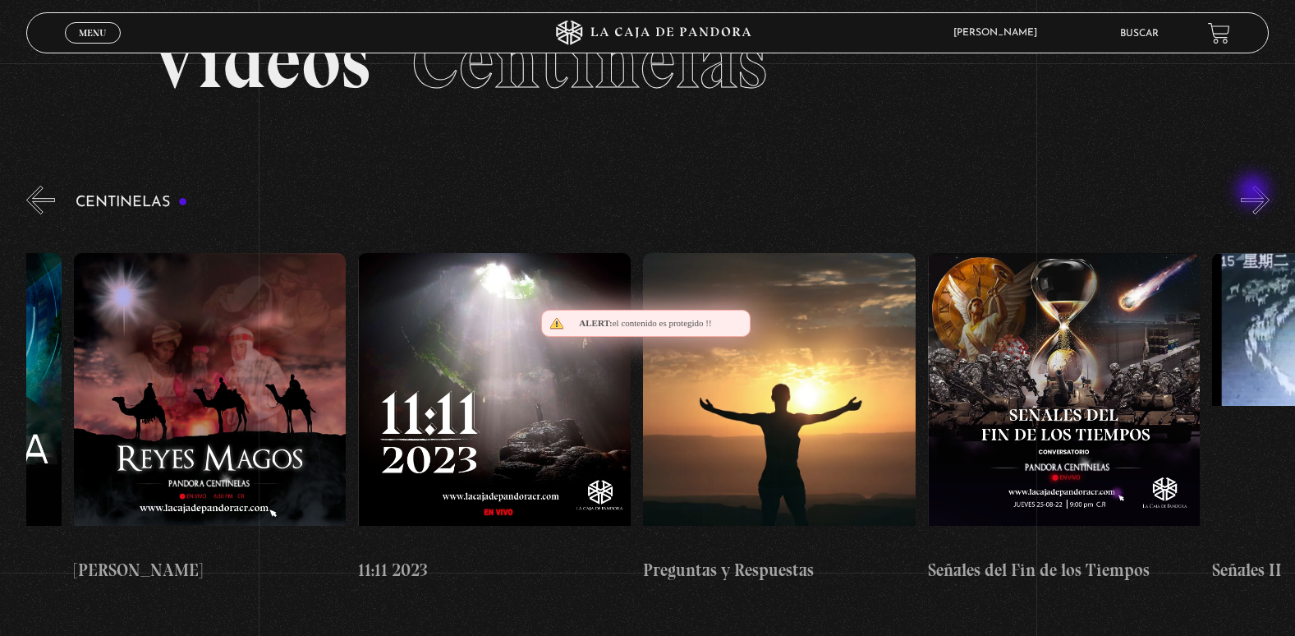
click at [1255, 192] on button "»" at bounding box center [1255, 200] width 29 height 29
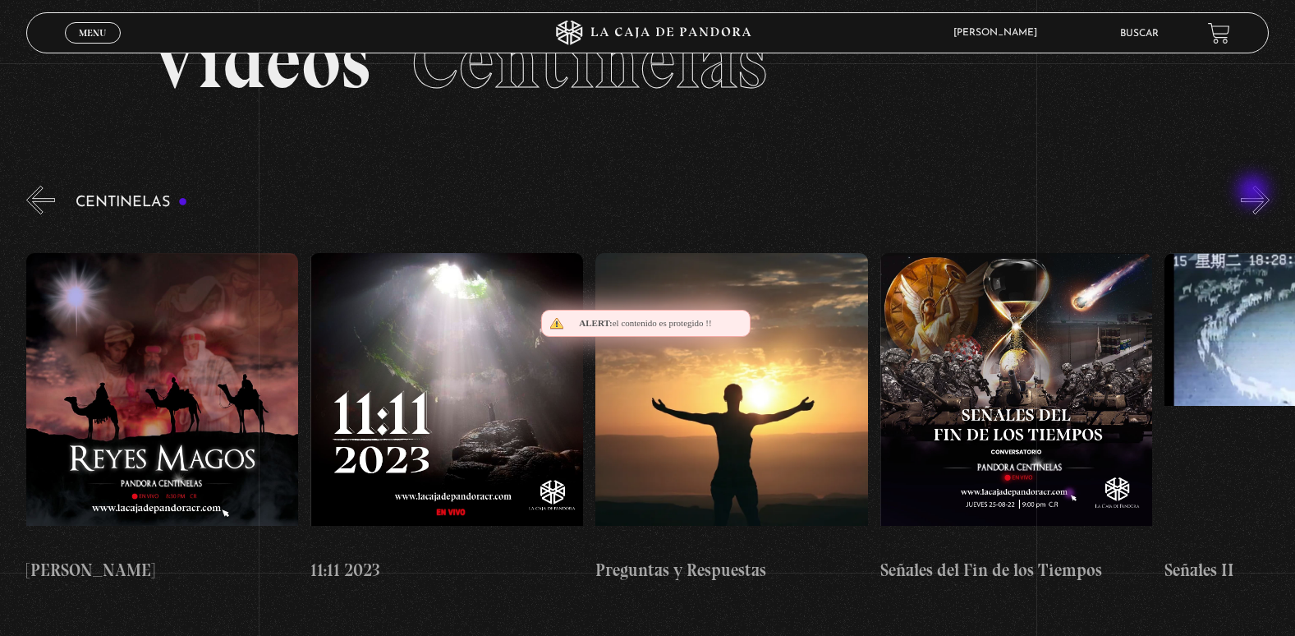
click at [1255, 192] on button "»" at bounding box center [1255, 200] width 29 height 29
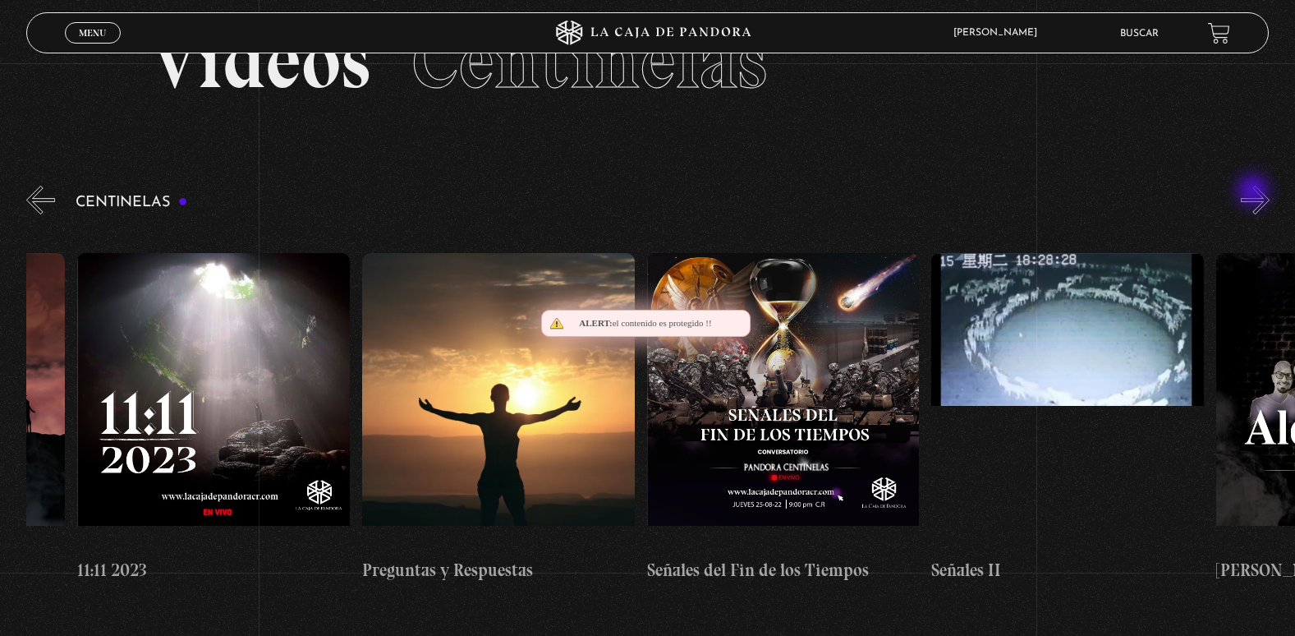
click at [1255, 192] on button "»" at bounding box center [1255, 200] width 29 height 29
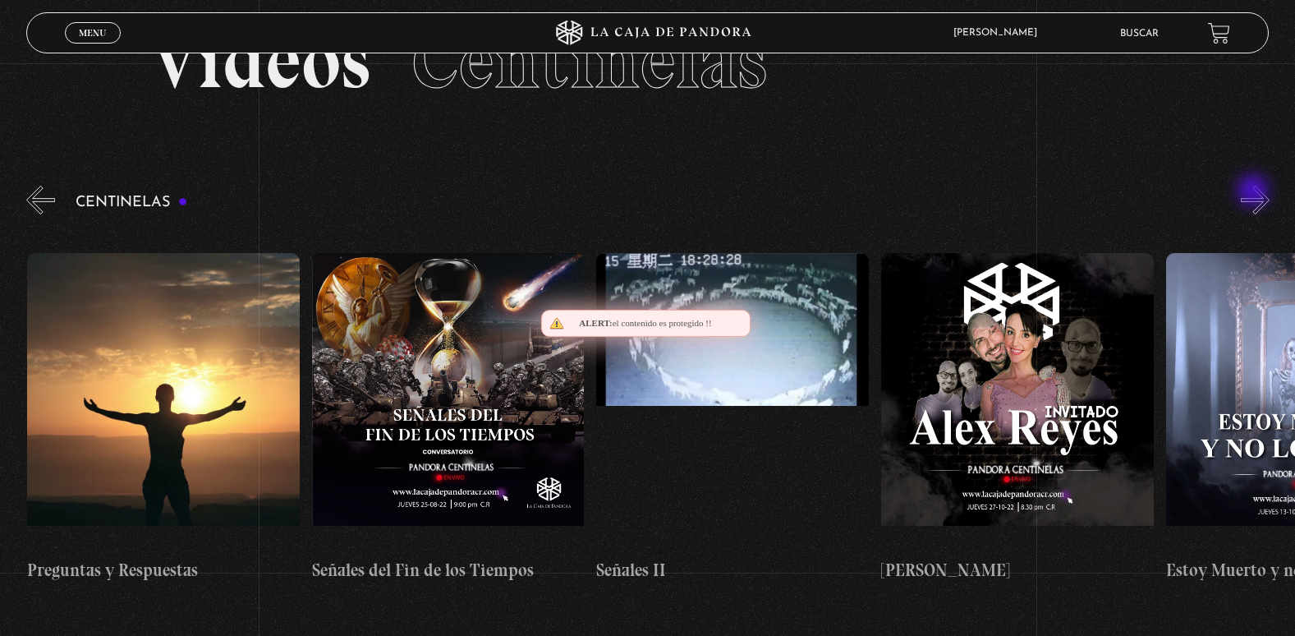
scroll to position [0, 14233]
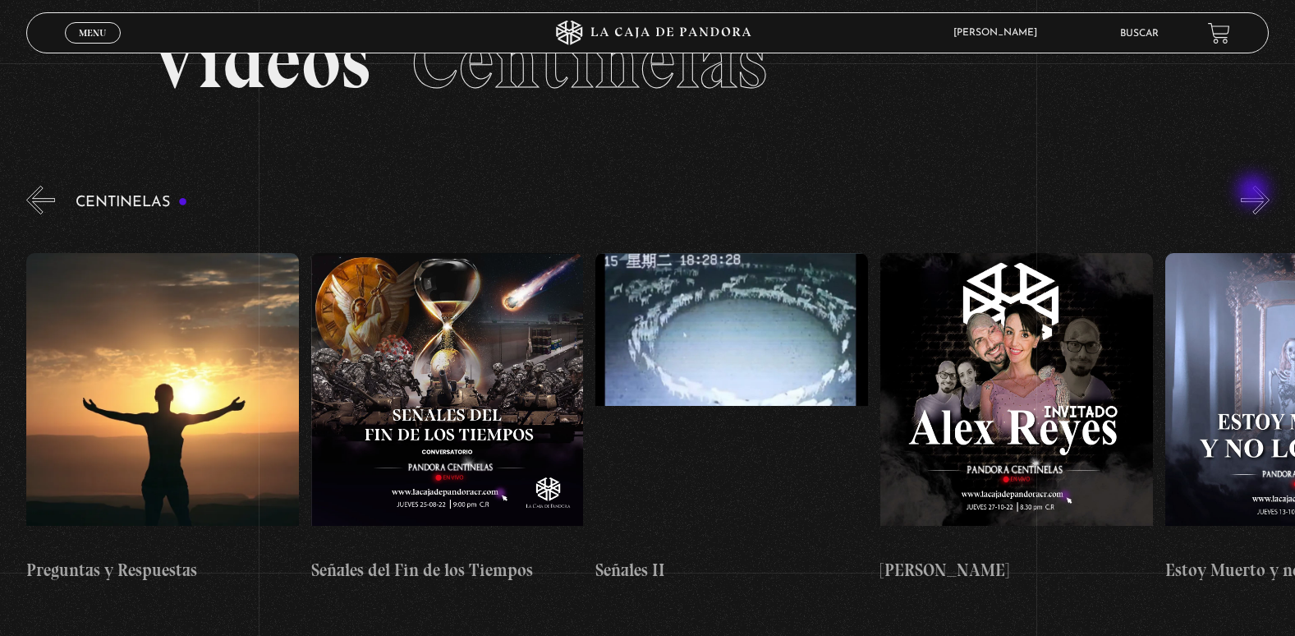
click at [1255, 192] on button "»" at bounding box center [1255, 200] width 29 height 29
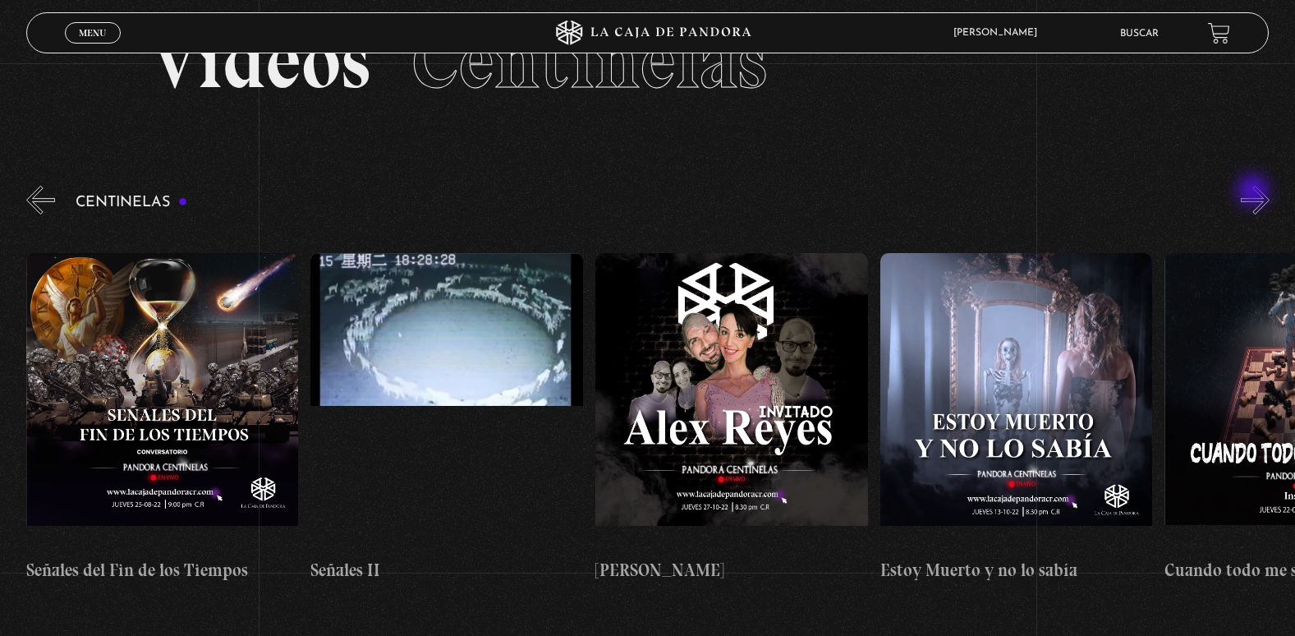
click at [1255, 192] on button "»" at bounding box center [1255, 200] width 29 height 29
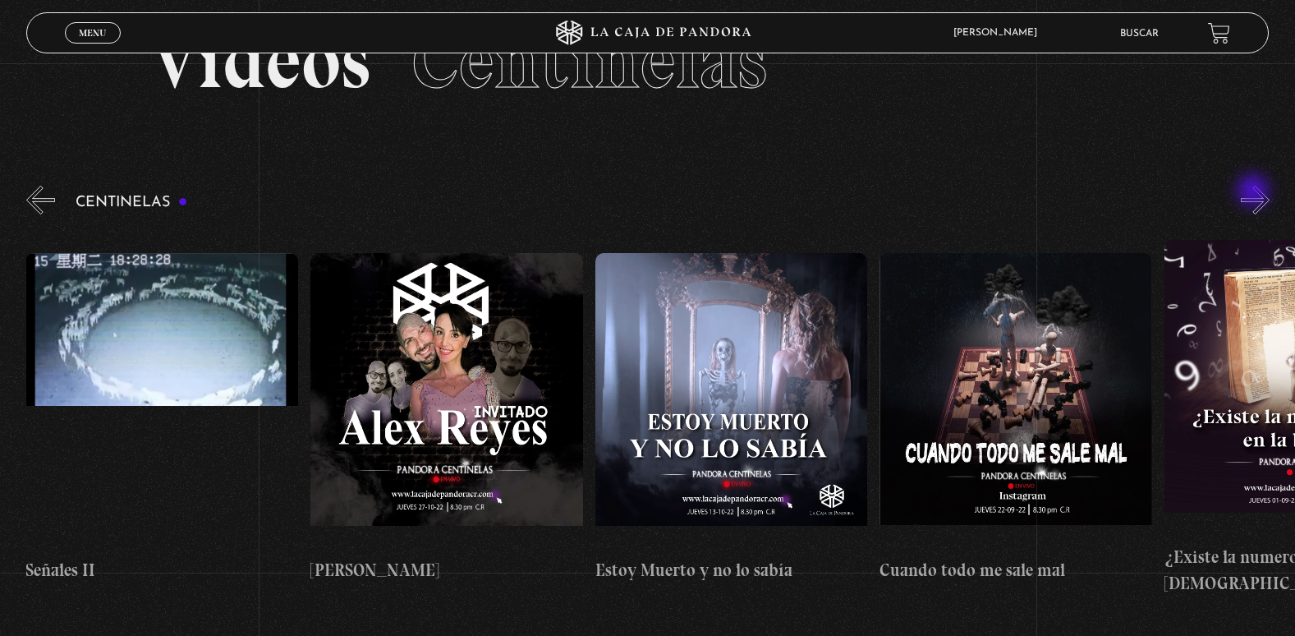
click at [1255, 192] on button "»" at bounding box center [1255, 200] width 29 height 29
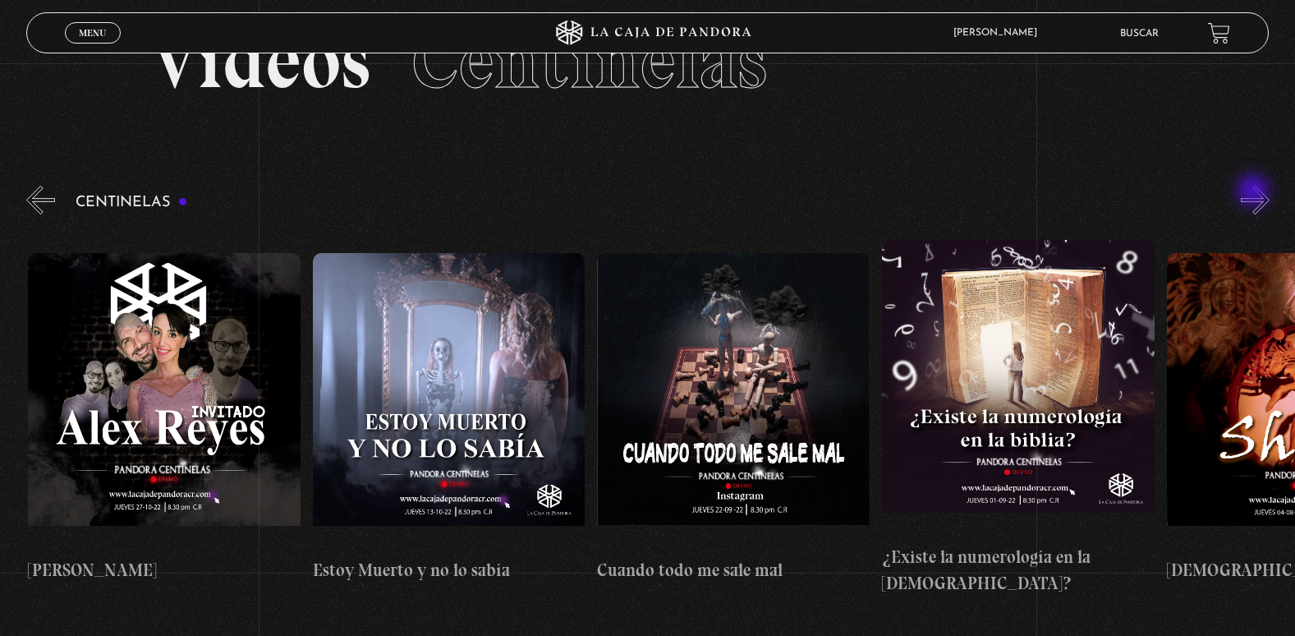
scroll to position [0, 15087]
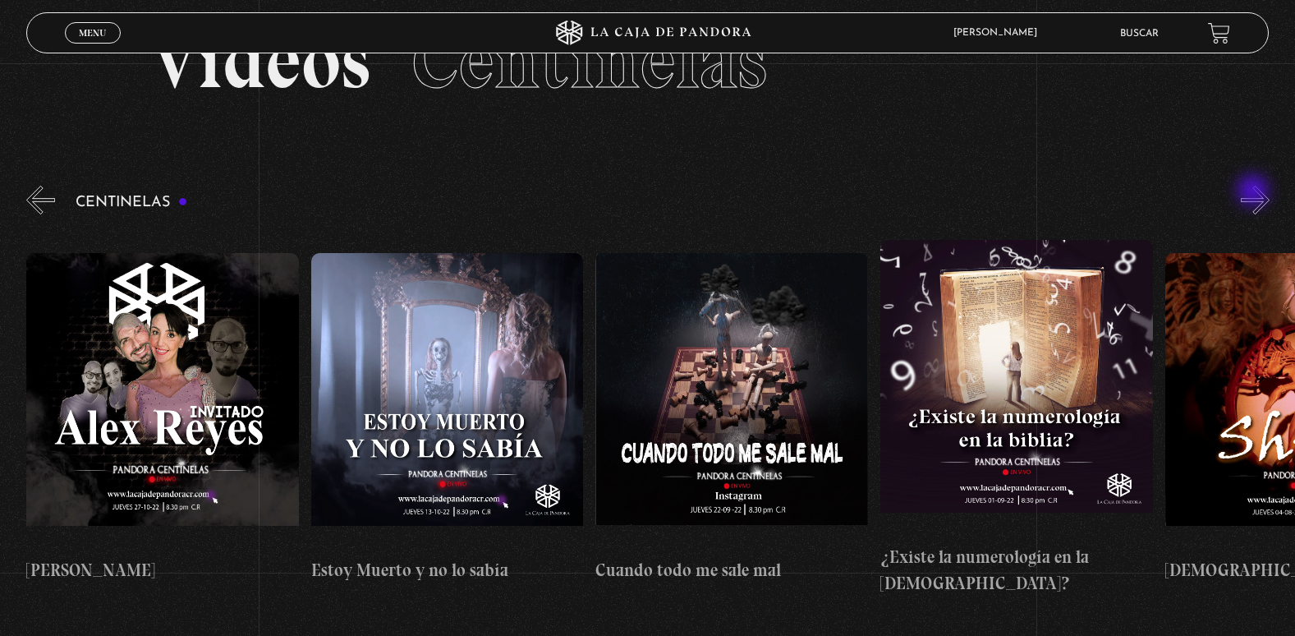
click at [1255, 192] on button "»" at bounding box center [1255, 200] width 29 height 29
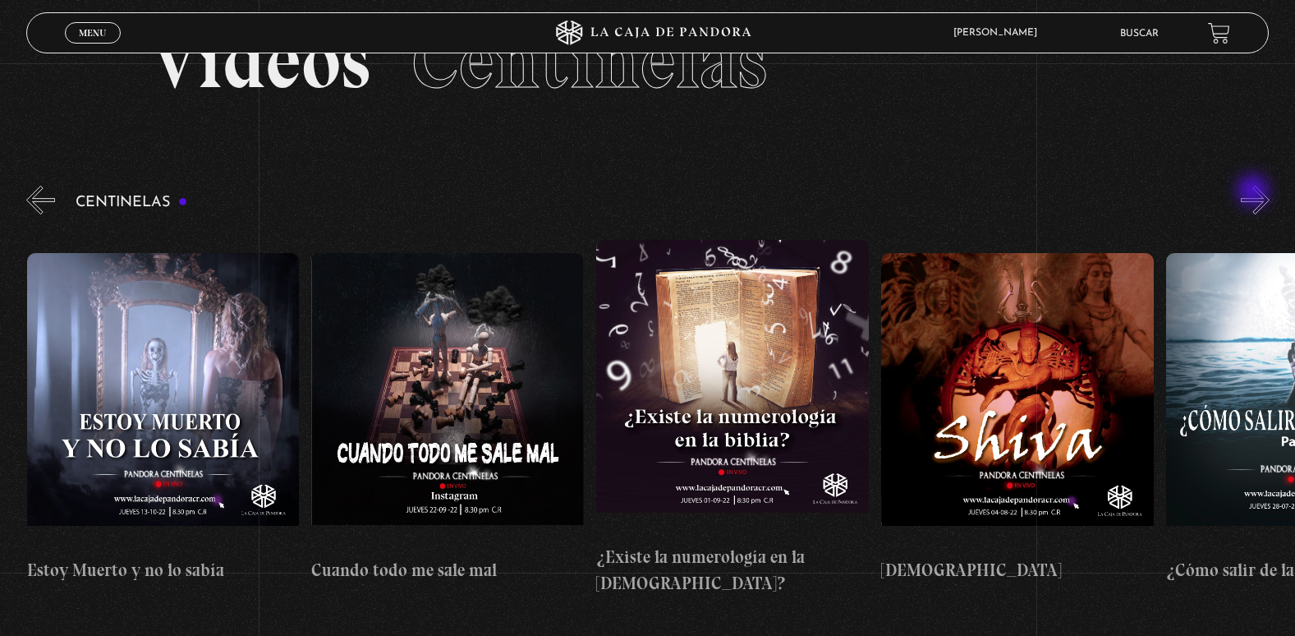
click at [1255, 192] on button "»" at bounding box center [1255, 200] width 29 height 29
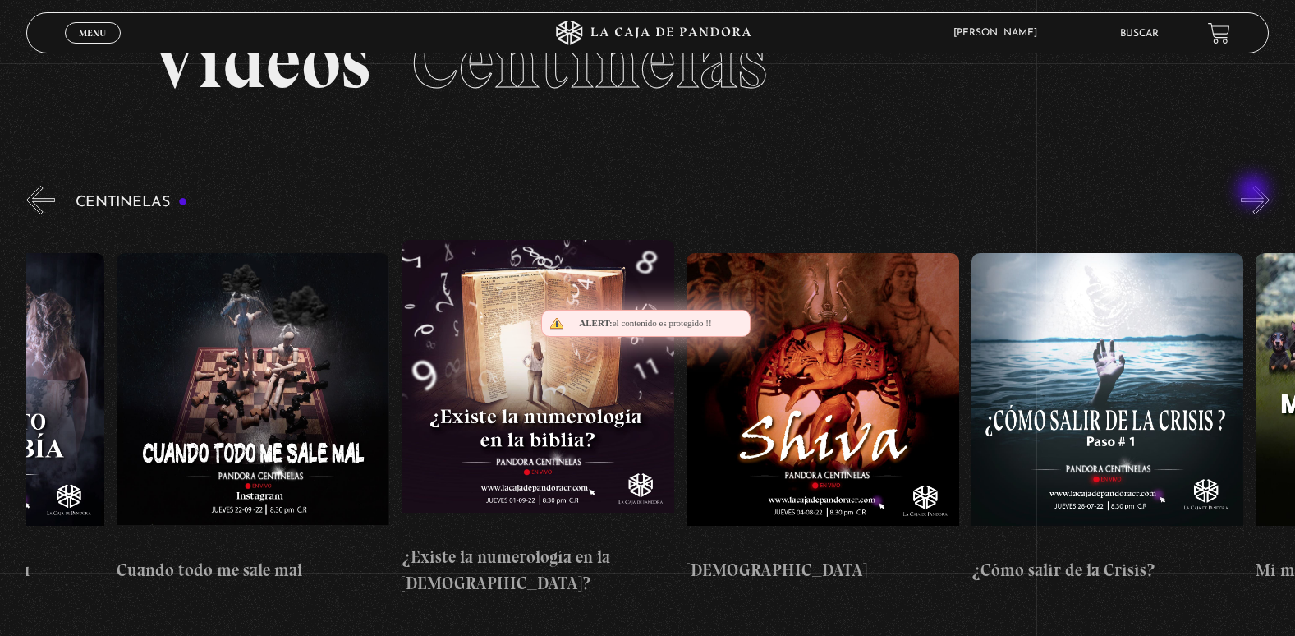
click at [1255, 192] on button "»" at bounding box center [1255, 200] width 29 height 29
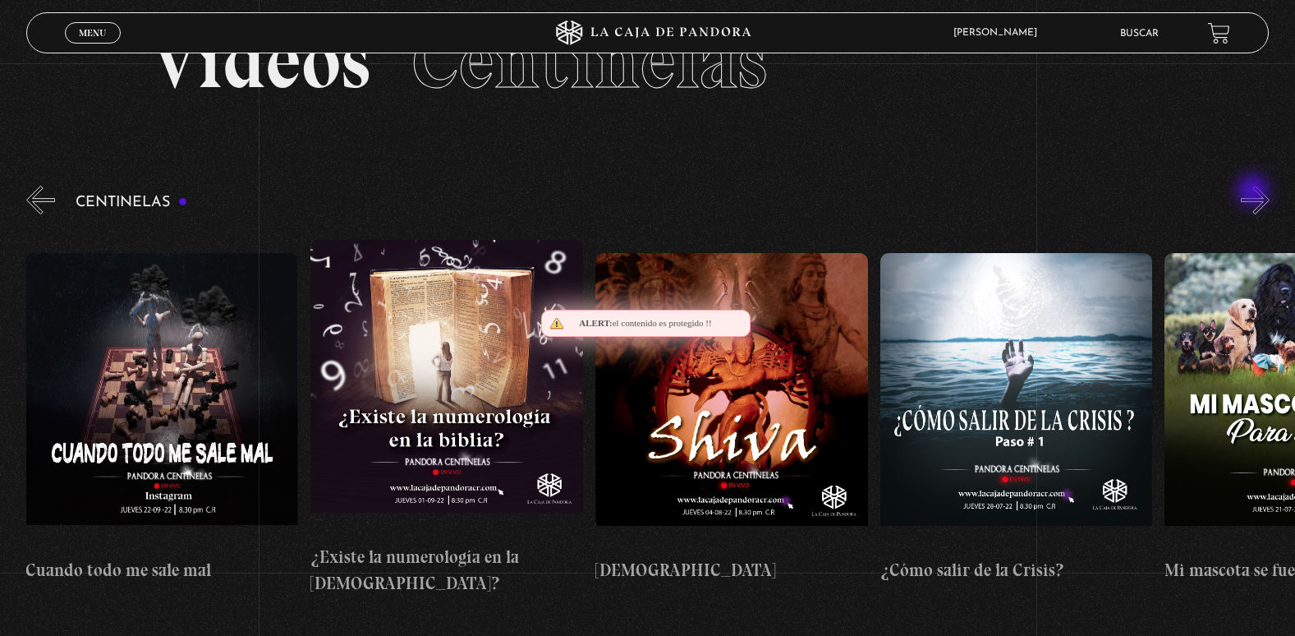
click at [1255, 192] on button "»" at bounding box center [1255, 200] width 29 height 29
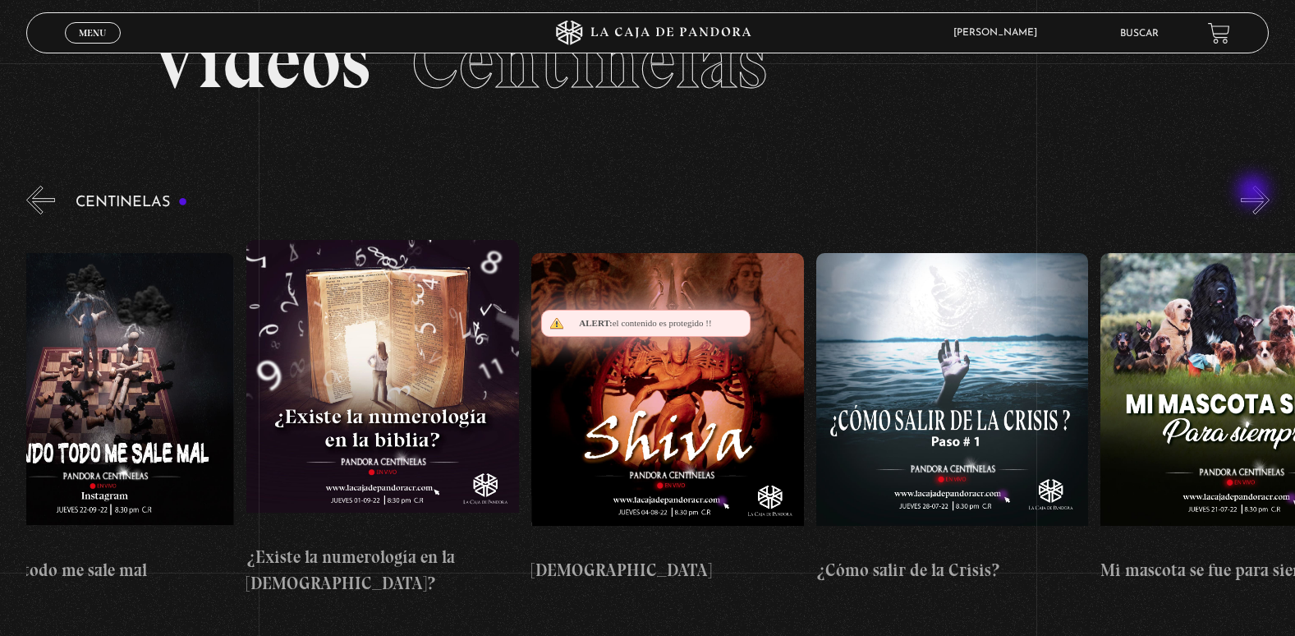
click at [1255, 192] on button "»" at bounding box center [1255, 200] width 29 height 29
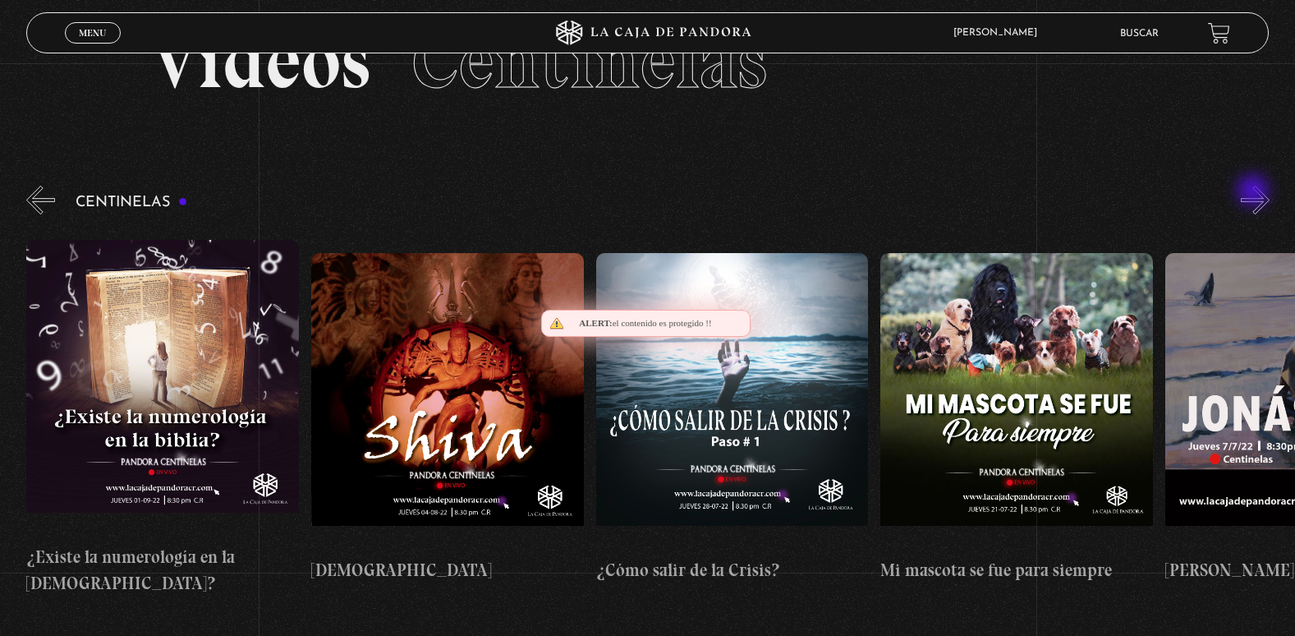
click at [1255, 192] on button "»" at bounding box center [1255, 200] width 29 height 29
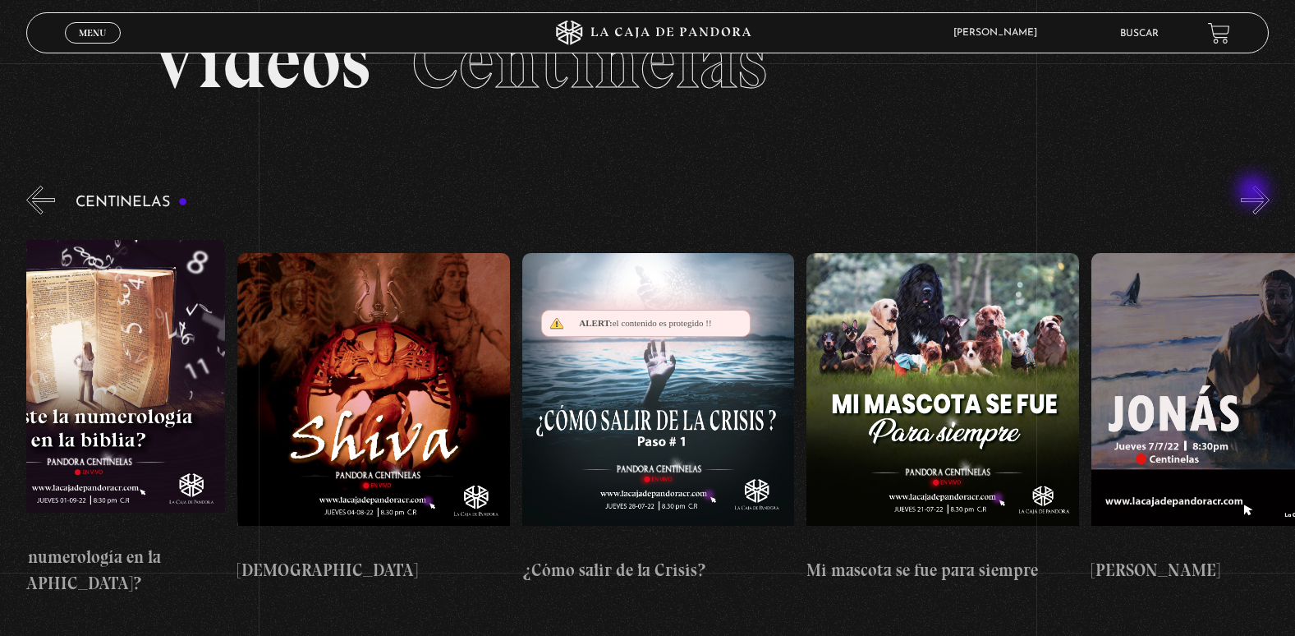
click at [1255, 192] on button "»" at bounding box center [1255, 200] width 29 height 29
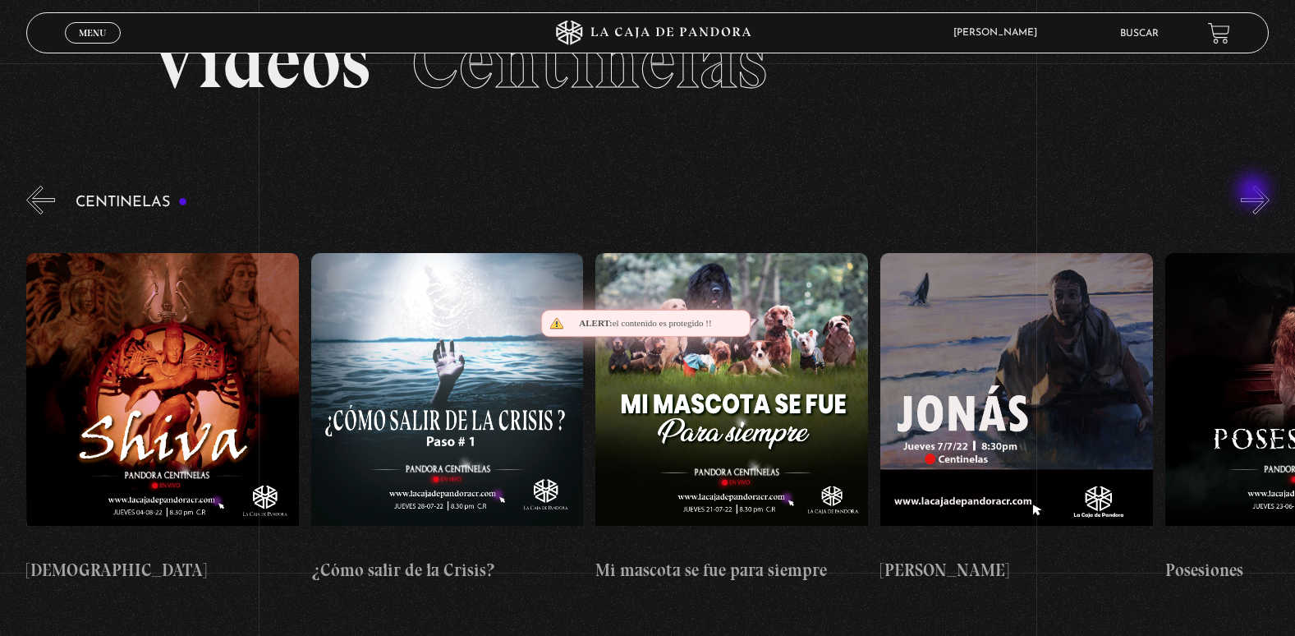
click at [1255, 192] on button "»" at bounding box center [1255, 200] width 29 height 29
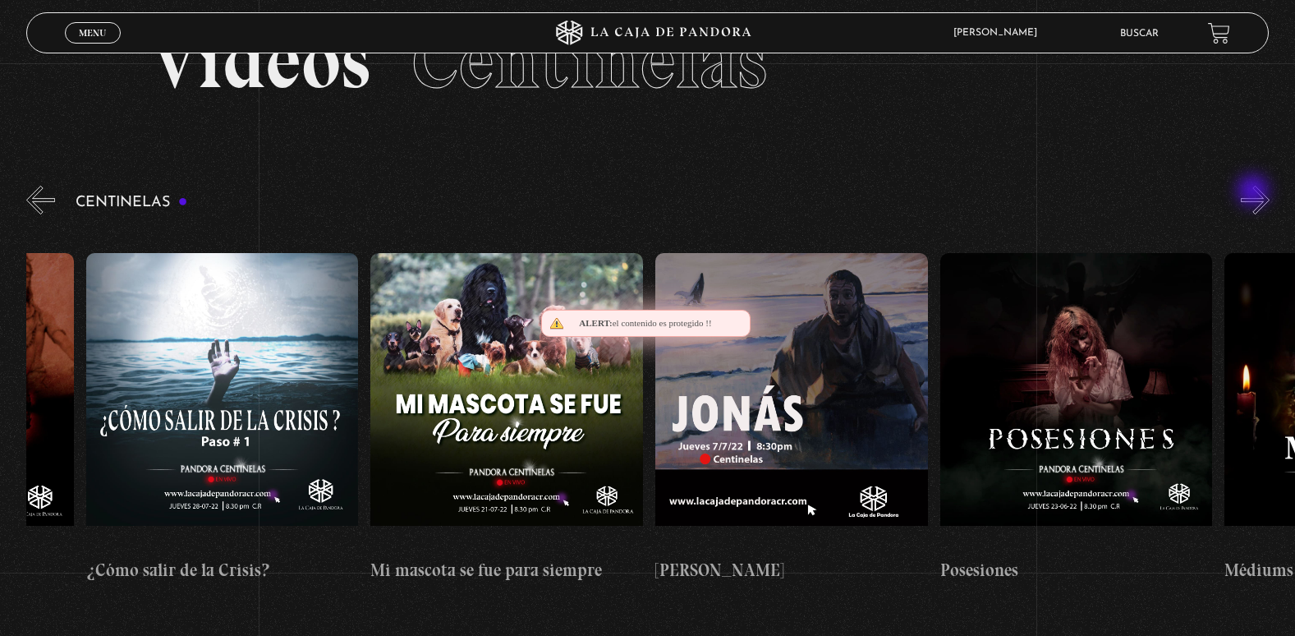
click at [1255, 192] on button "»" at bounding box center [1255, 200] width 29 height 29
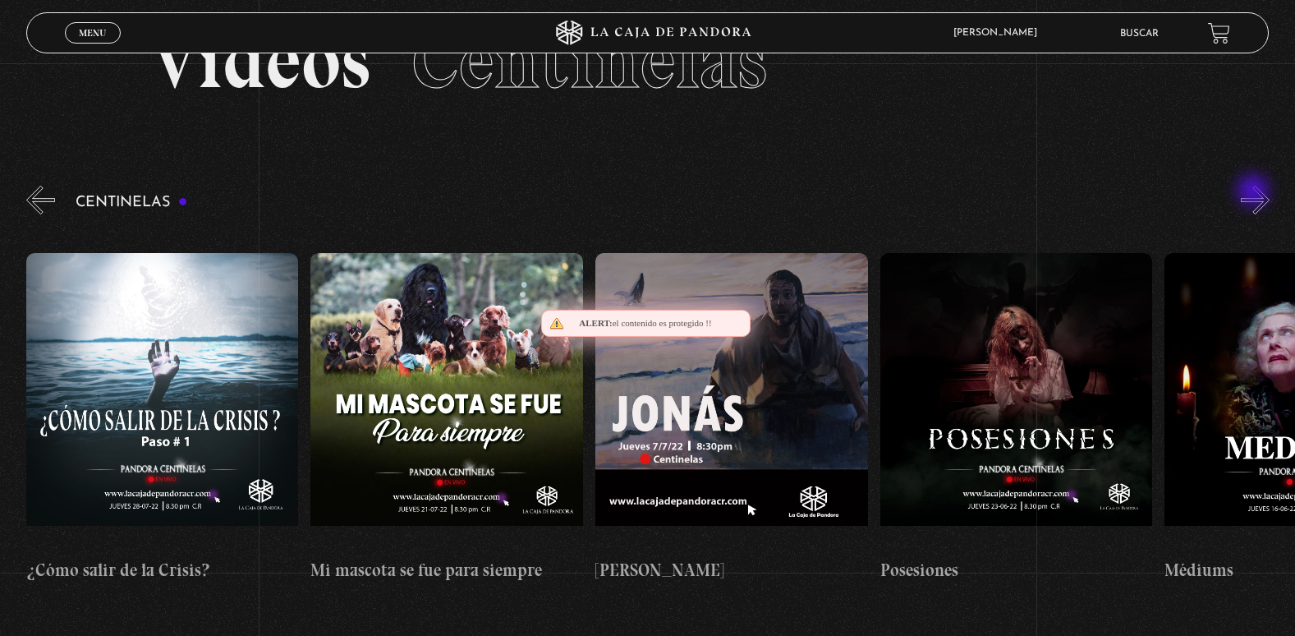
click at [1255, 192] on button "»" at bounding box center [1255, 200] width 29 height 29
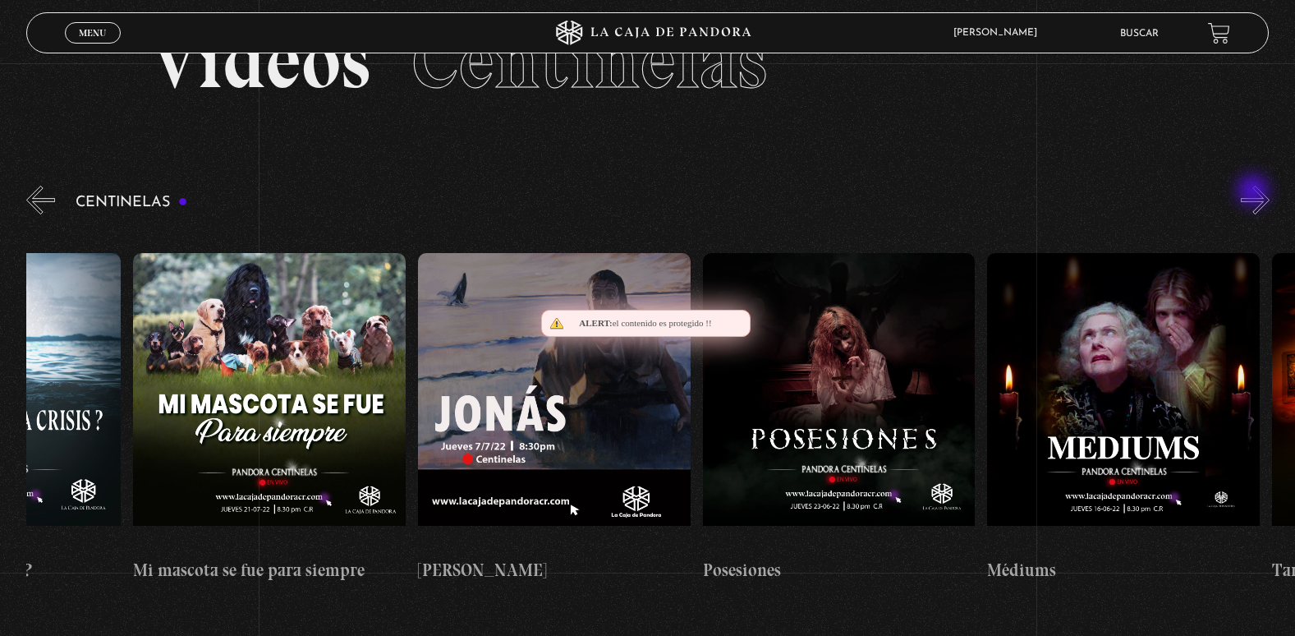
click at [1255, 192] on button "»" at bounding box center [1255, 200] width 29 height 29
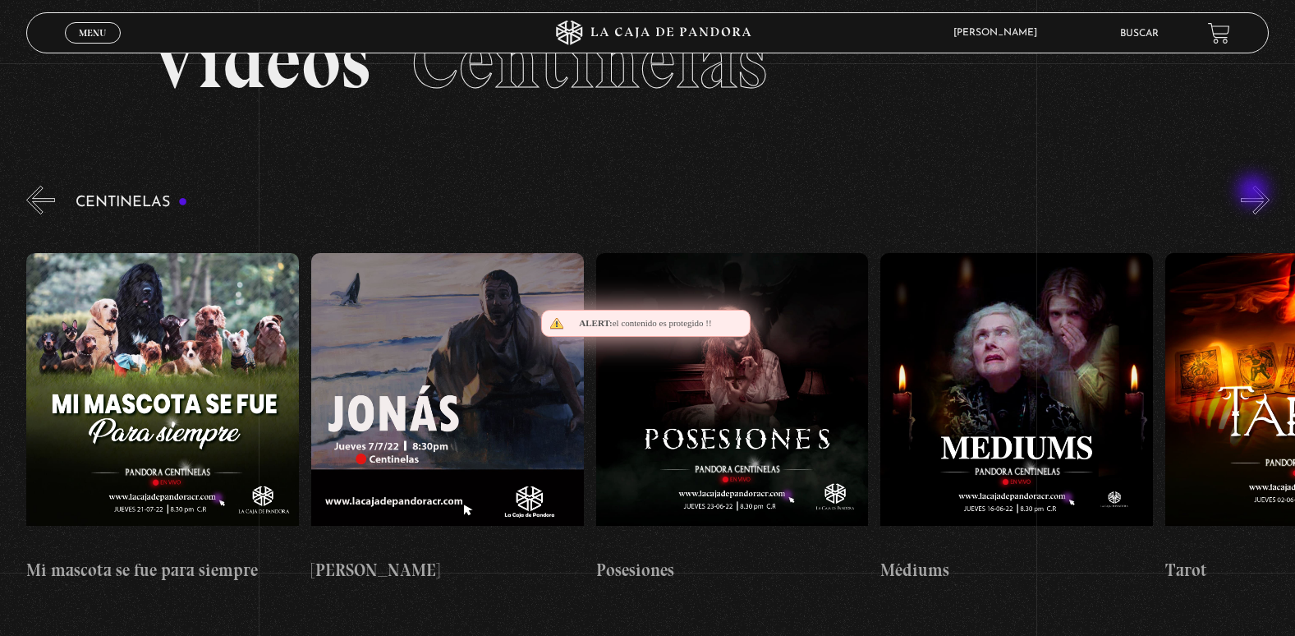
click at [1255, 192] on button "»" at bounding box center [1255, 200] width 29 height 29
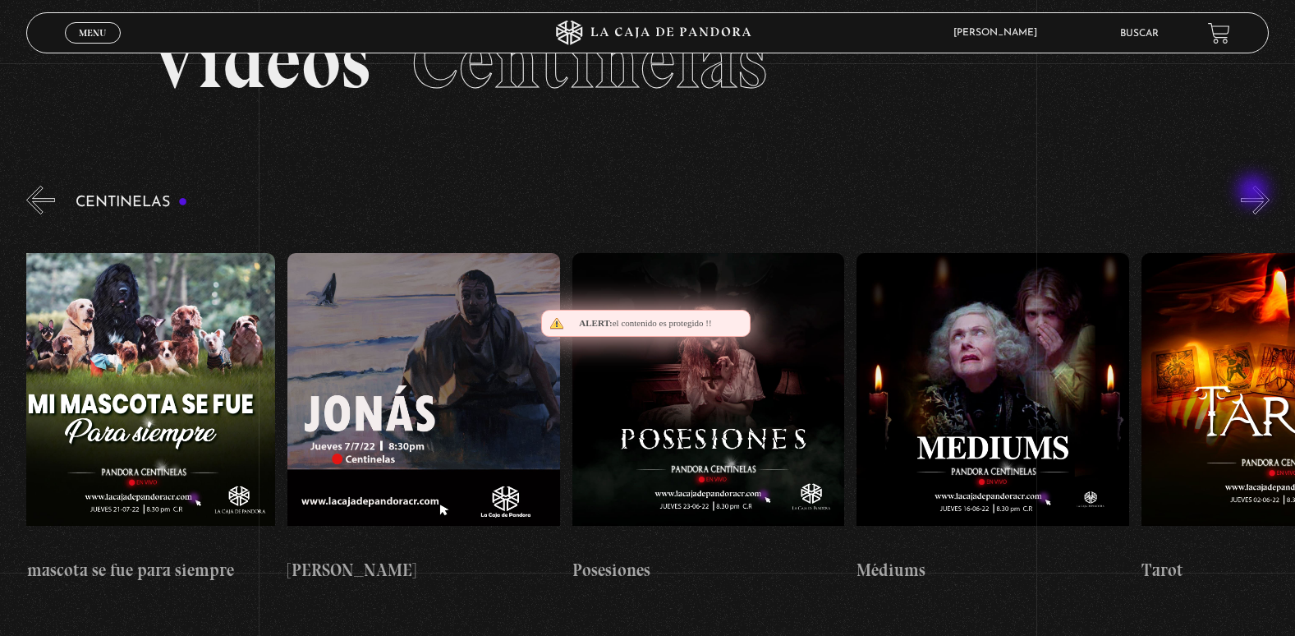
click at [1255, 192] on button "»" at bounding box center [1255, 200] width 29 height 29
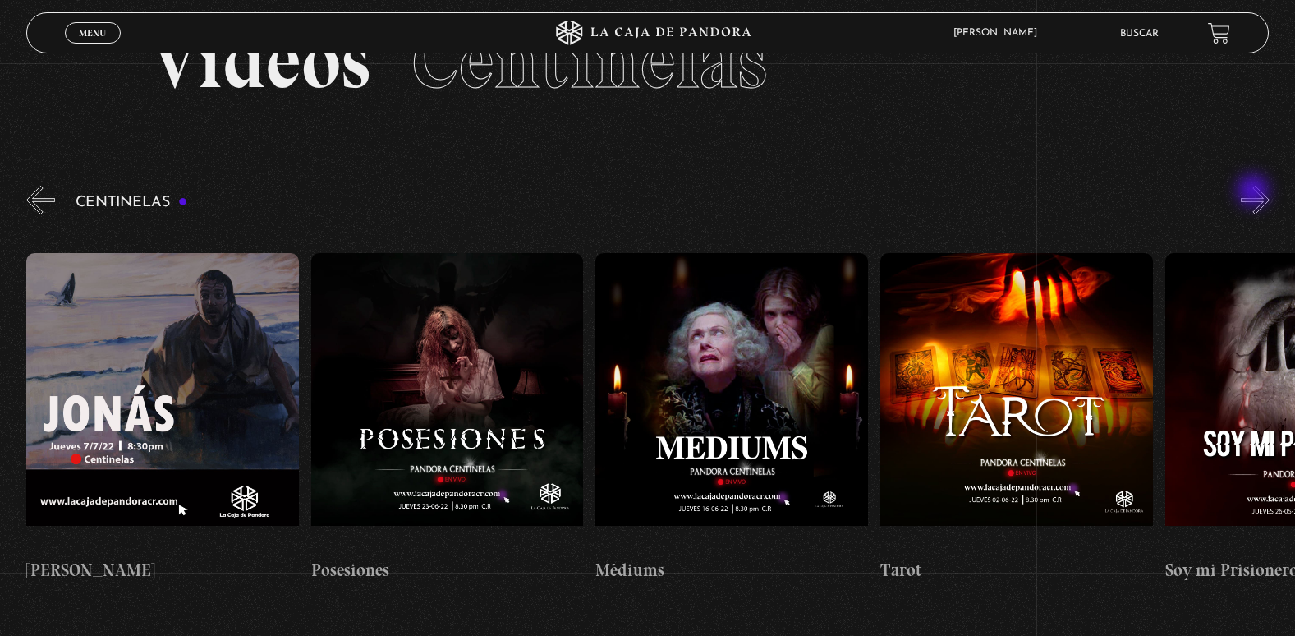
click at [1255, 192] on button "»" at bounding box center [1255, 200] width 29 height 29
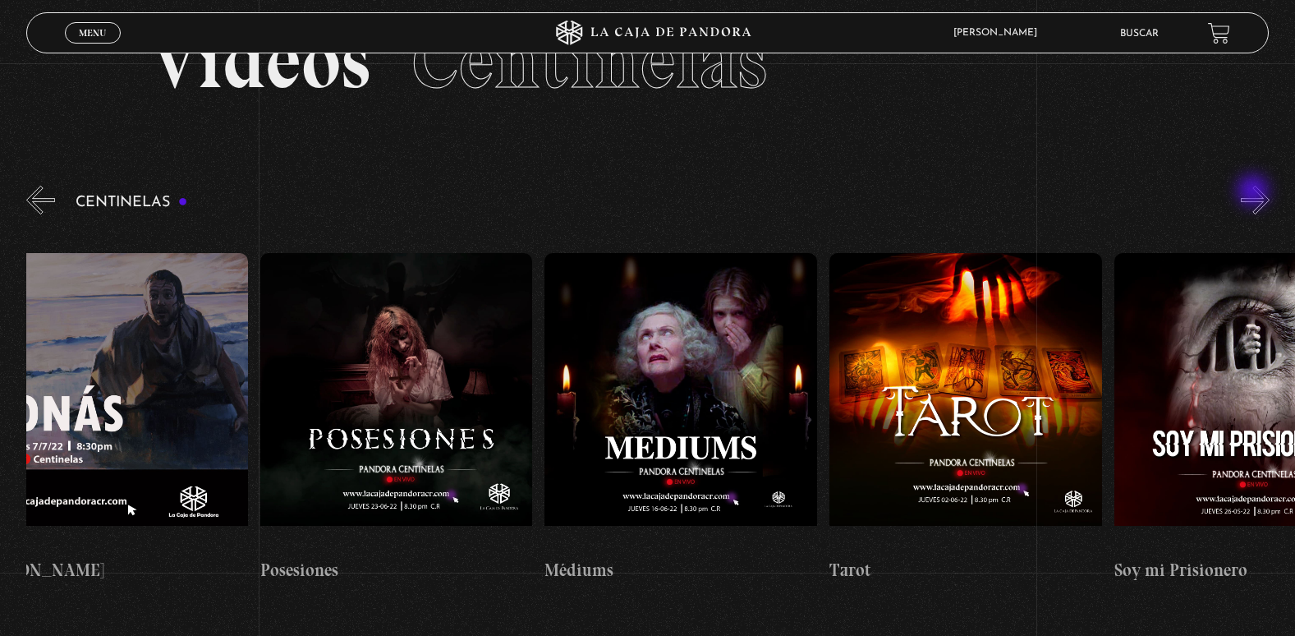
click at [1255, 193] on button "»" at bounding box center [1255, 200] width 29 height 29
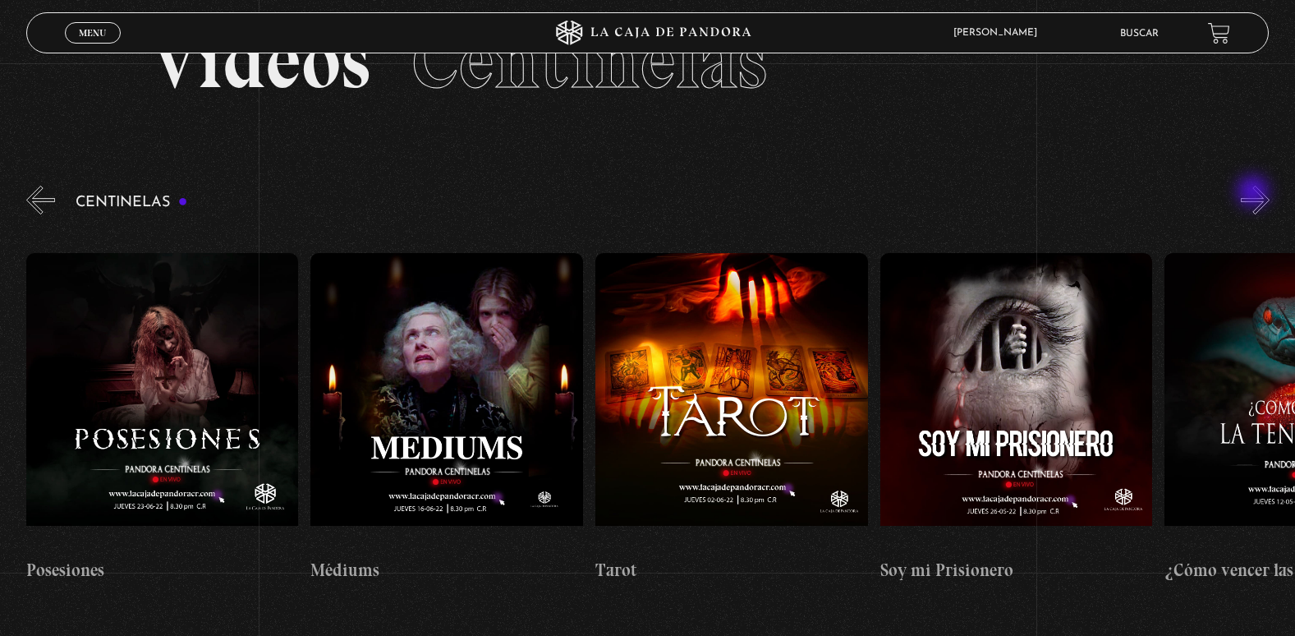
click at [1255, 193] on button "»" at bounding box center [1255, 200] width 29 height 29
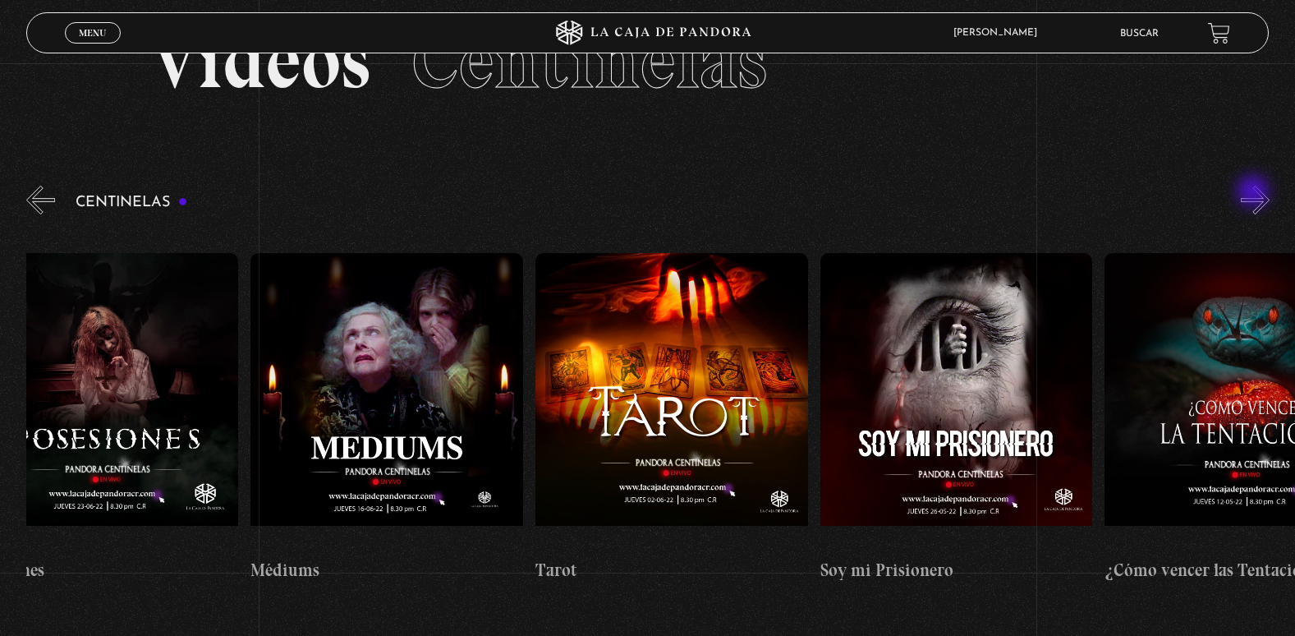
click at [1255, 193] on button "»" at bounding box center [1255, 200] width 29 height 29
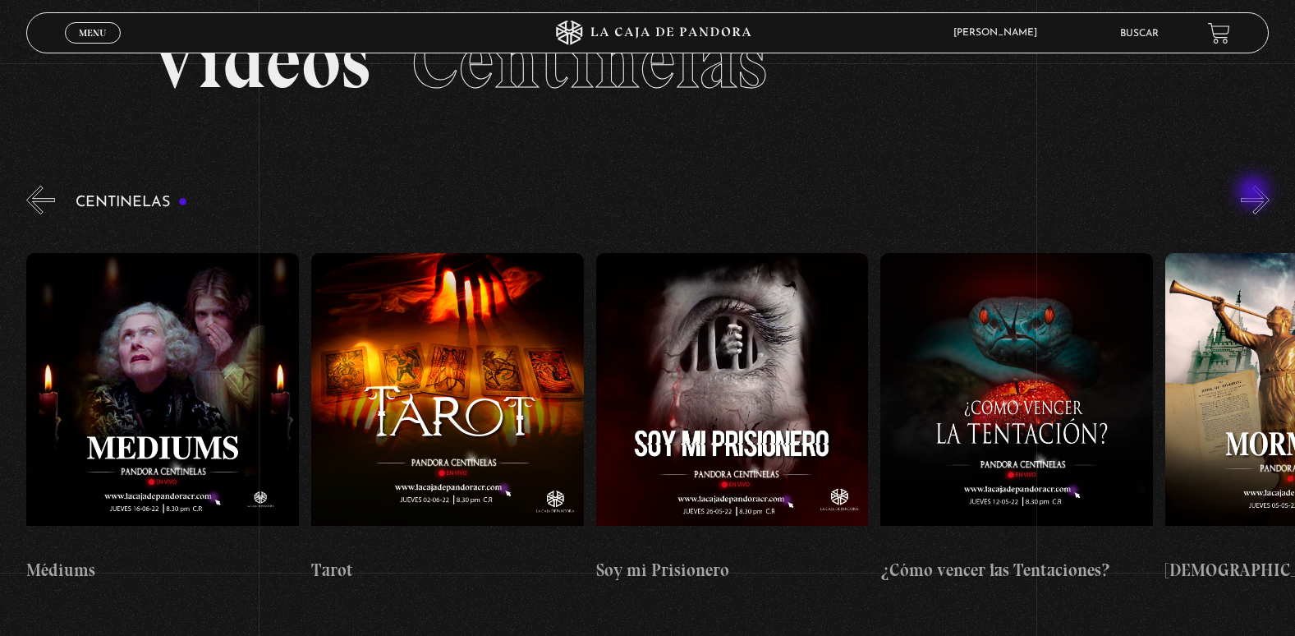
click at [1255, 193] on button "»" at bounding box center [1255, 200] width 29 height 29
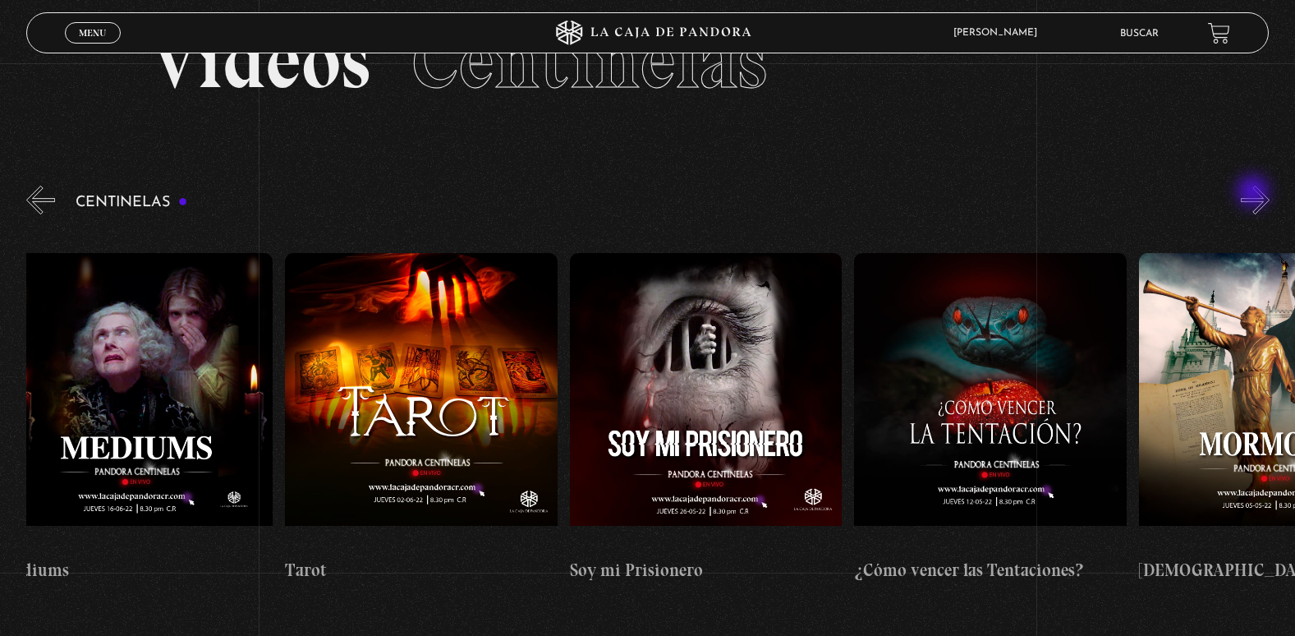
click at [1255, 193] on button "»" at bounding box center [1255, 200] width 29 height 29
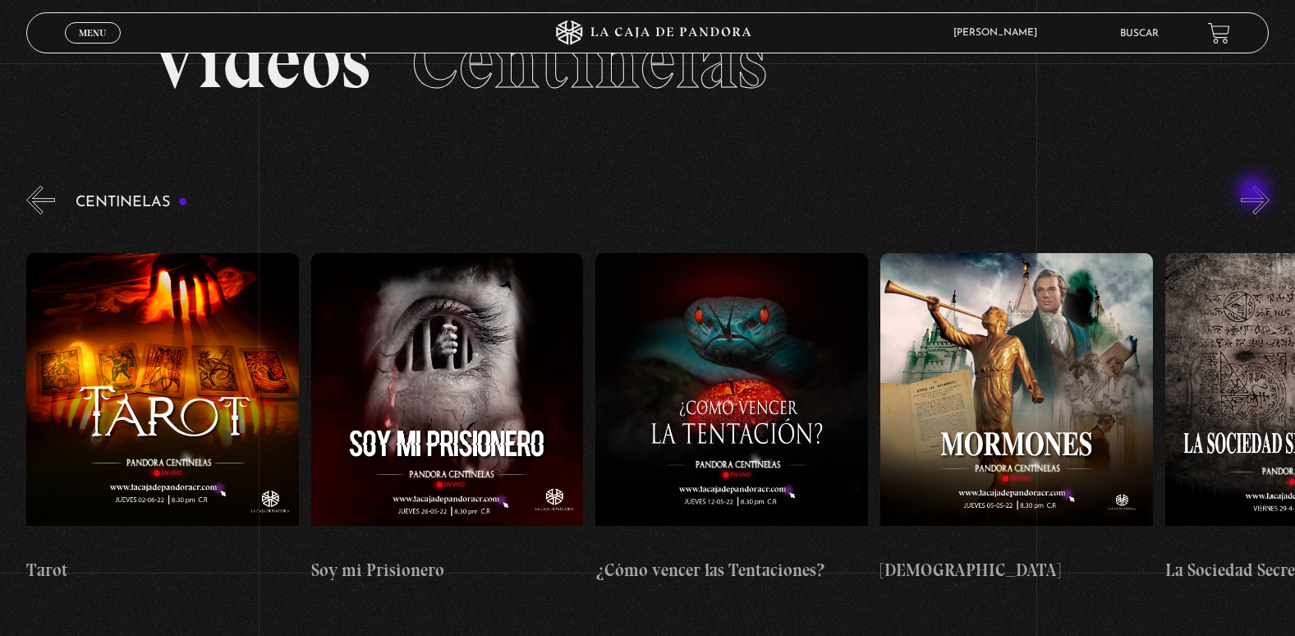
click at [1255, 193] on button "»" at bounding box center [1255, 200] width 29 height 29
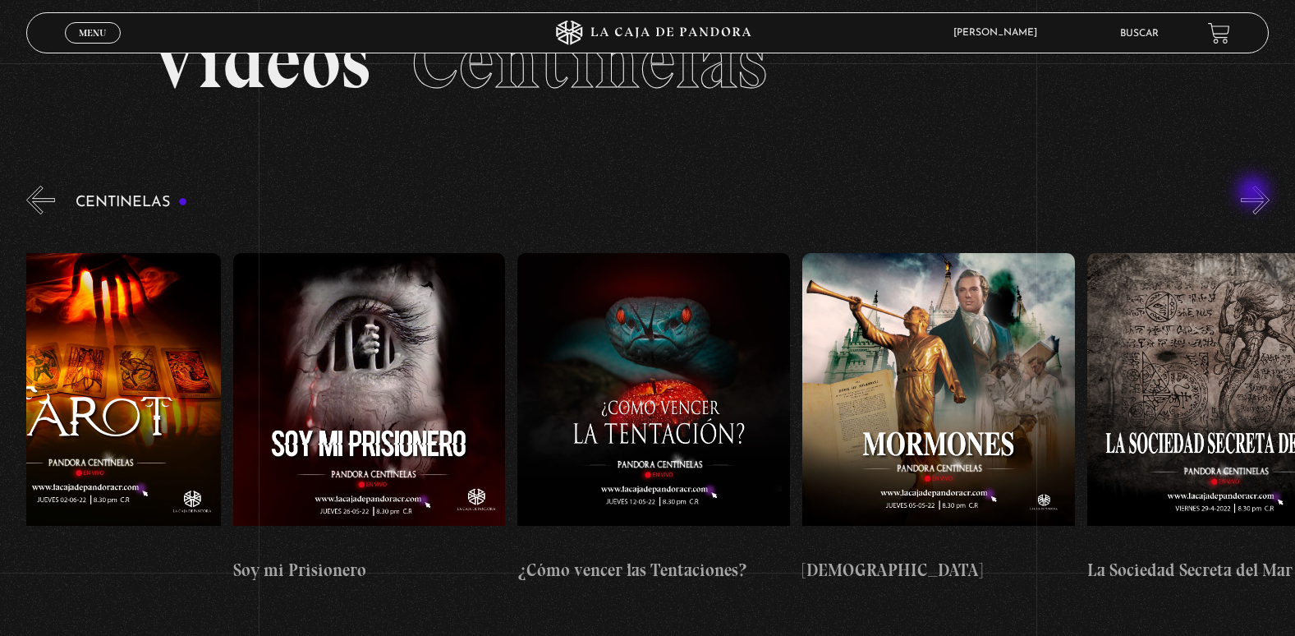
click at [1255, 193] on button "»" at bounding box center [1255, 200] width 29 height 29
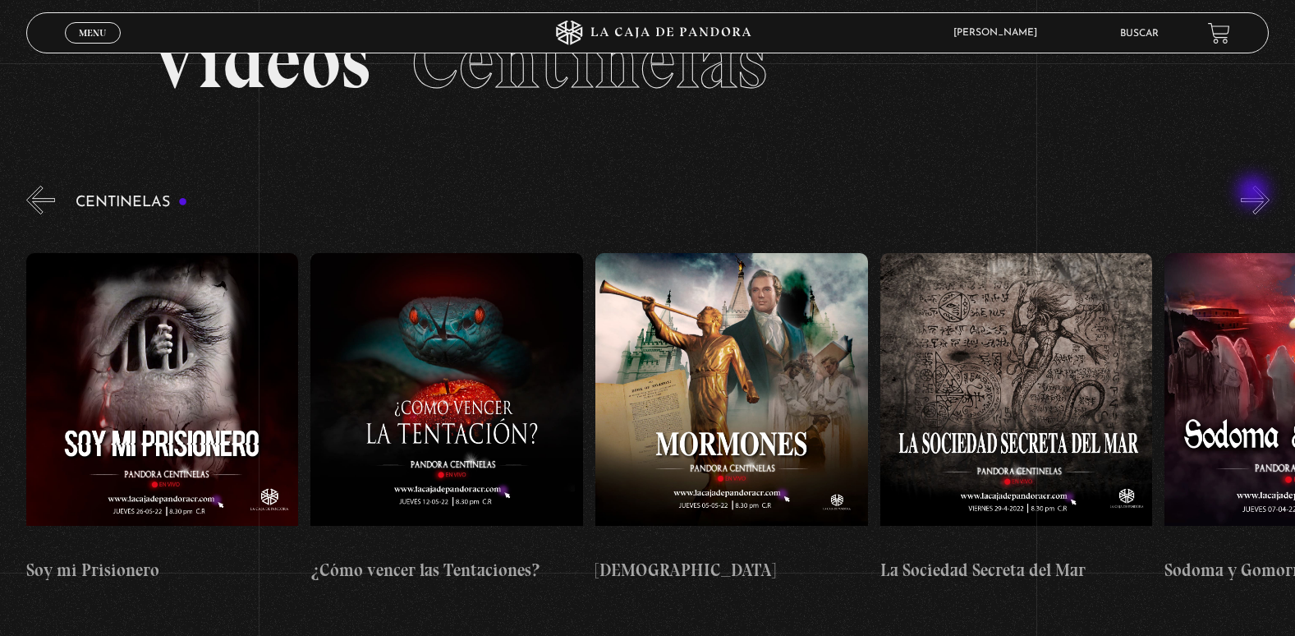
click at [1255, 193] on button "»" at bounding box center [1255, 200] width 29 height 29
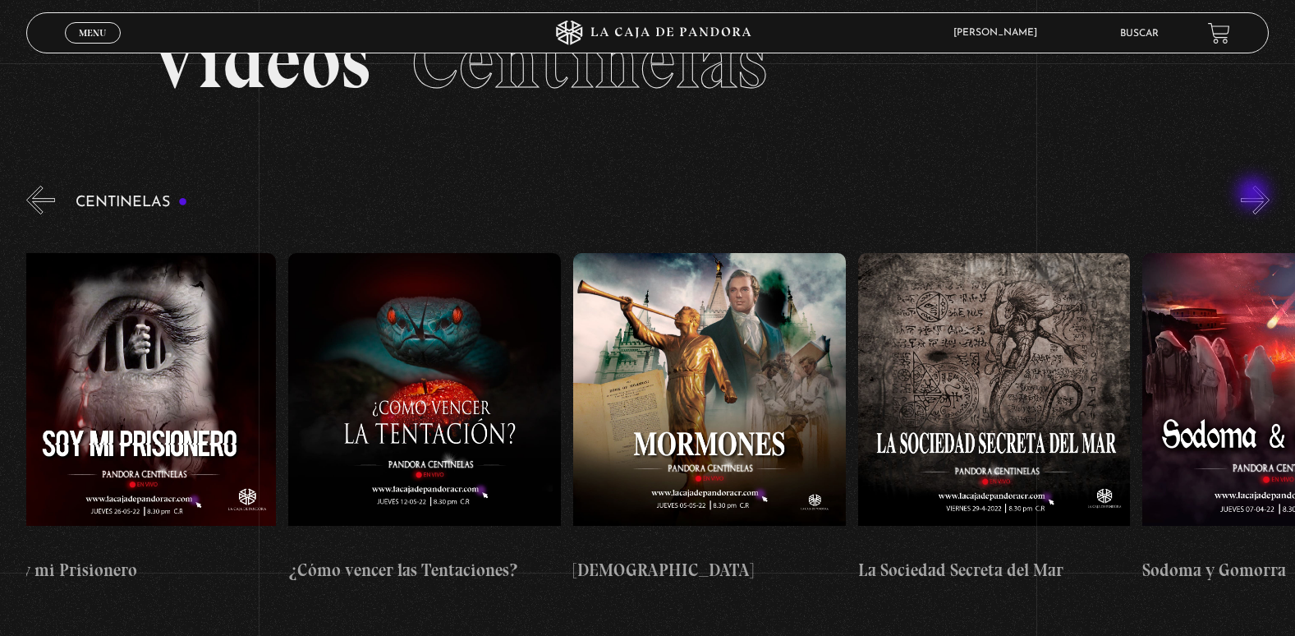
click at [1255, 195] on button "»" at bounding box center [1255, 200] width 29 height 29
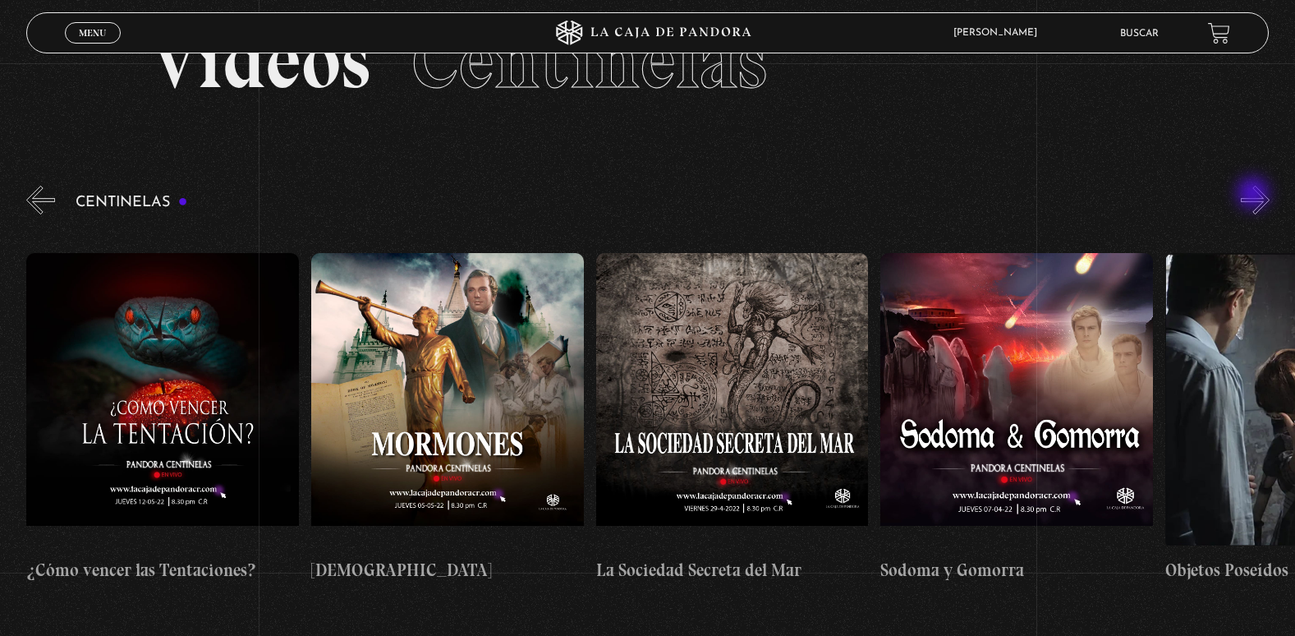
click at [1255, 195] on button "»" at bounding box center [1255, 200] width 29 height 29
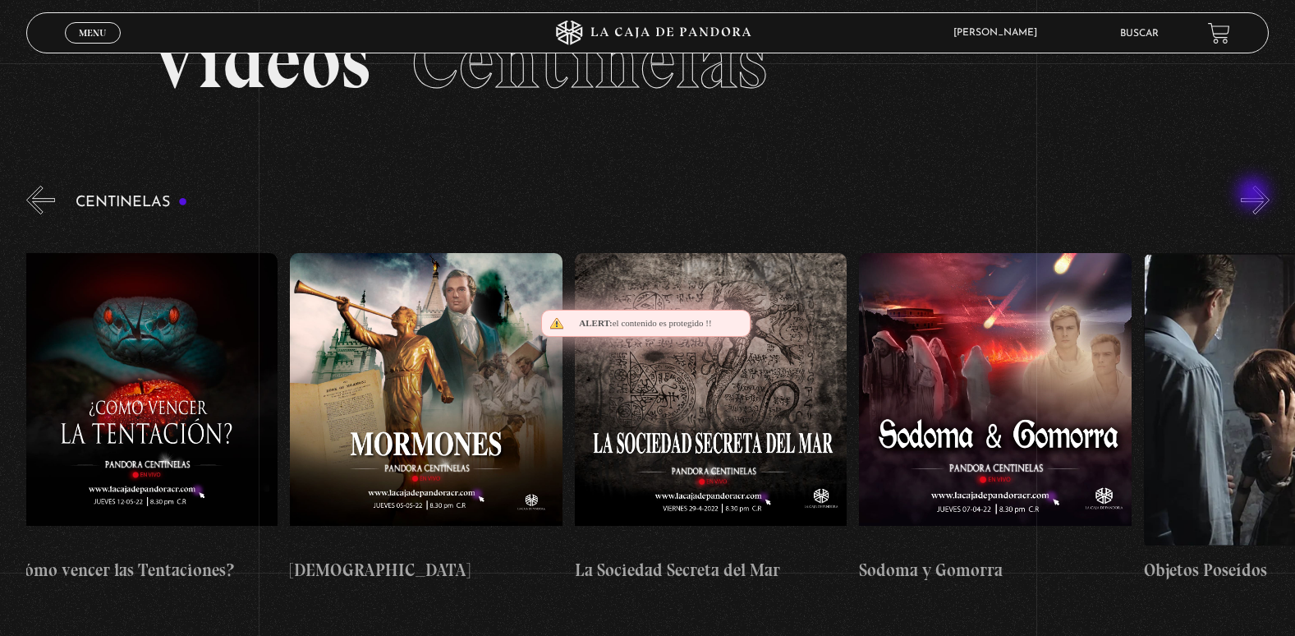
click at [1255, 195] on button "»" at bounding box center [1255, 200] width 29 height 29
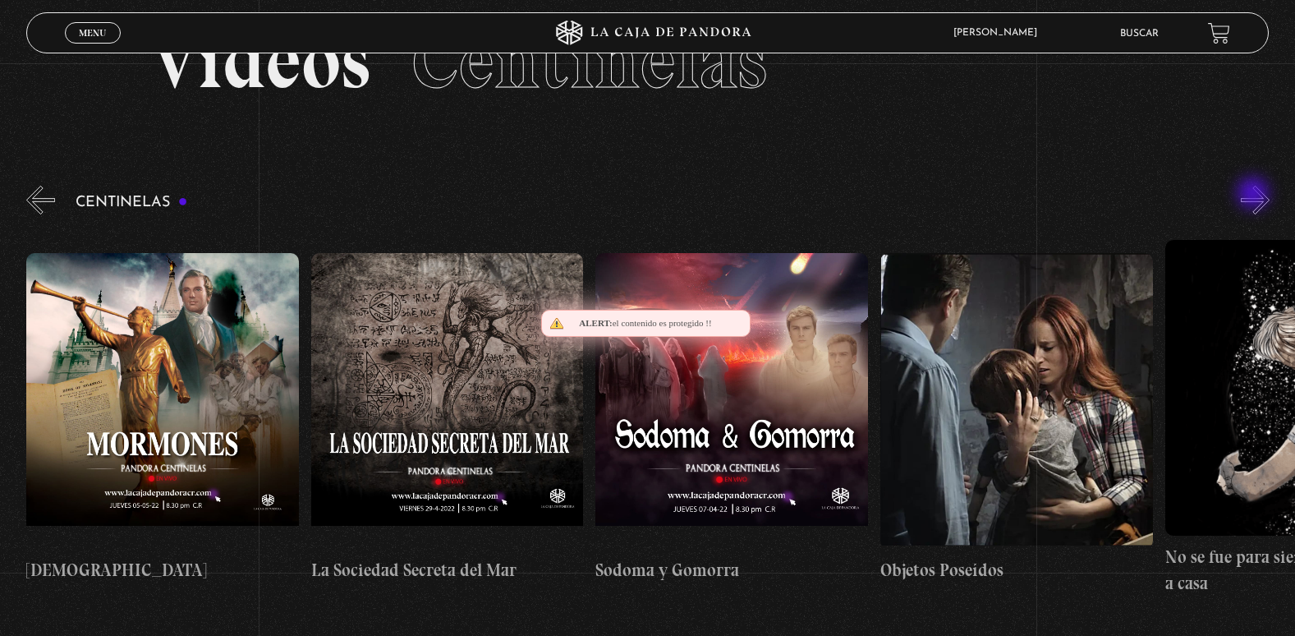
click at [1255, 195] on button "»" at bounding box center [1255, 200] width 29 height 29
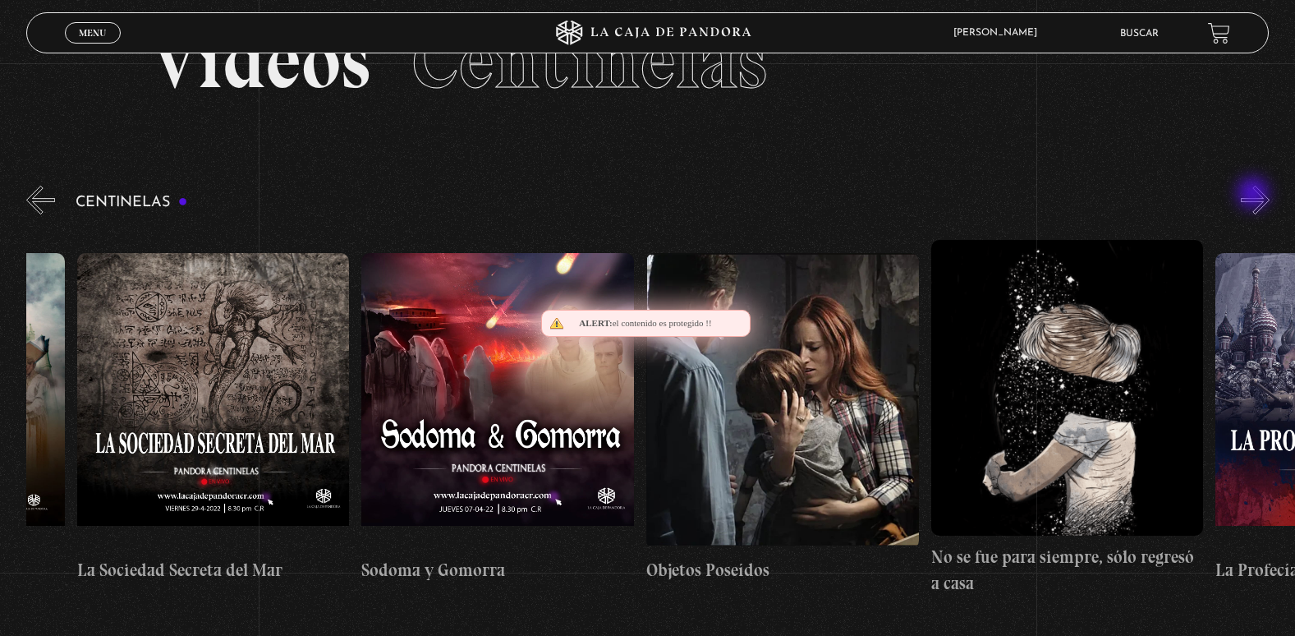
click at [1255, 195] on button "»" at bounding box center [1255, 200] width 29 height 29
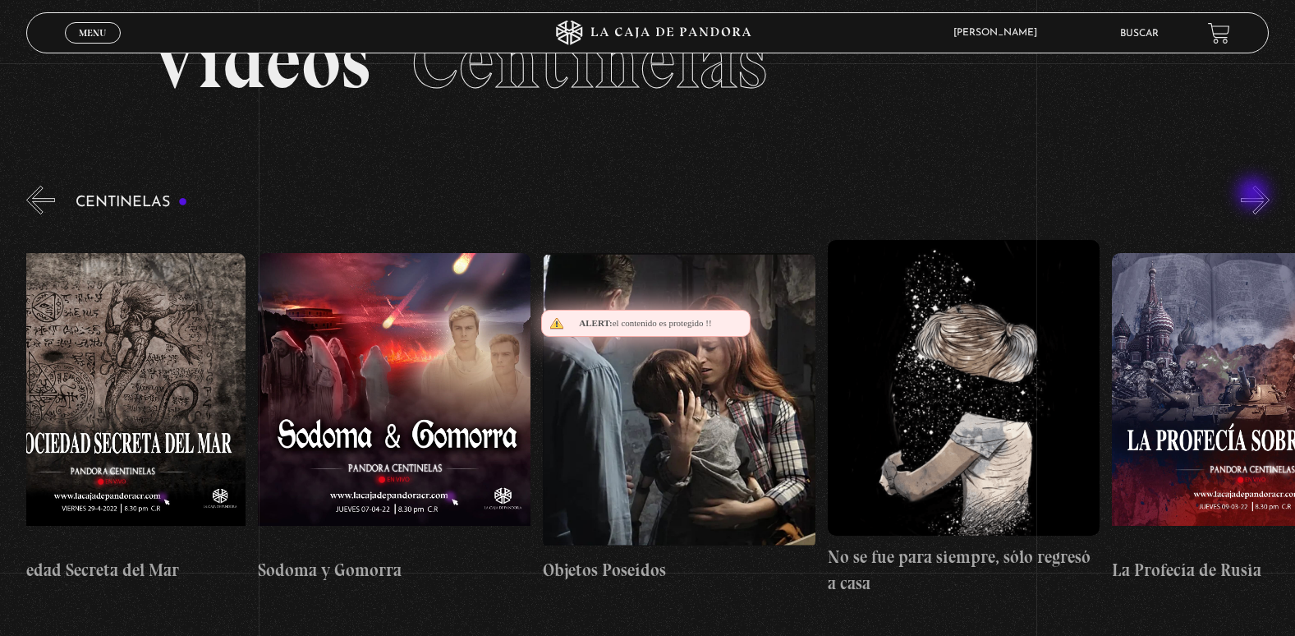
click at [1255, 195] on button "»" at bounding box center [1255, 200] width 29 height 29
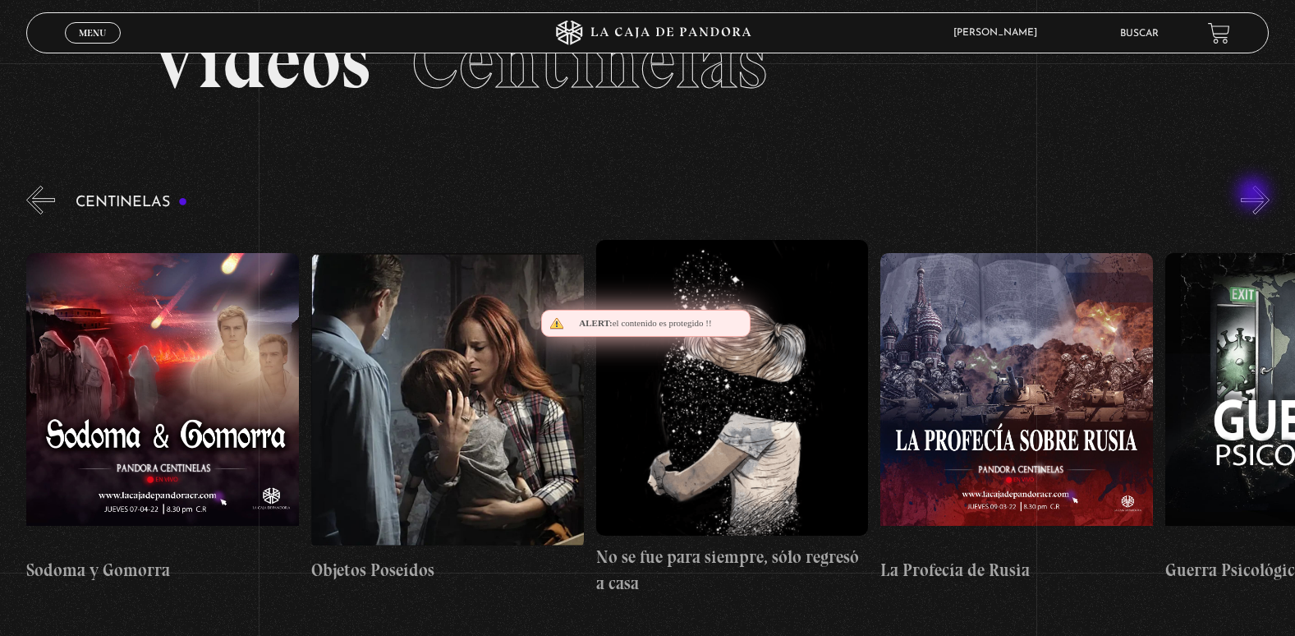
click at [1255, 195] on button "»" at bounding box center [1255, 200] width 29 height 29
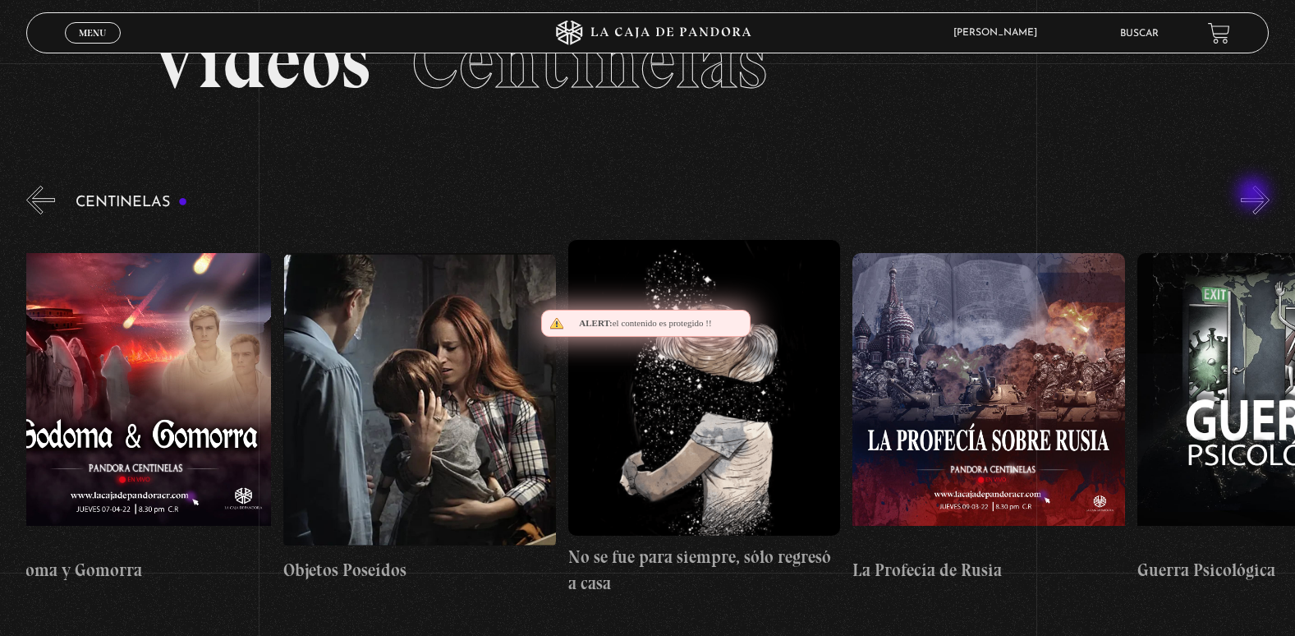
click at [1255, 195] on button "»" at bounding box center [1255, 200] width 29 height 29
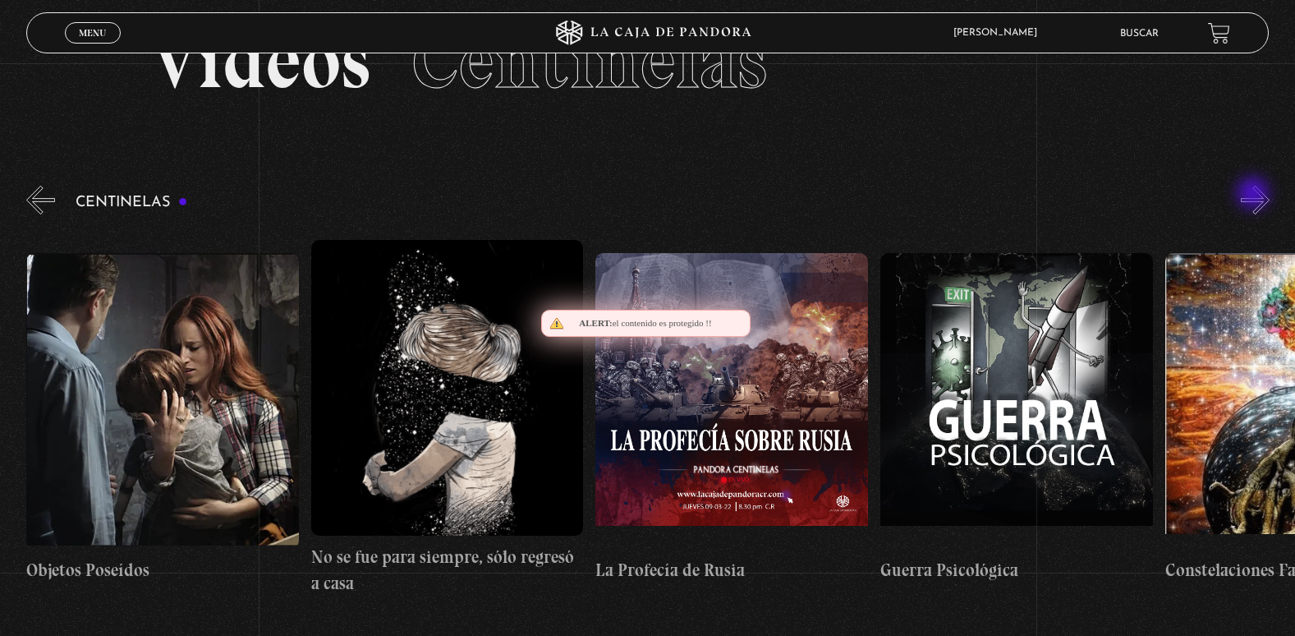
click at [1255, 195] on button "»" at bounding box center [1255, 200] width 29 height 29
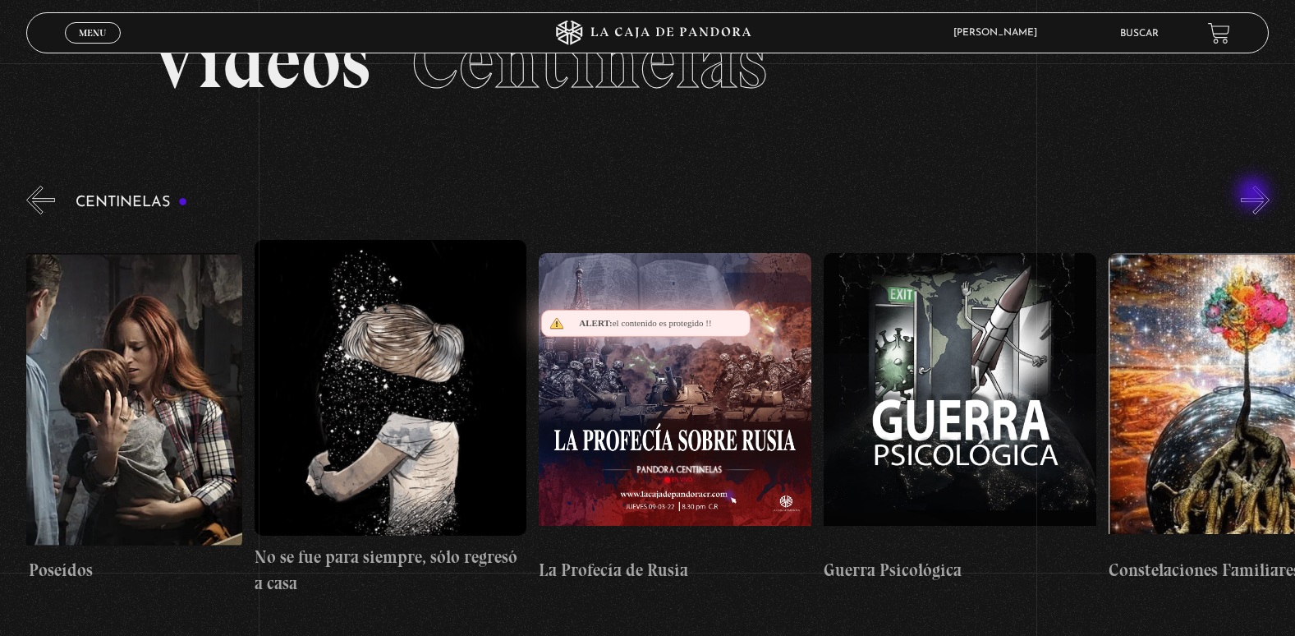
click at [1255, 195] on button "»" at bounding box center [1255, 200] width 29 height 29
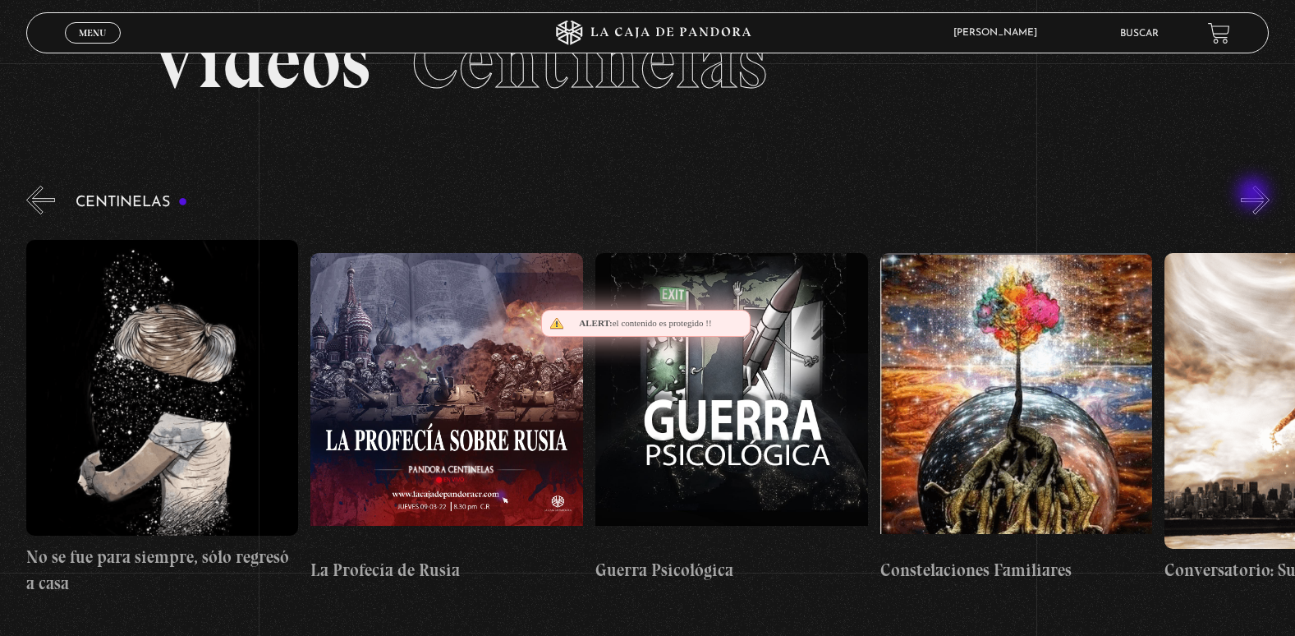
click at [1255, 195] on button "»" at bounding box center [1255, 200] width 29 height 29
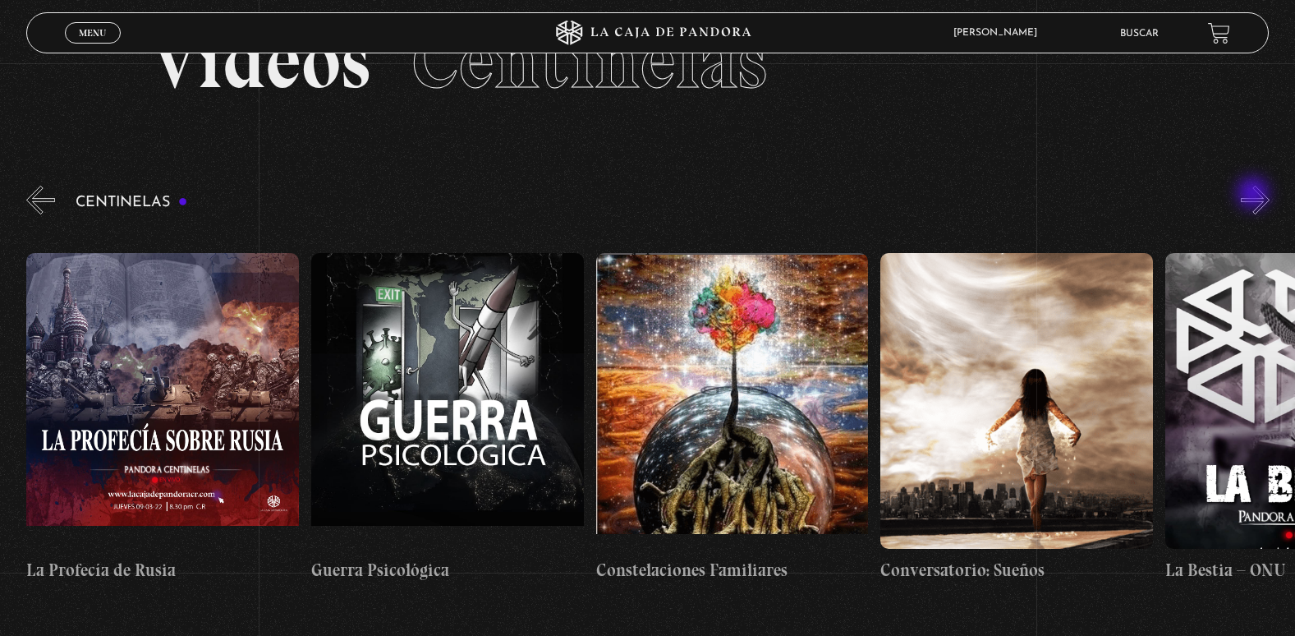
click at [1255, 195] on button "»" at bounding box center [1255, 200] width 29 height 29
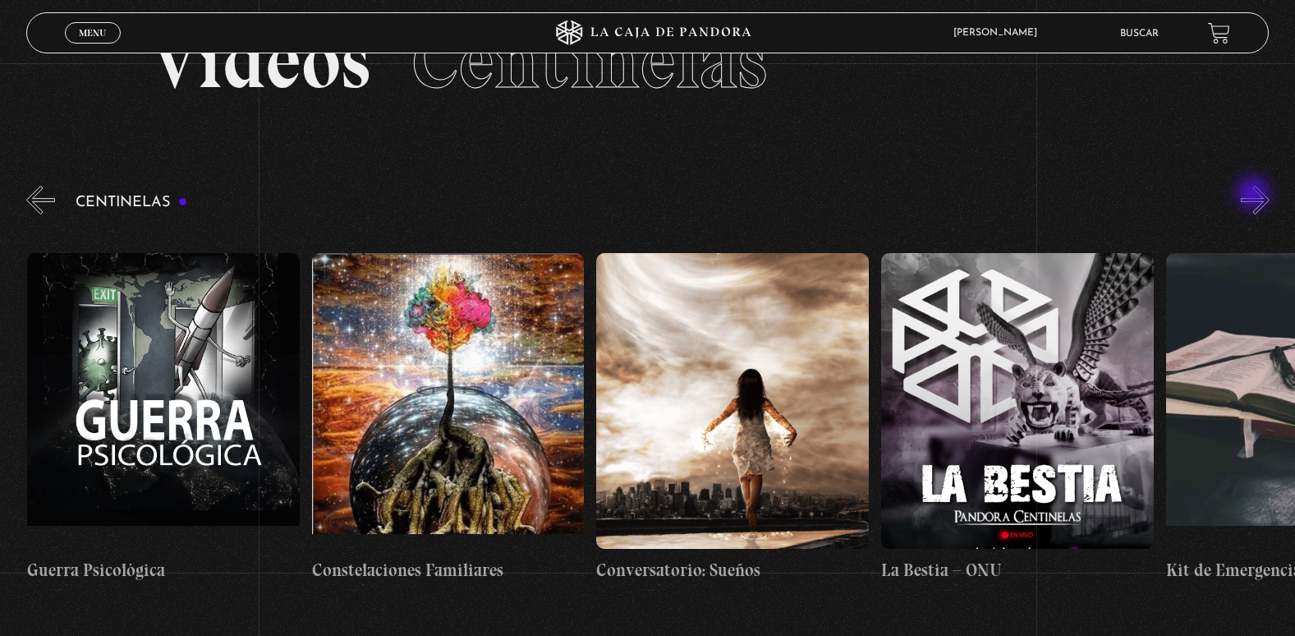
scroll to position [0, 20496]
click at [1255, 195] on button "»" at bounding box center [1255, 200] width 29 height 29
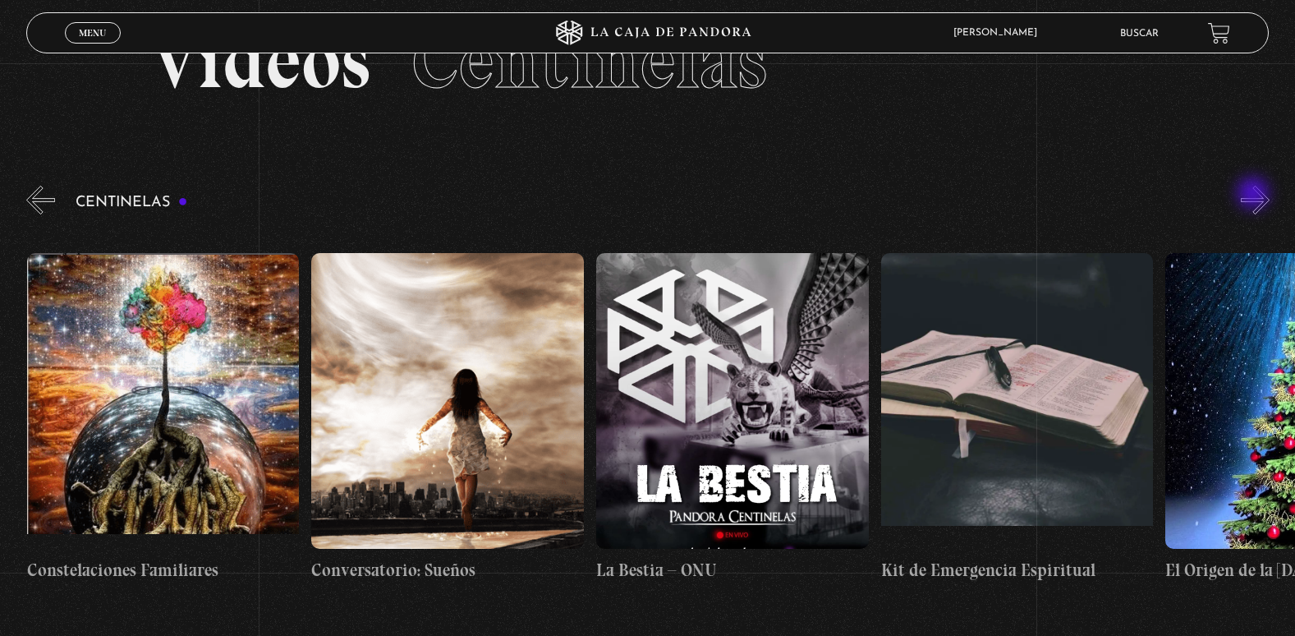
click at [1255, 195] on button "»" at bounding box center [1255, 200] width 29 height 29
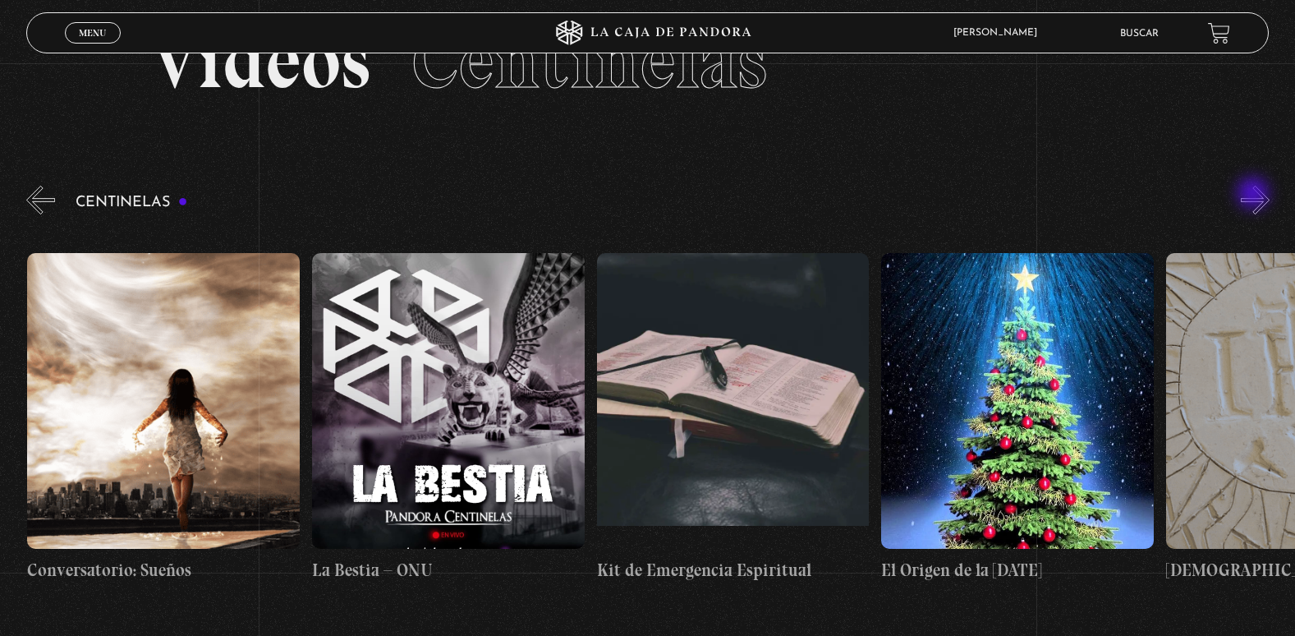
click at [1255, 195] on button "»" at bounding box center [1255, 200] width 29 height 29
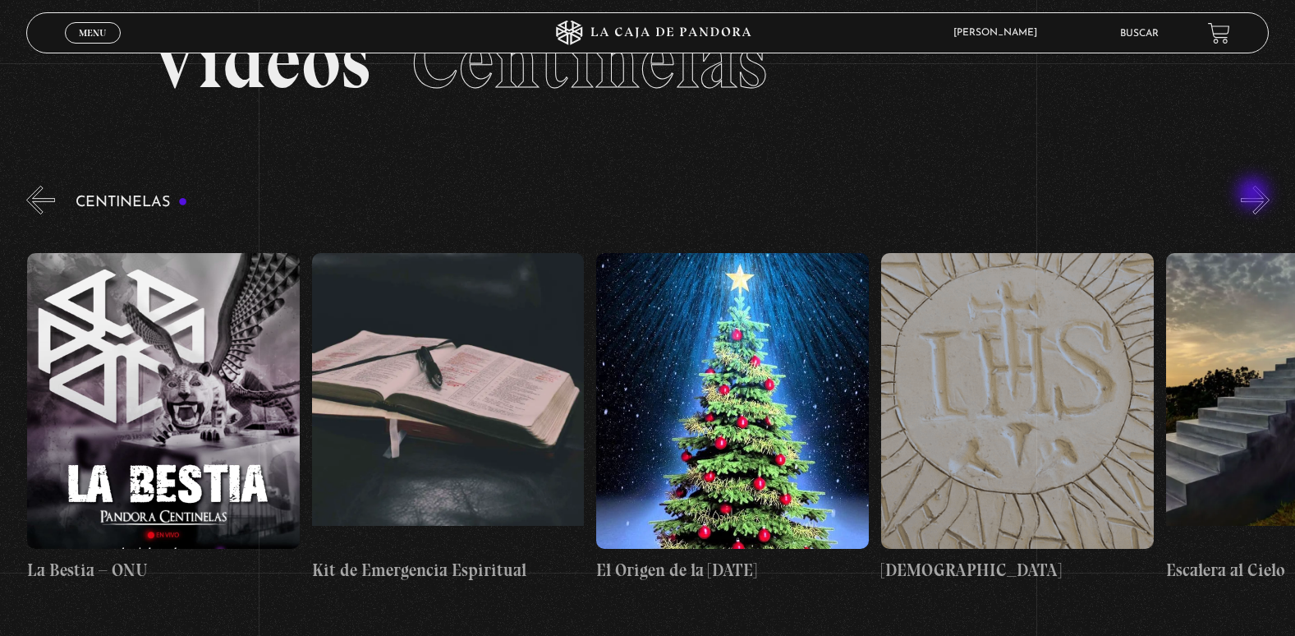
click at [1255, 195] on button "»" at bounding box center [1255, 200] width 29 height 29
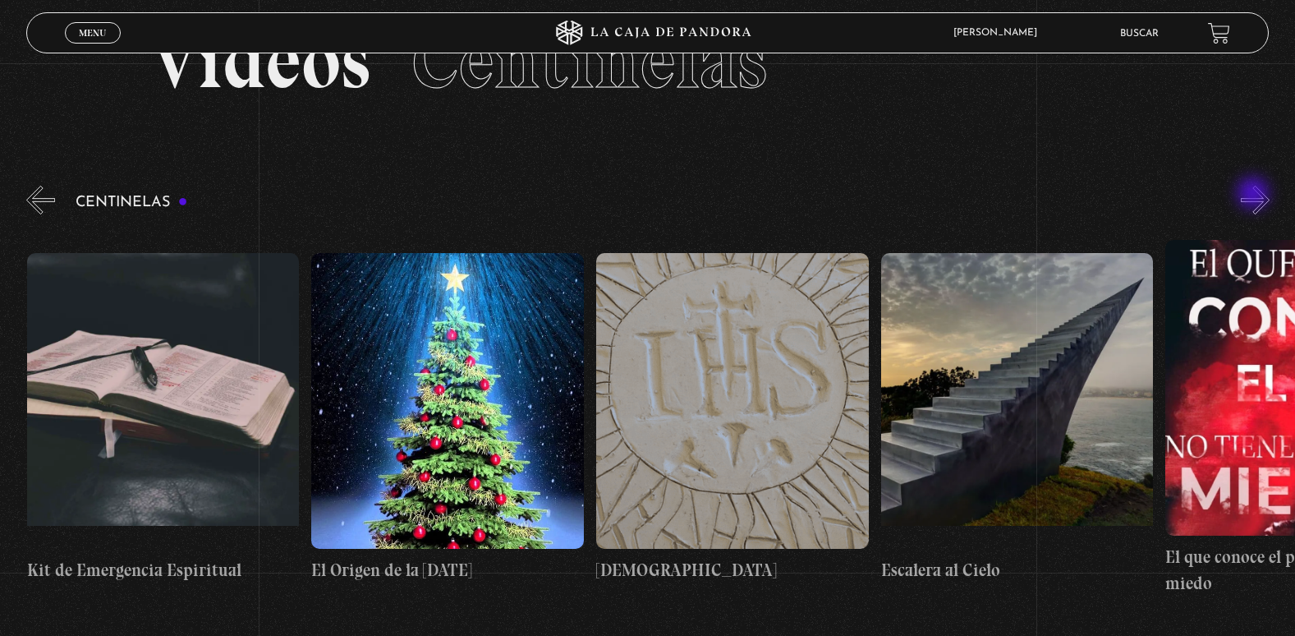
scroll to position [0, 21635]
click at [1255, 195] on button "»" at bounding box center [1255, 200] width 29 height 29
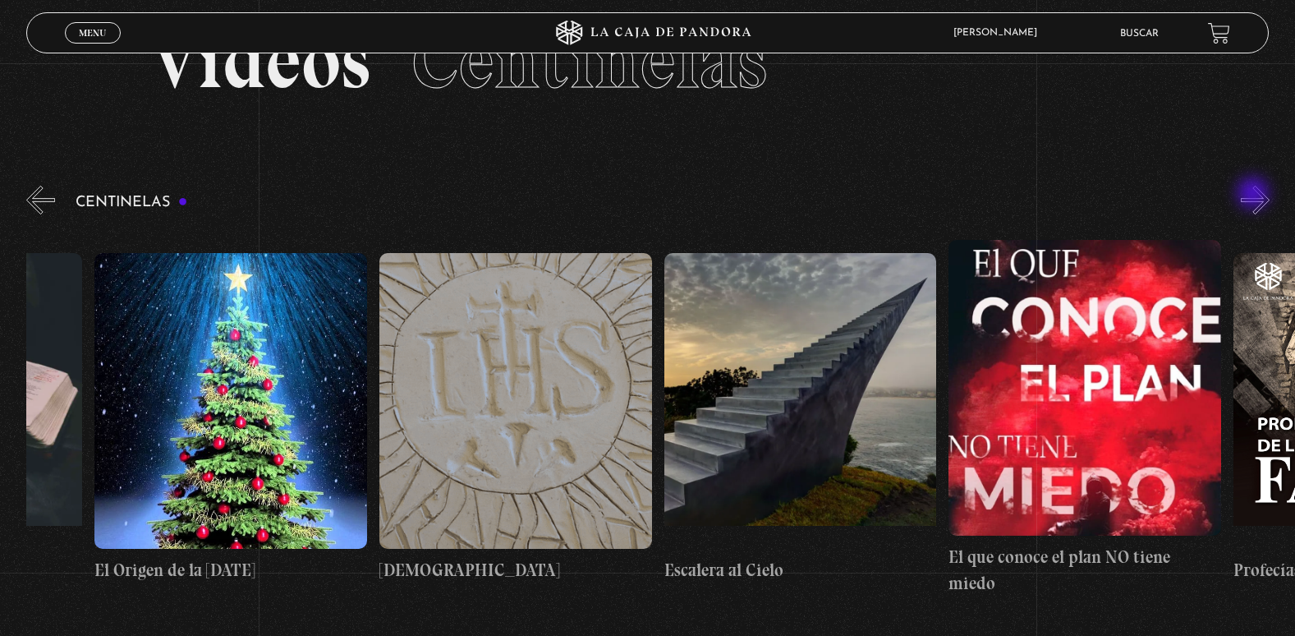
click at [1255, 195] on button "»" at bounding box center [1255, 200] width 29 height 29
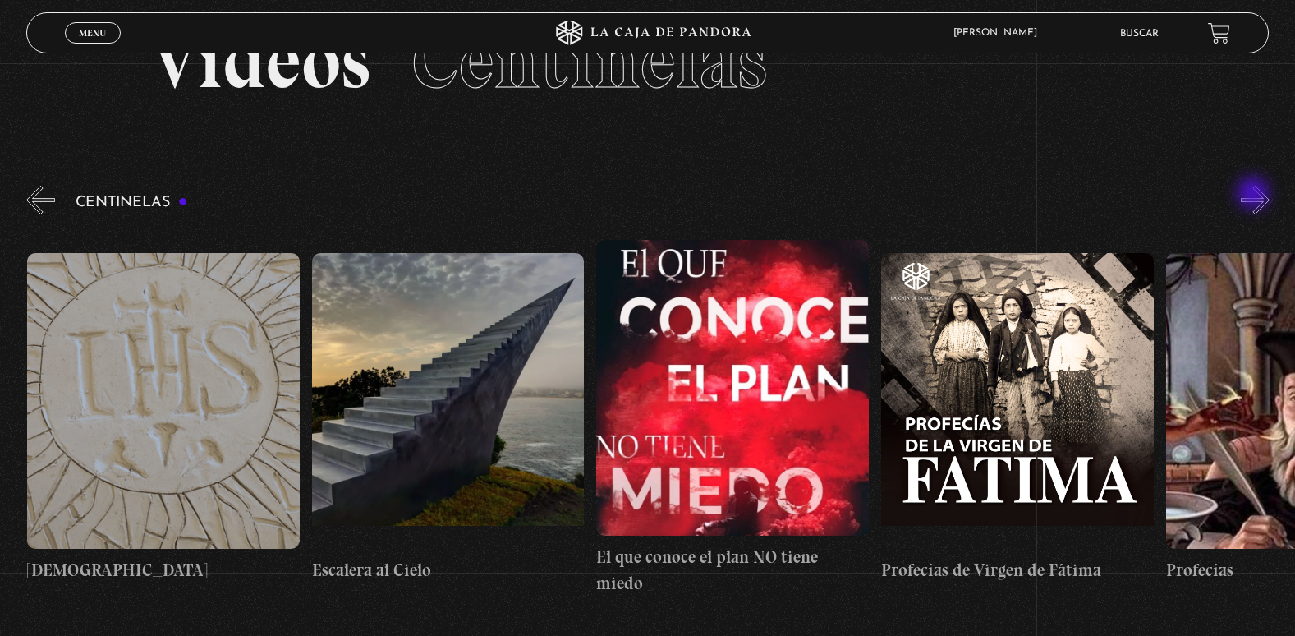
scroll to position [0, 22204]
click at [1255, 195] on button "»" at bounding box center [1255, 200] width 29 height 29
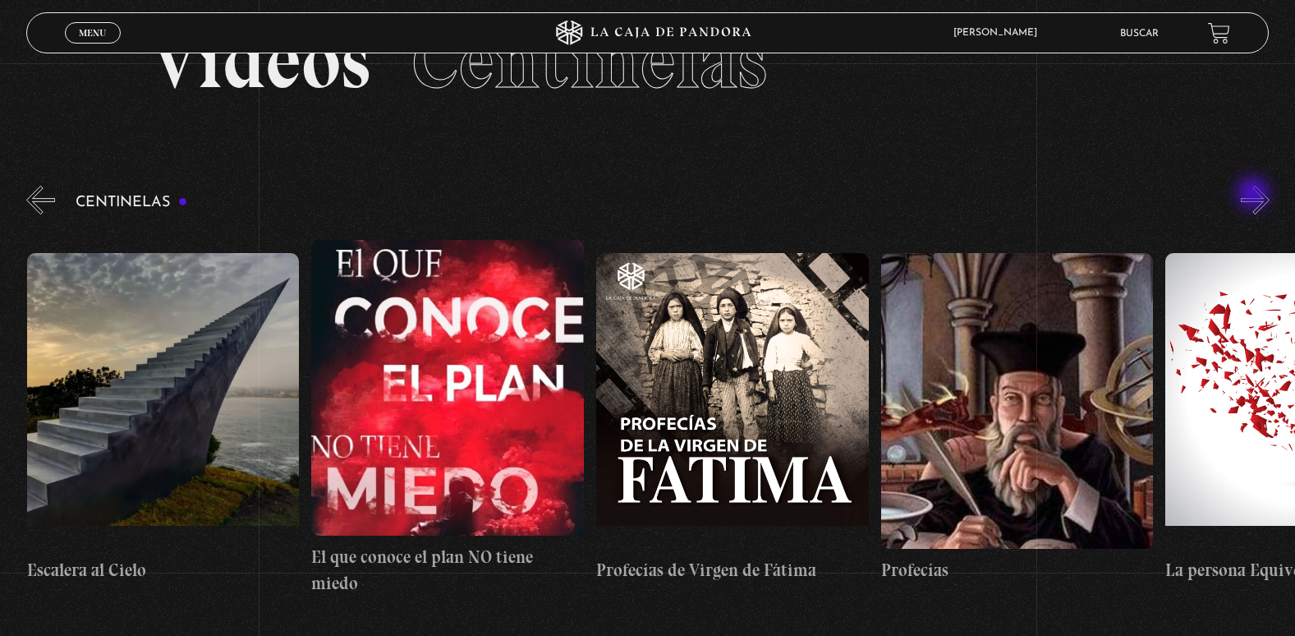
scroll to position [0, 22489]
click at [1255, 195] on button "»" at bounding box center [1255, 200] width 29 height 29
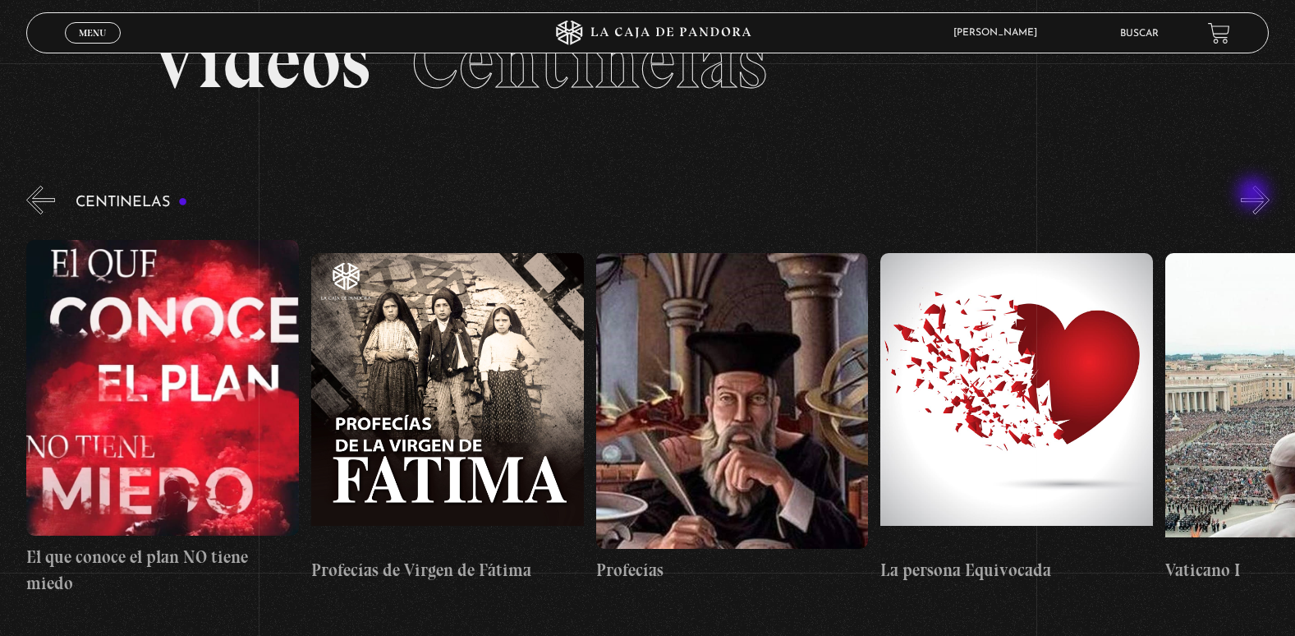
click at [1255, 195] on button "»" at bounding box center [1255, 200] width 29 height 29
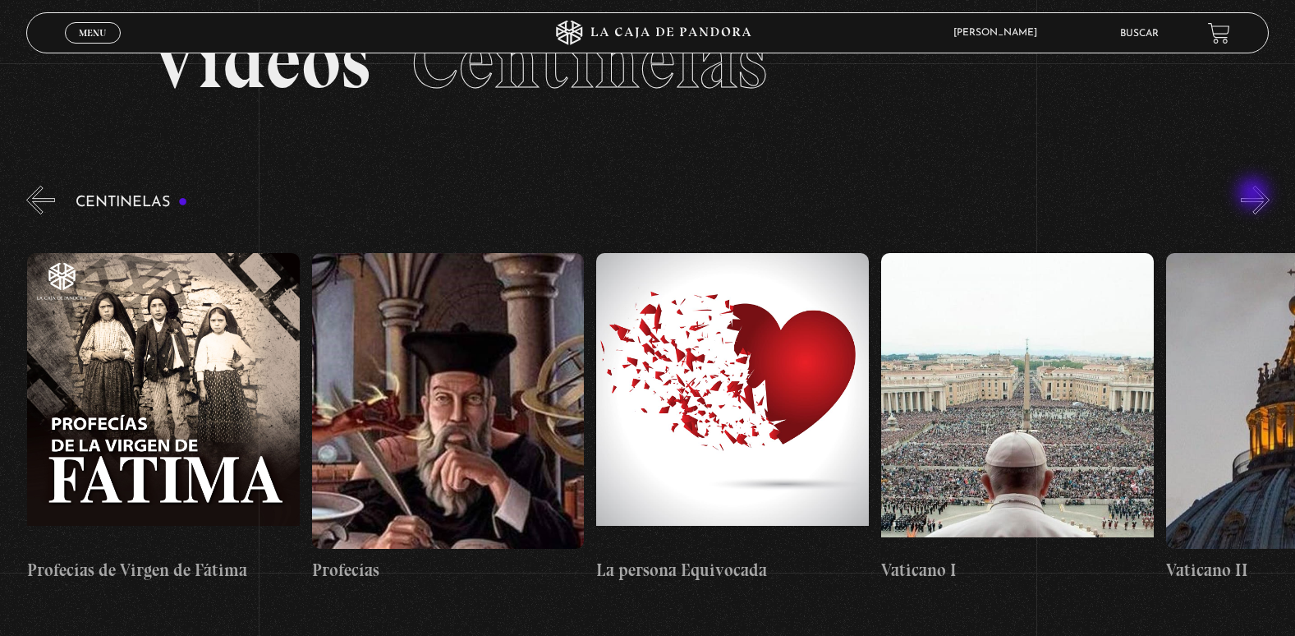
click at [1255, 195] on button "»" at bounding box center [1255, 200] width 29 height 29
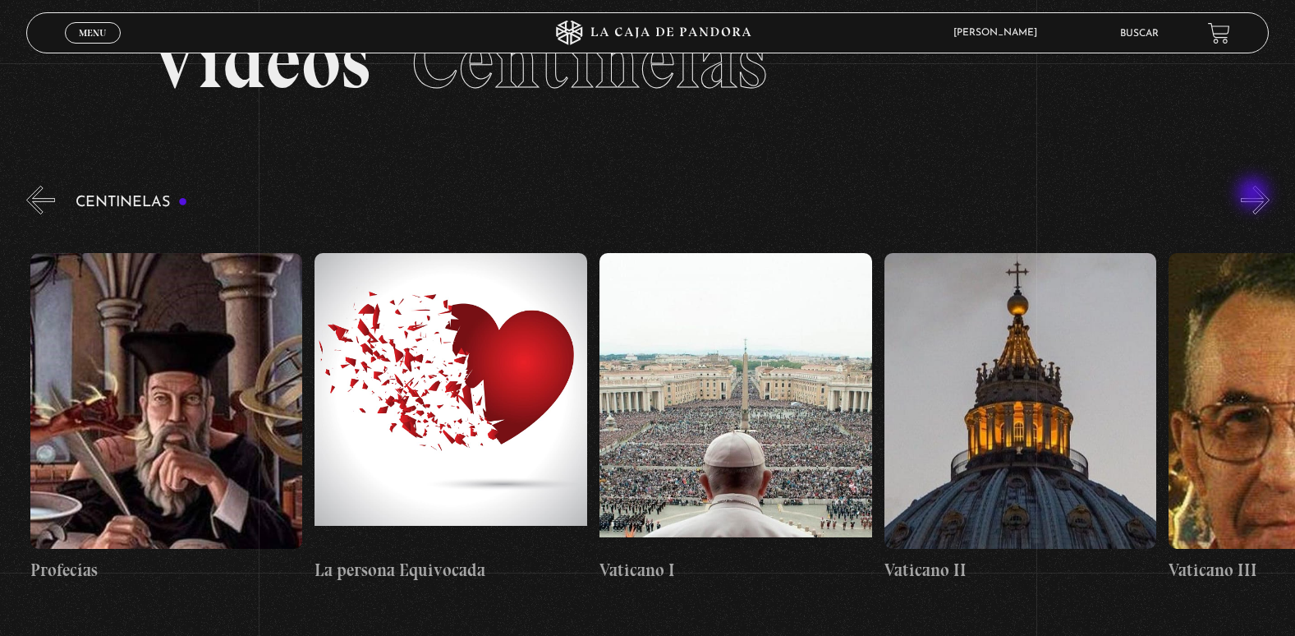
click at [1255, 195] on button "»" at bounding box center [1255, 200] width 29 height 29
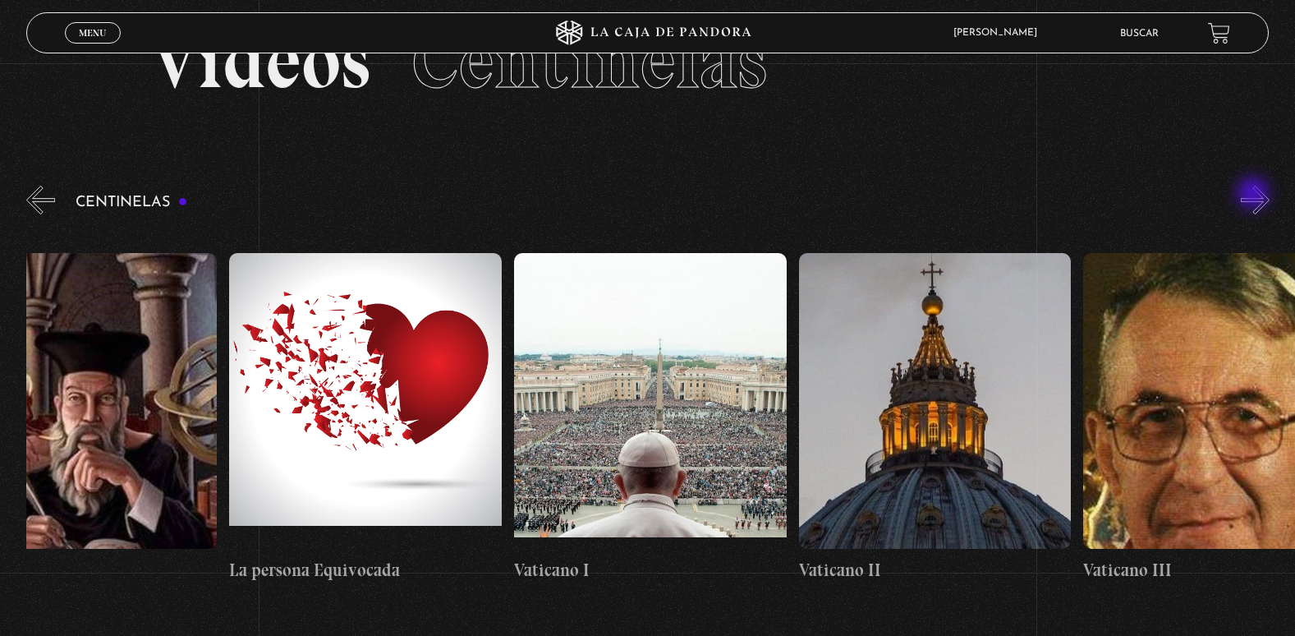
click at [1255, 195] on button "»" at bounding box center [1255, 200] width 29 height 29
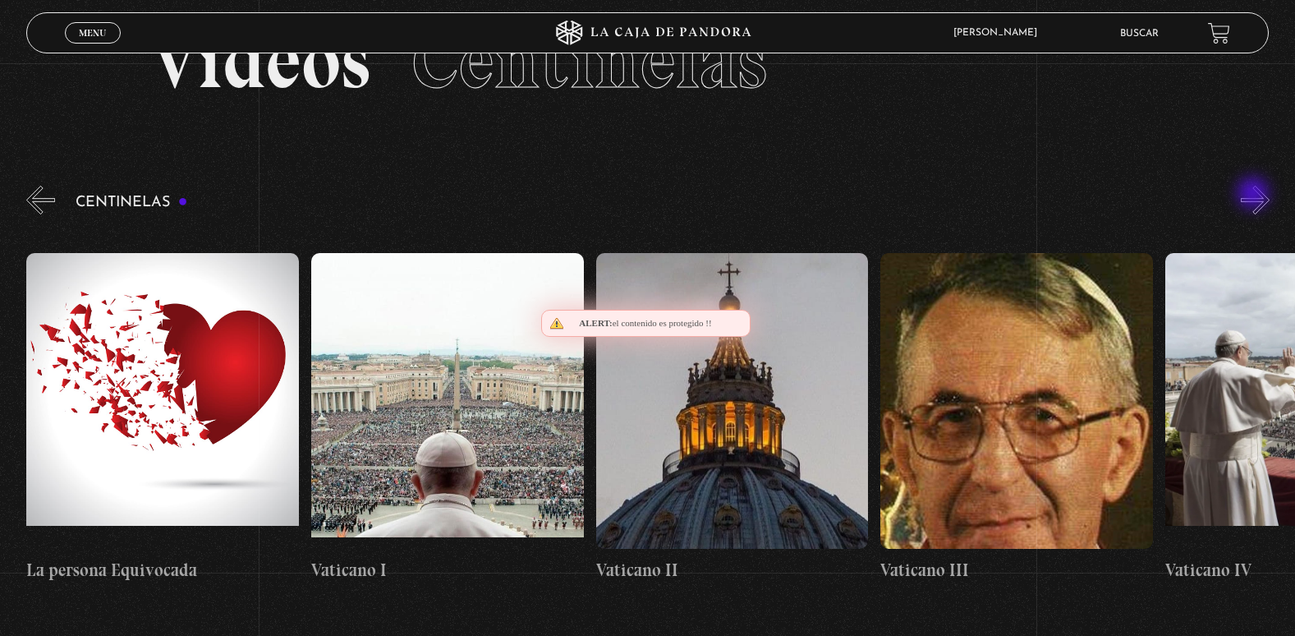
click at [1255, 195] on button "»" at bounding box center [1255, 200] width 29 height 29
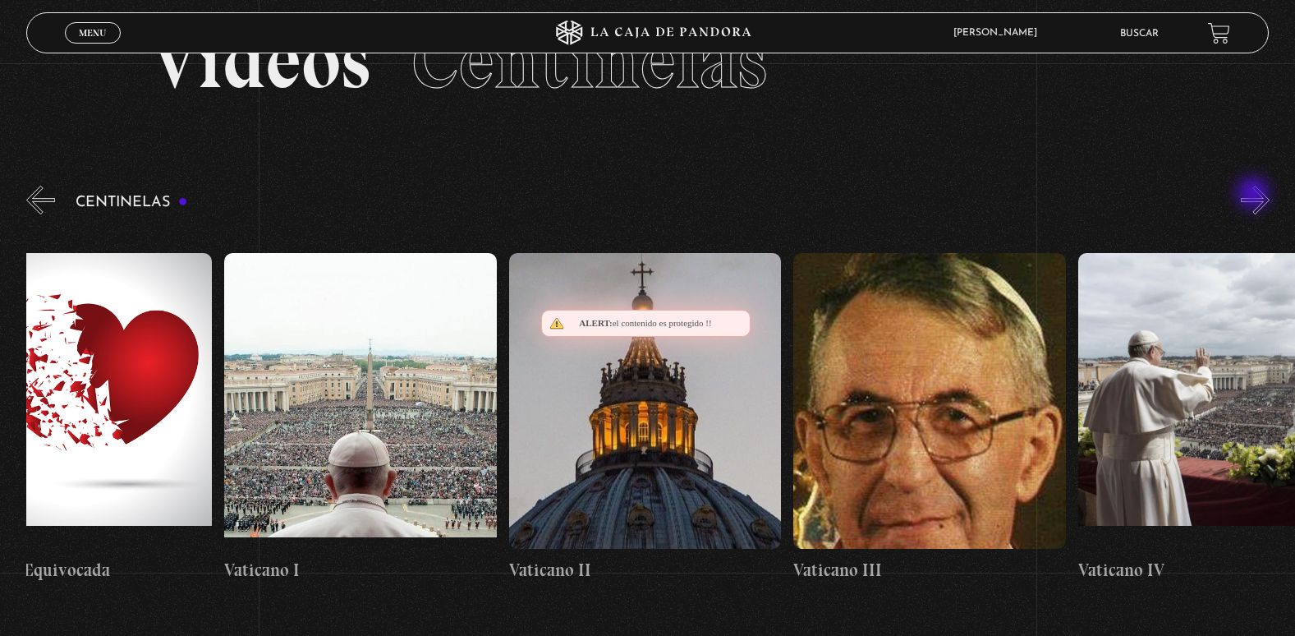
click at [1255, 195] on button "»" at bounding box center [1255, 200] width 29 height 29
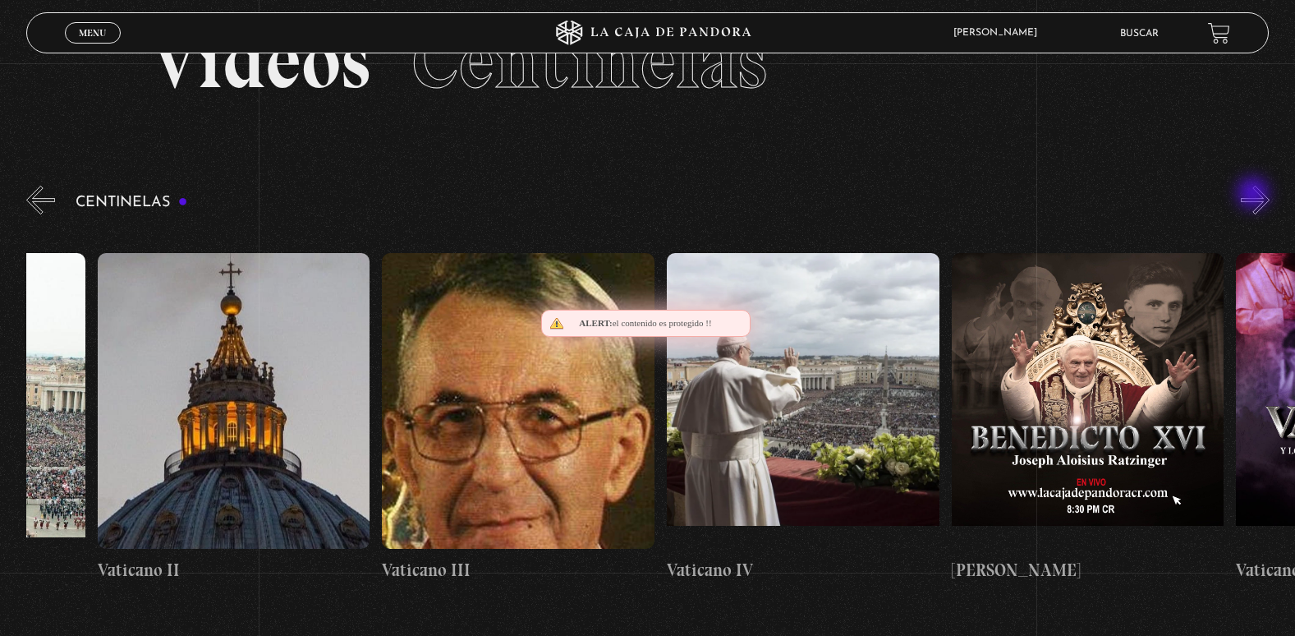
click at [1255, 195] on button "»" at bounding box center [1255, 200] width 29 height 29
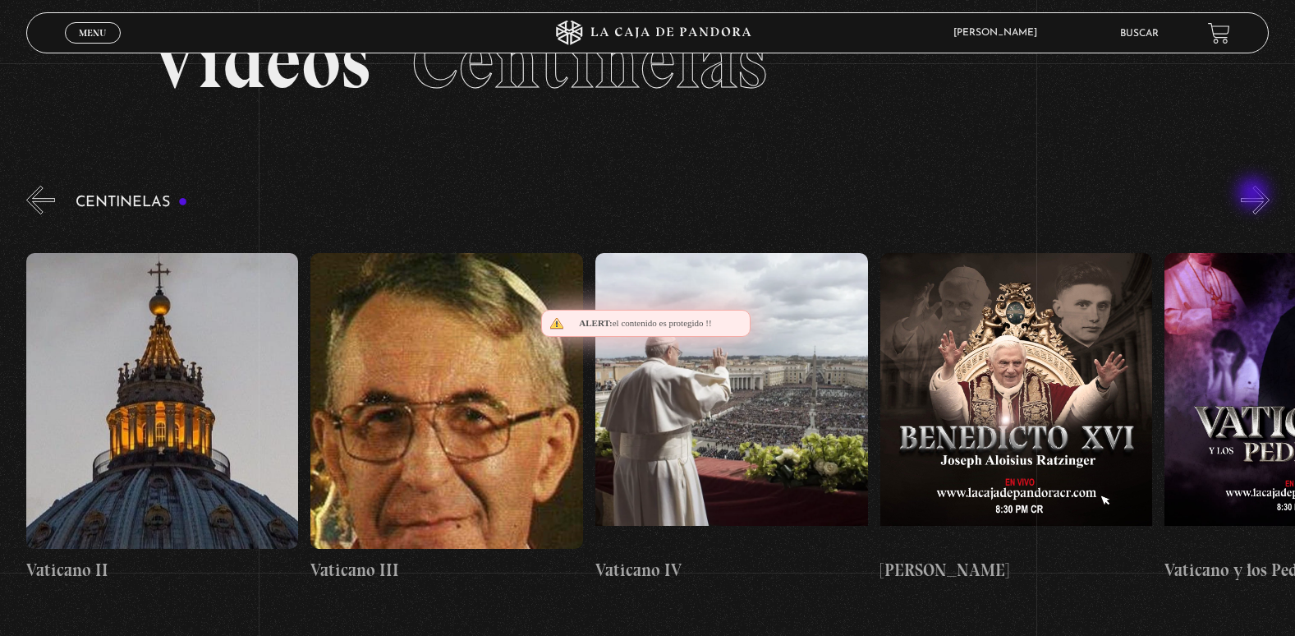
click at [1255, 195] on button "»" at bounding box center [1255, 200] width 29 height 29
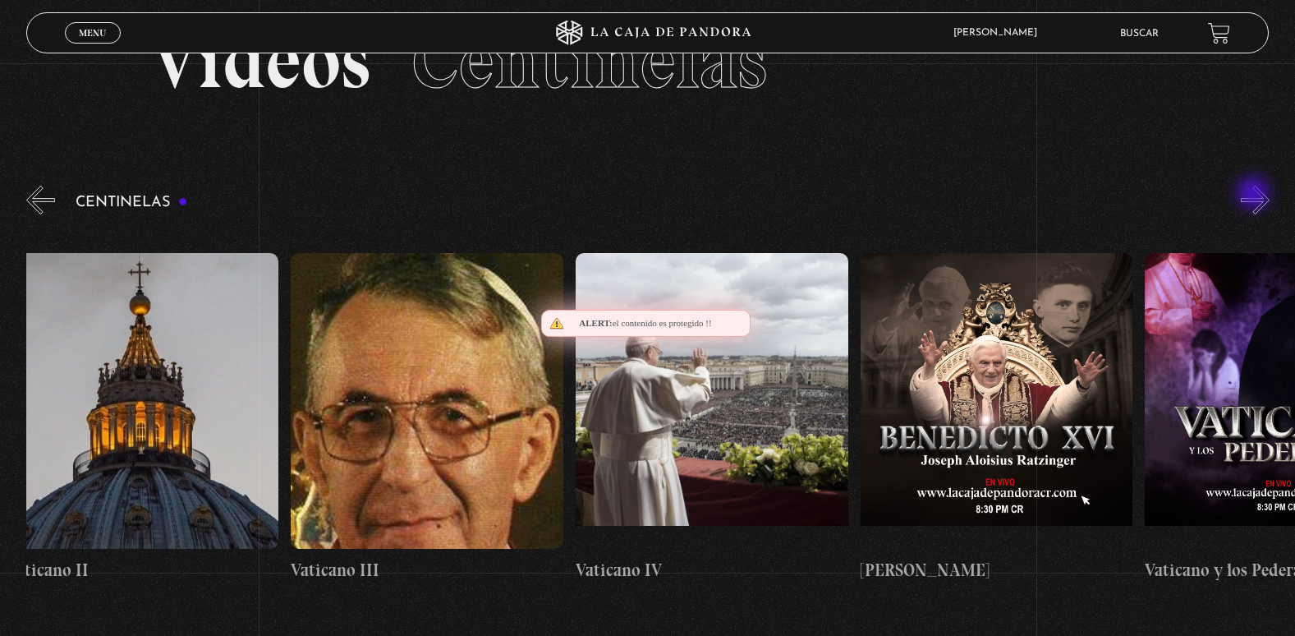
click at [1255, 195] on button "»" at bounding box center [1255, 200] width 29 height 29
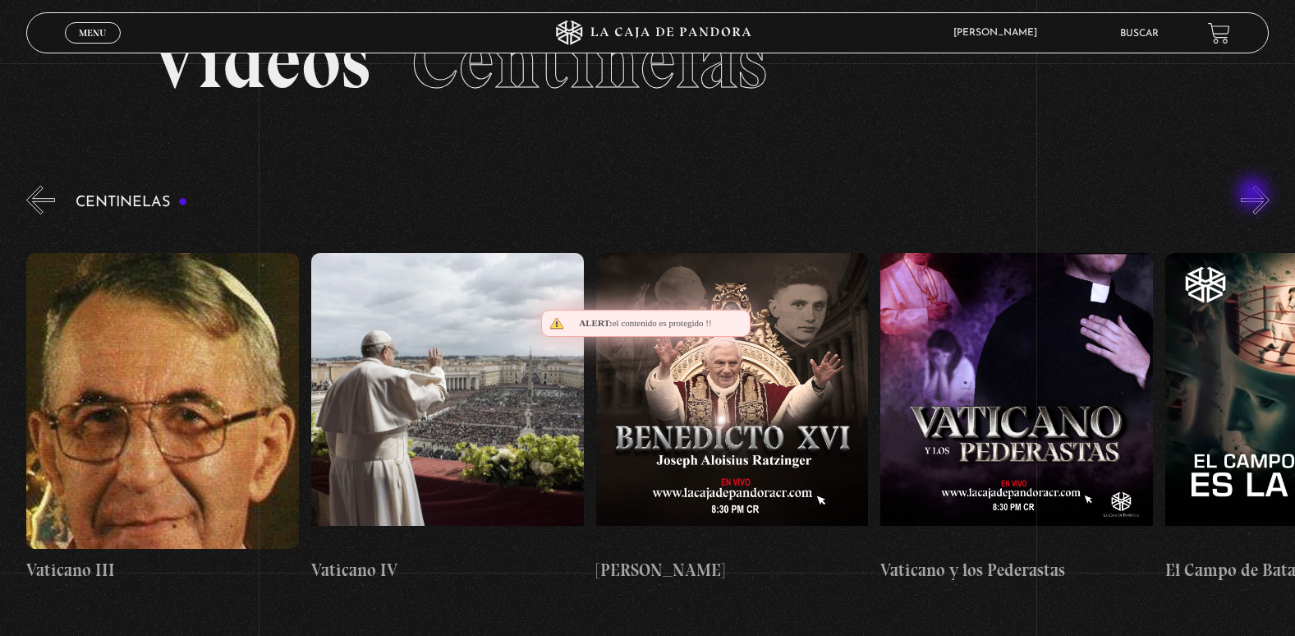
click at [1255, 195] on button "»" at bounding box center [1255, 200] width 29 height 29
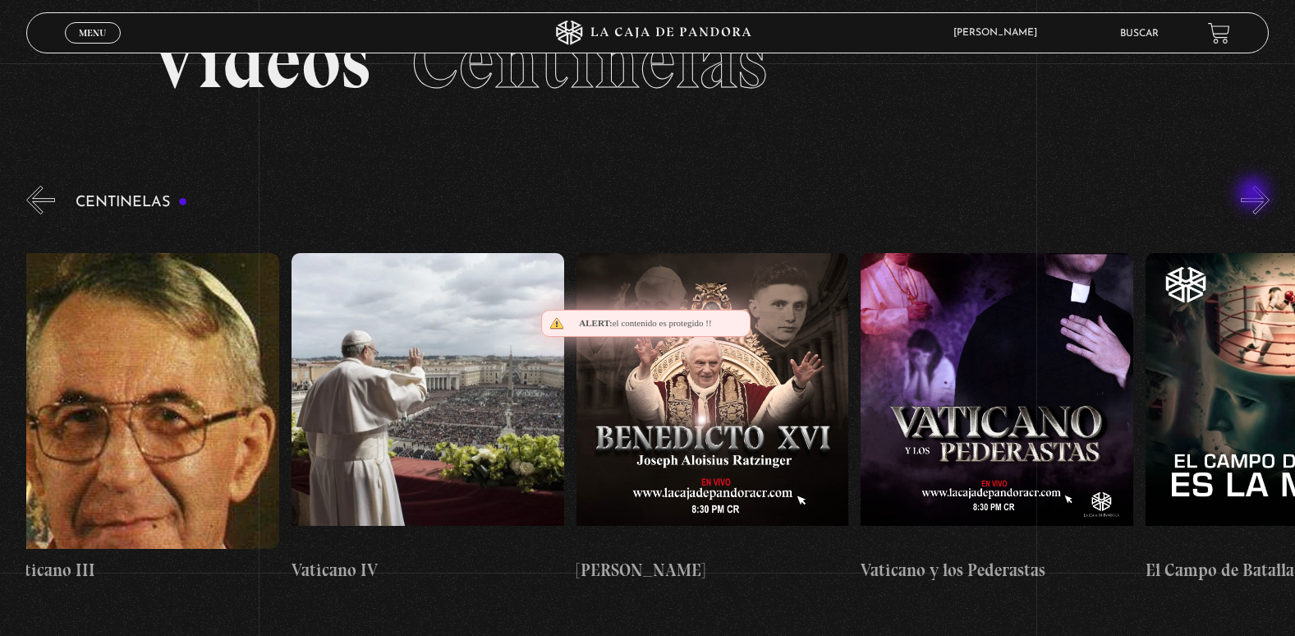
click at [1255, 195] on button "»" at bounding box center [1255, 200] width 29 height 29
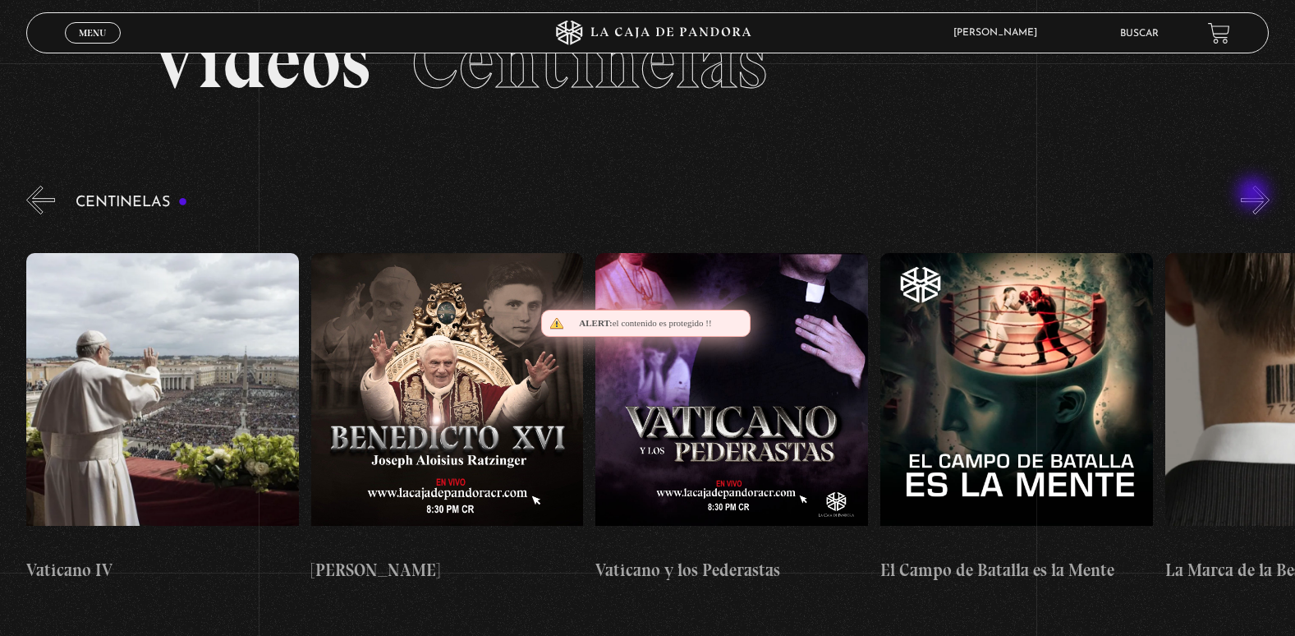
scroll to position [0, 24766]
click at [1263, 195] on button "»" at bounding box center [1255, 200] width 29 height 29
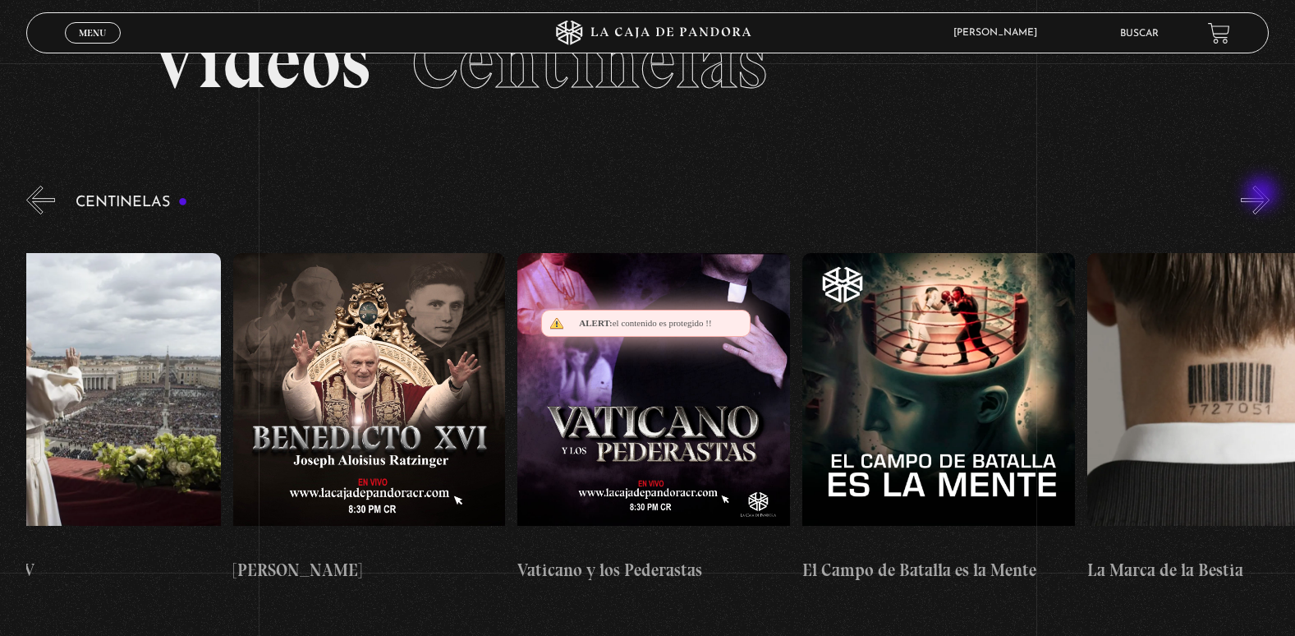
click at [1263, 195] on button "»" at bounding box center [1255, 200] width 29 height 29
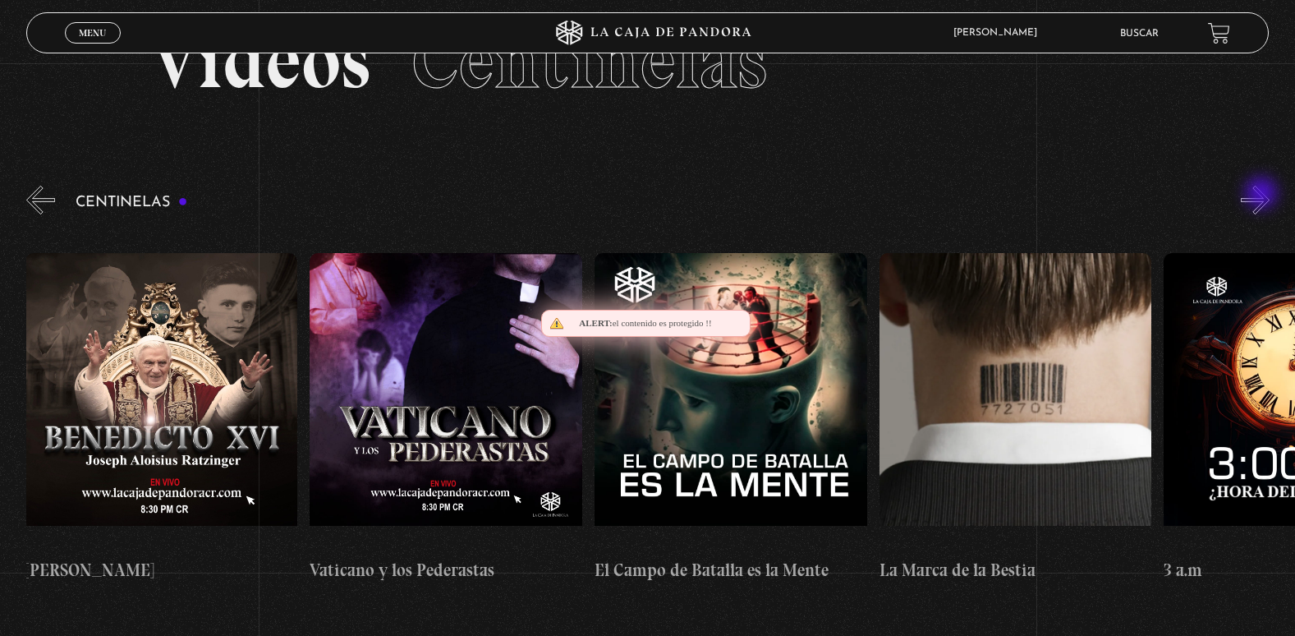
click at [1263, 195] on button "»" at bounding box center [1255, 200] width 29 height 29
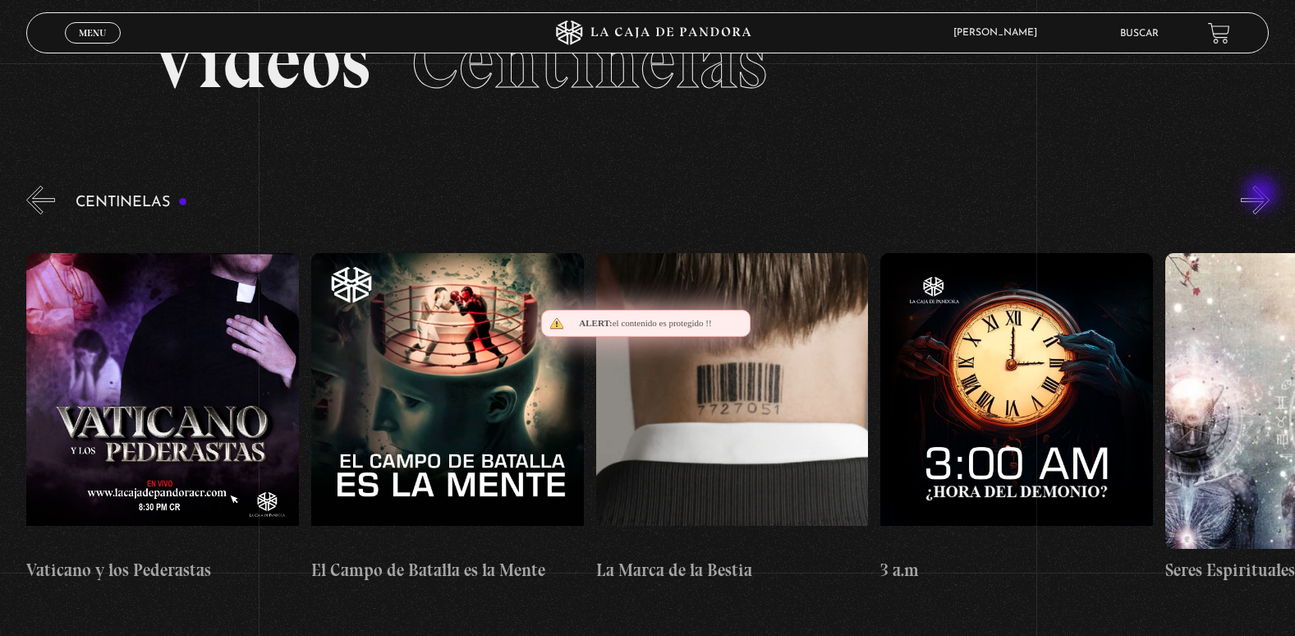
click at [1263, 195] on button "»" at bounding box center [1255, 200] width 29 height 29
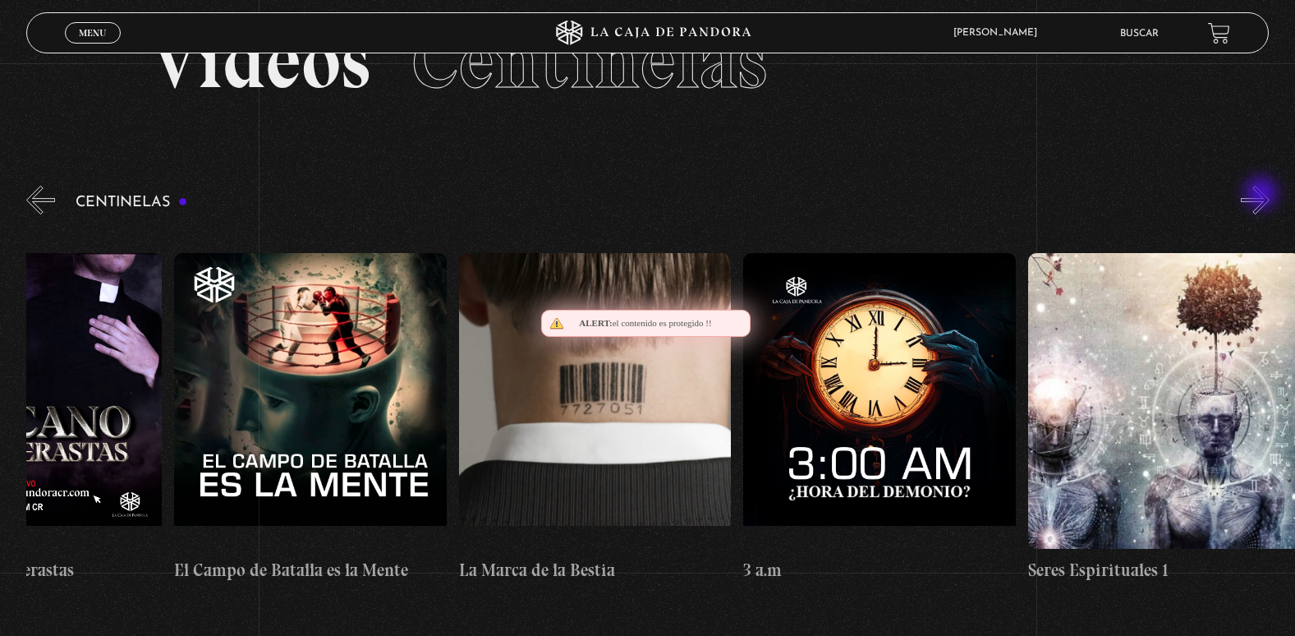
click at [1263, 195] on button "»" at bounding box center [1255, 200] width 29 height 29
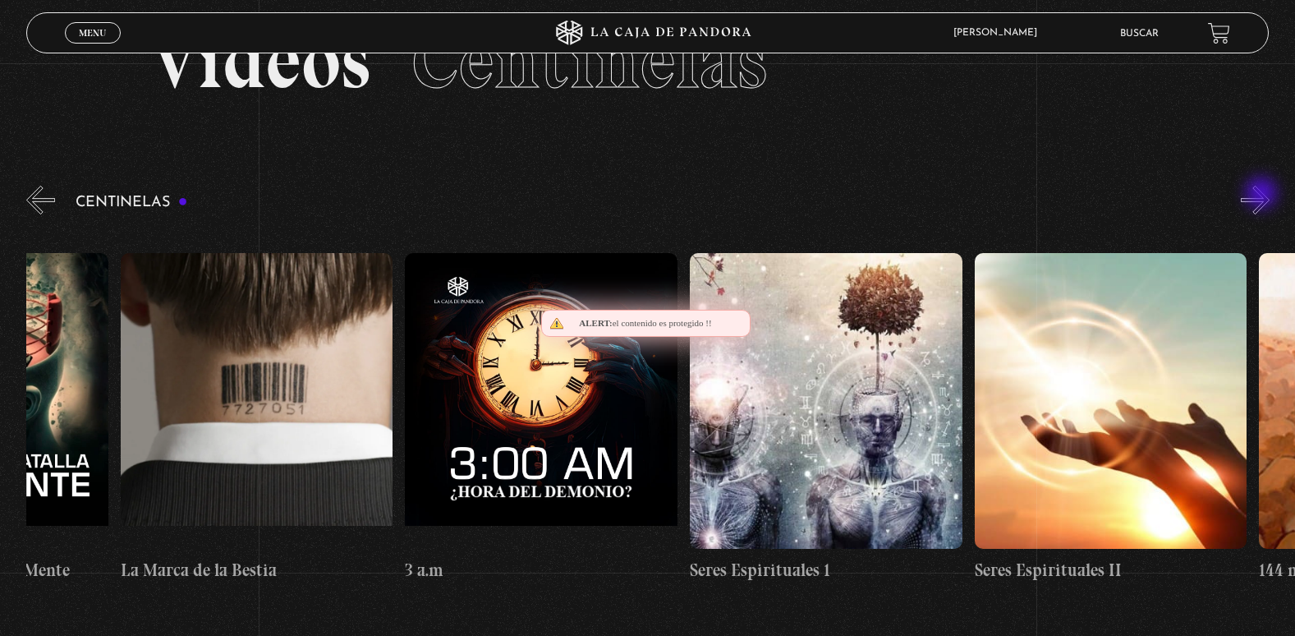
click at [1263, 195] on button "»" at bounding box center [1255, 200] width 29 height 29
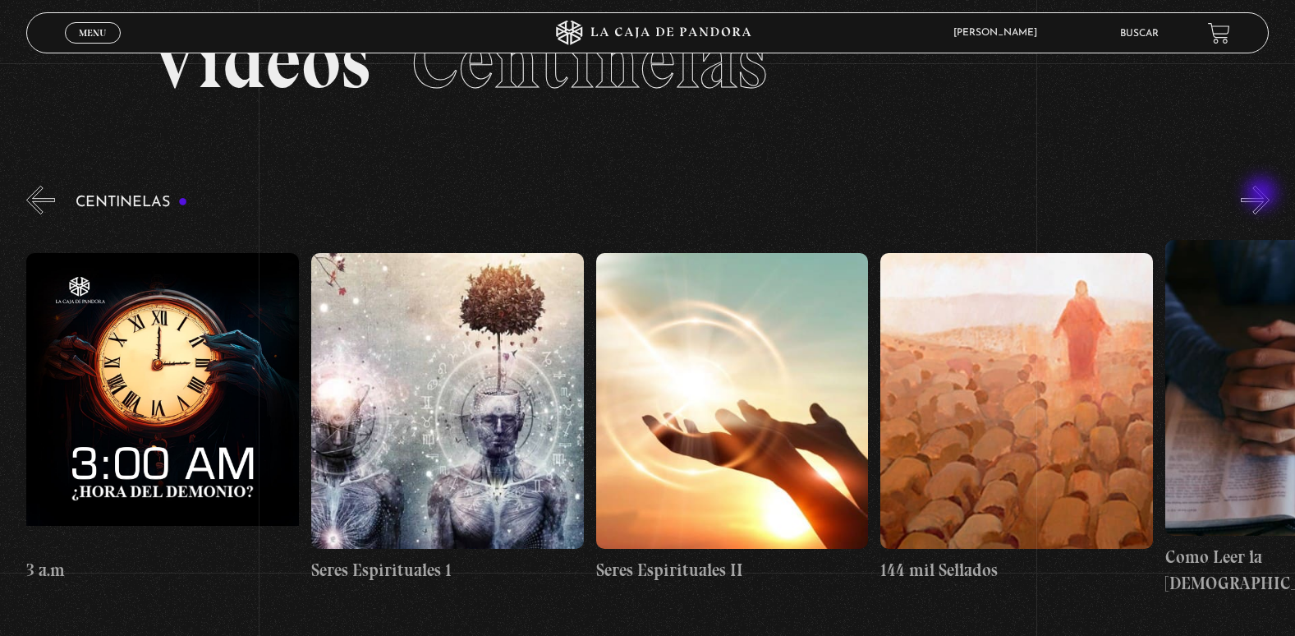
click at [1263, 195] on button "»" at bounding box center [1255, 200] width 29 height 29
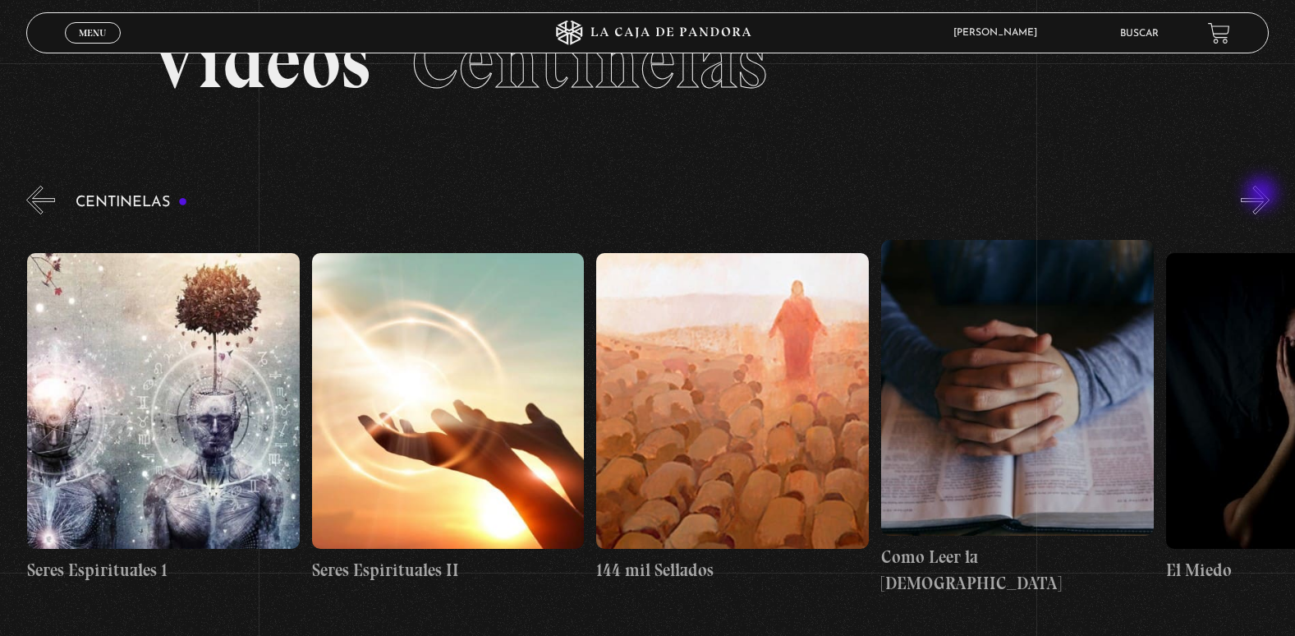
click at [1263, 195] on button "»" at bounding box center [1255, 200] width 29 height 29
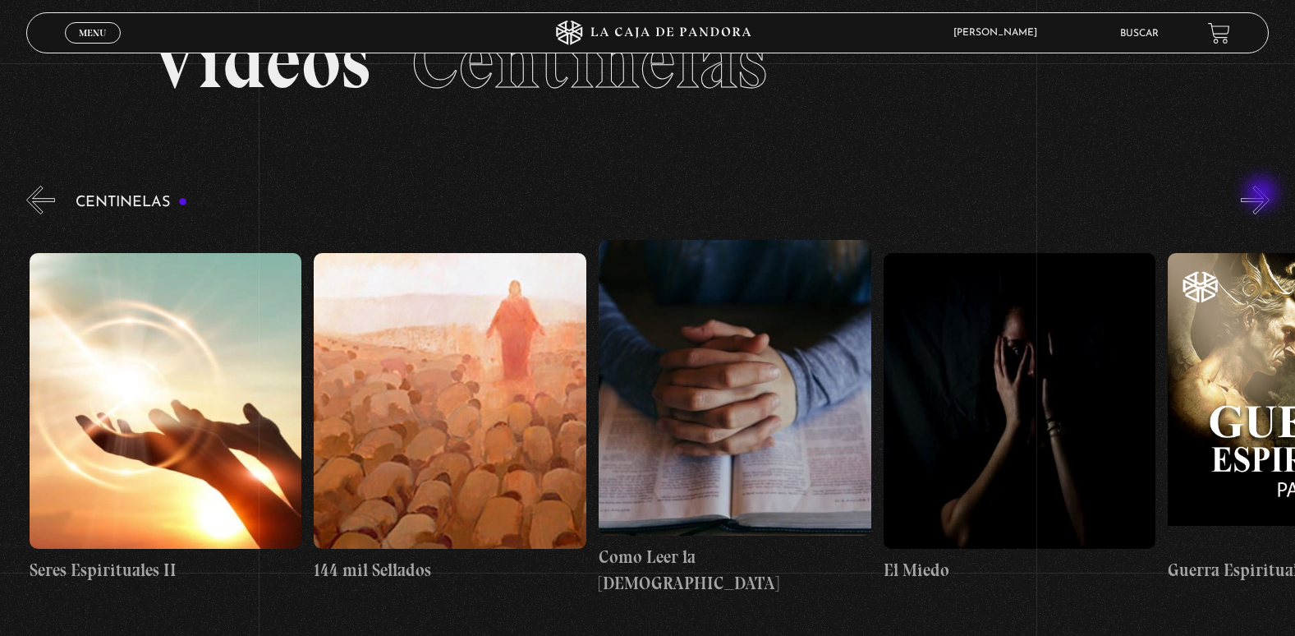
click at [1263, 195] on button "»" at bounding box center [1255, 200] width 29 height 29
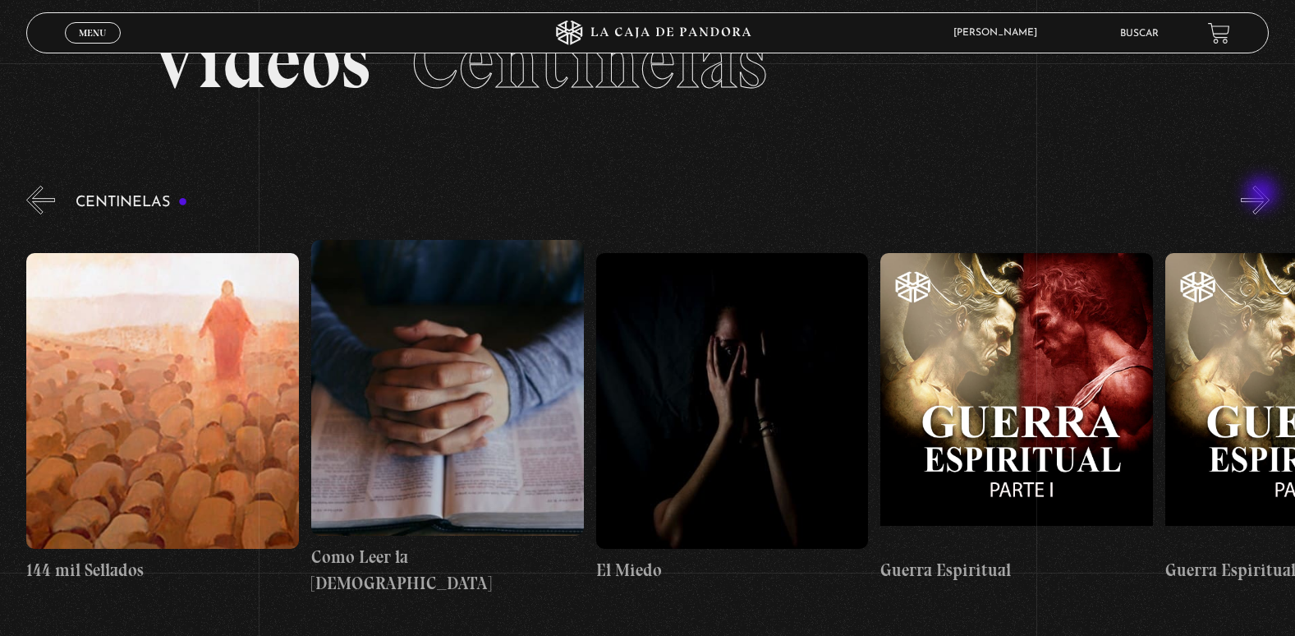
click at [1263, 195] on button "»" at bounding box center [1255, 200] width 29 height 29
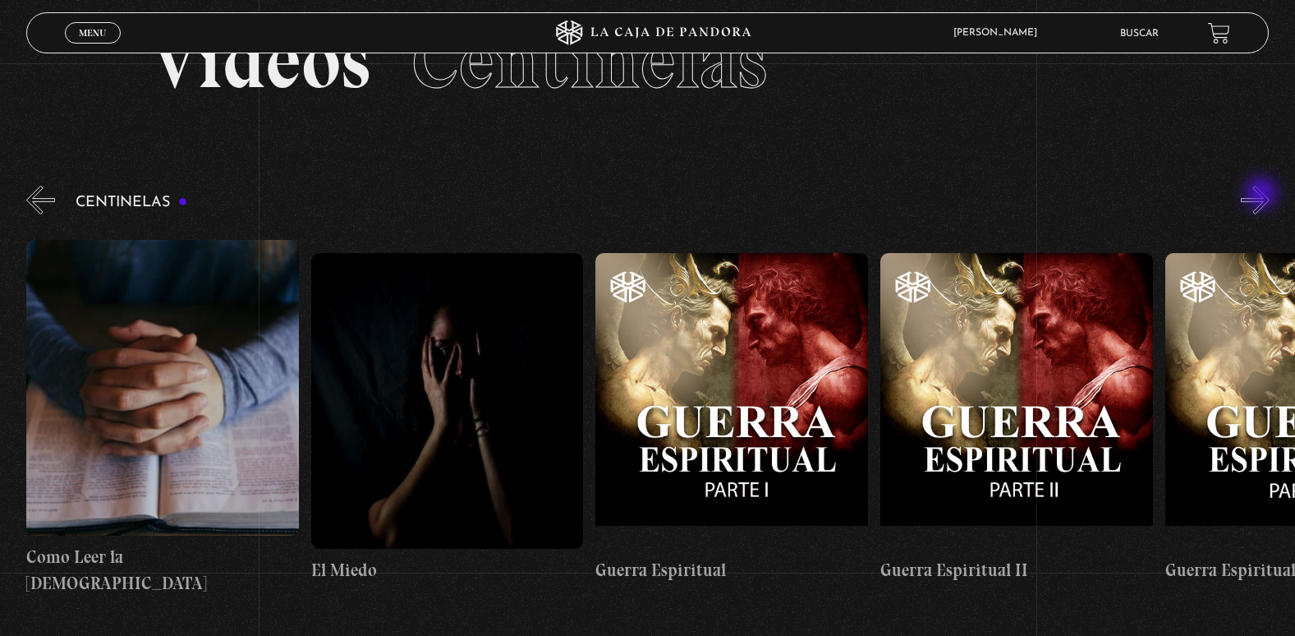
click at [1263, 195] on button "»" at bounding box center [1255, 200] width 29 height 29
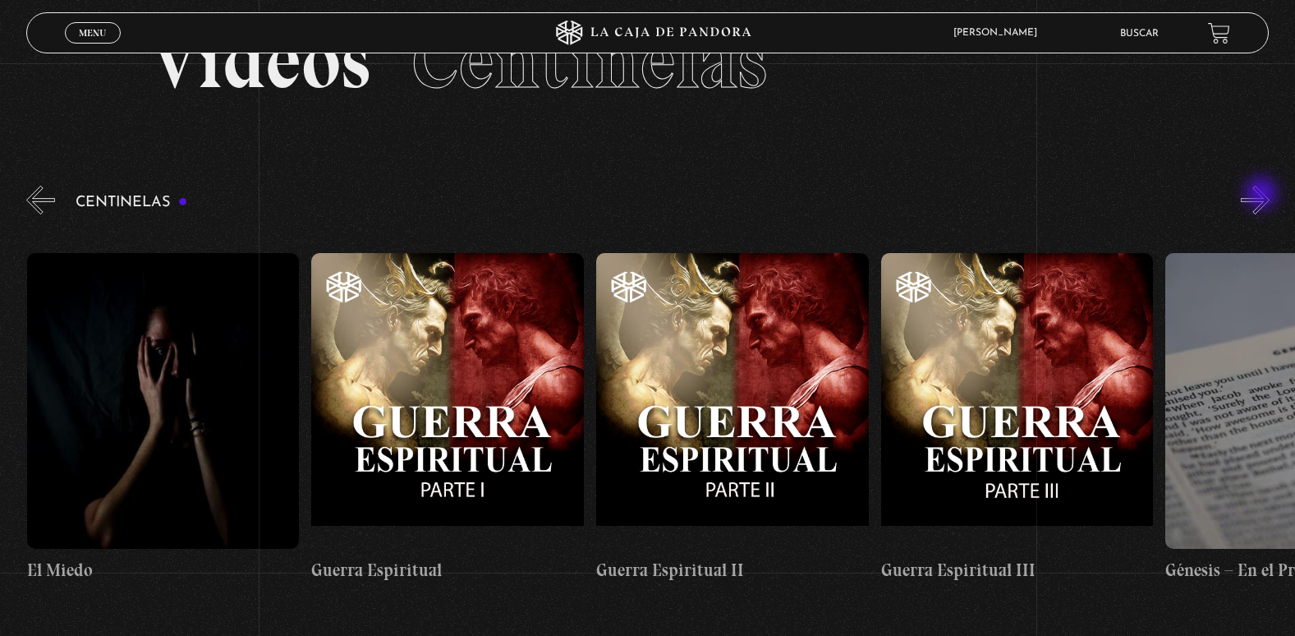
click at [1263, 195] on button "»" at bounding box center [1255, 200] width 29 height 29
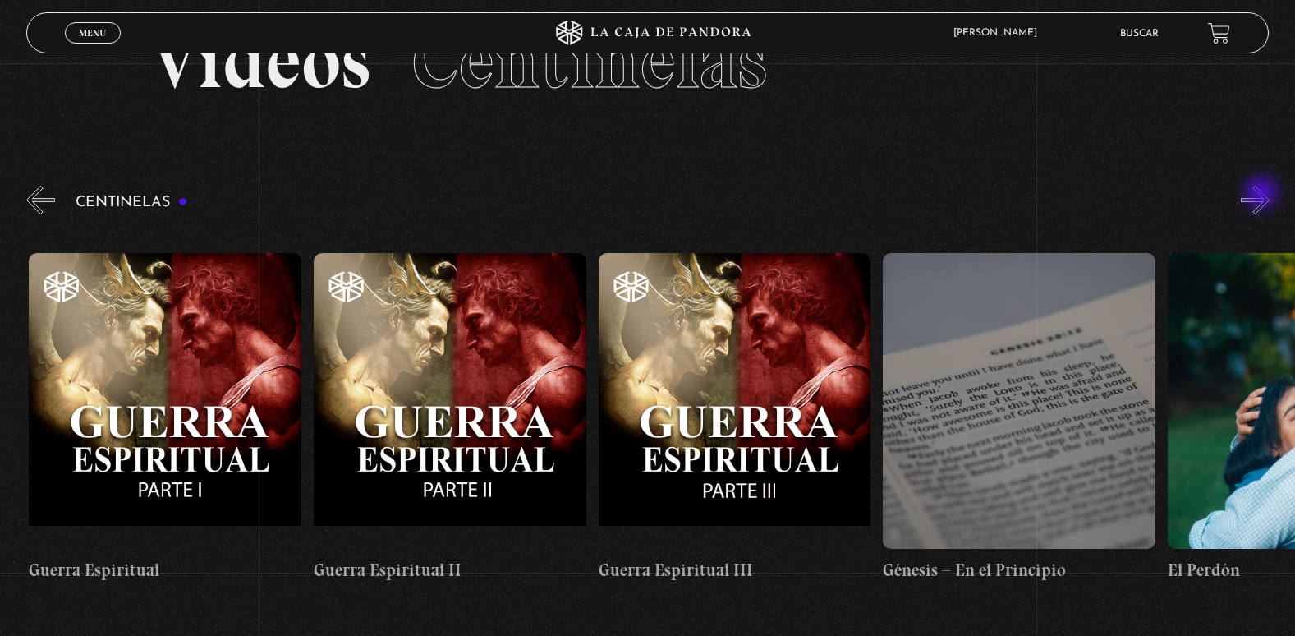
click at [1263, 195] on button "»" at bounding box center [1255, 200] width 29 height 29
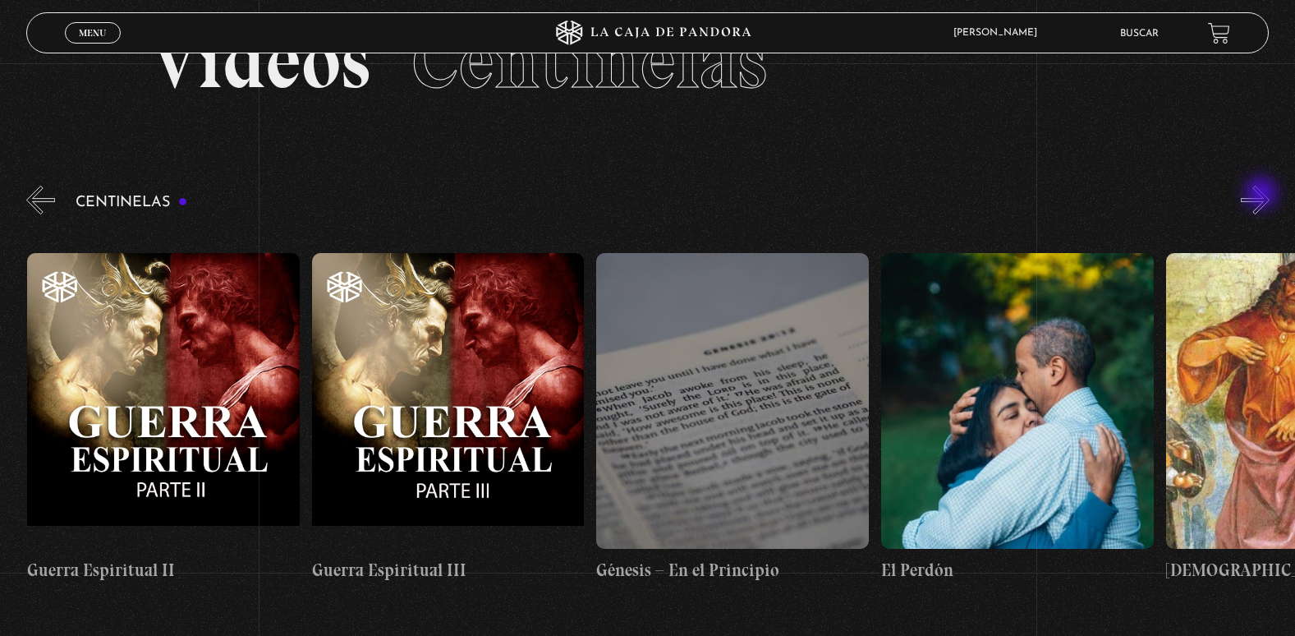
click at [1263, 195] on button "»" at bounding box center [1255, 200] width 29 height 29
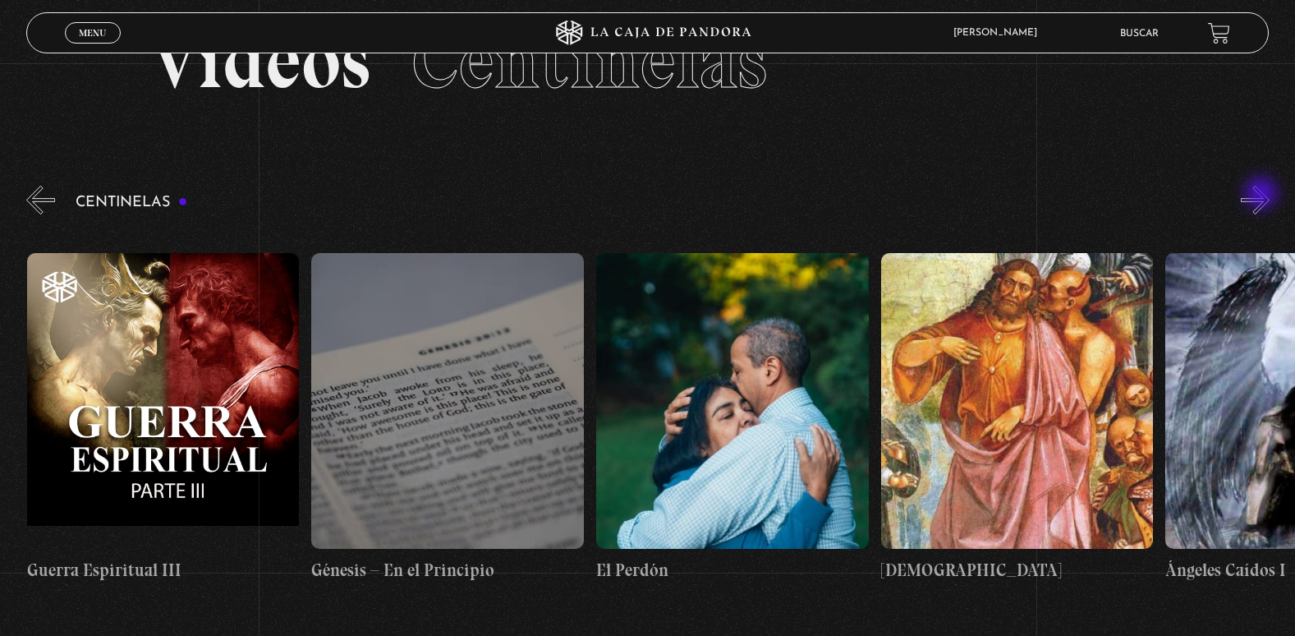
click at [1263, 195] on button "»" at bounding box center [1255, 200] width 29 height 29
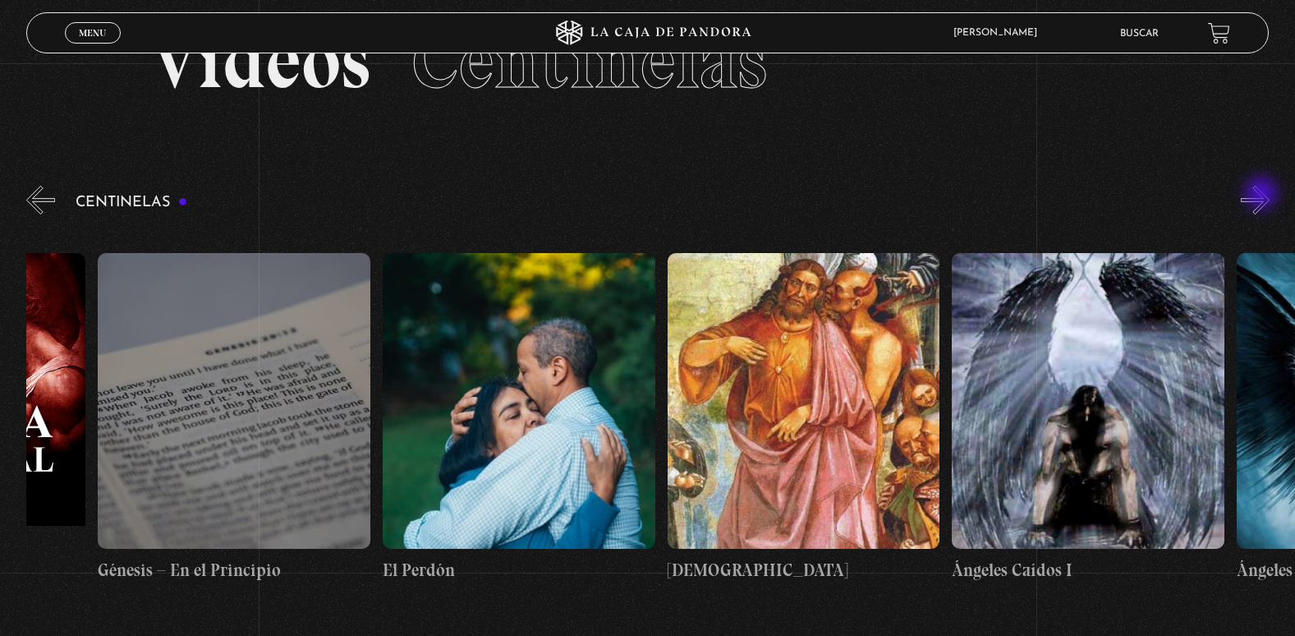
click at [1263, 195] on button "»" at bounding box center [1255, 200] width 29 height 29
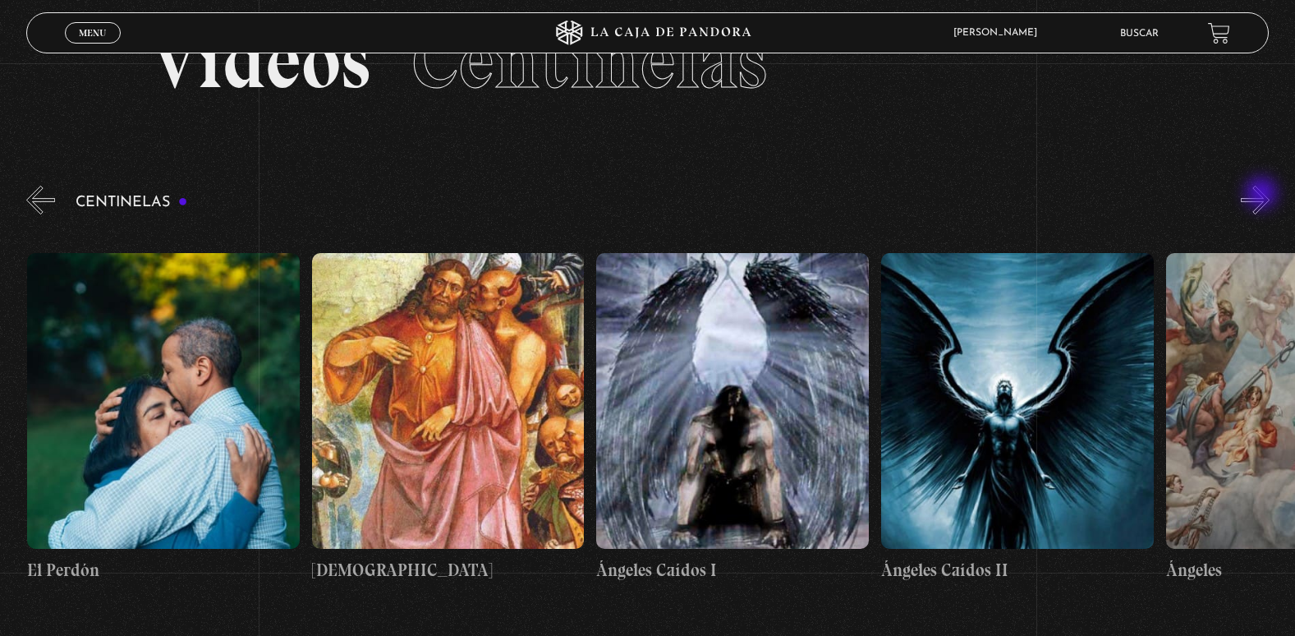
scroll to position [0, 29036]
click at [981, 507] on figure at bounding box center [1016, 401] width 273 height 296
click at [947, 557] on h4 "Ángeles Caídos II" at bounding box center [1016, 570] width 273 height 26
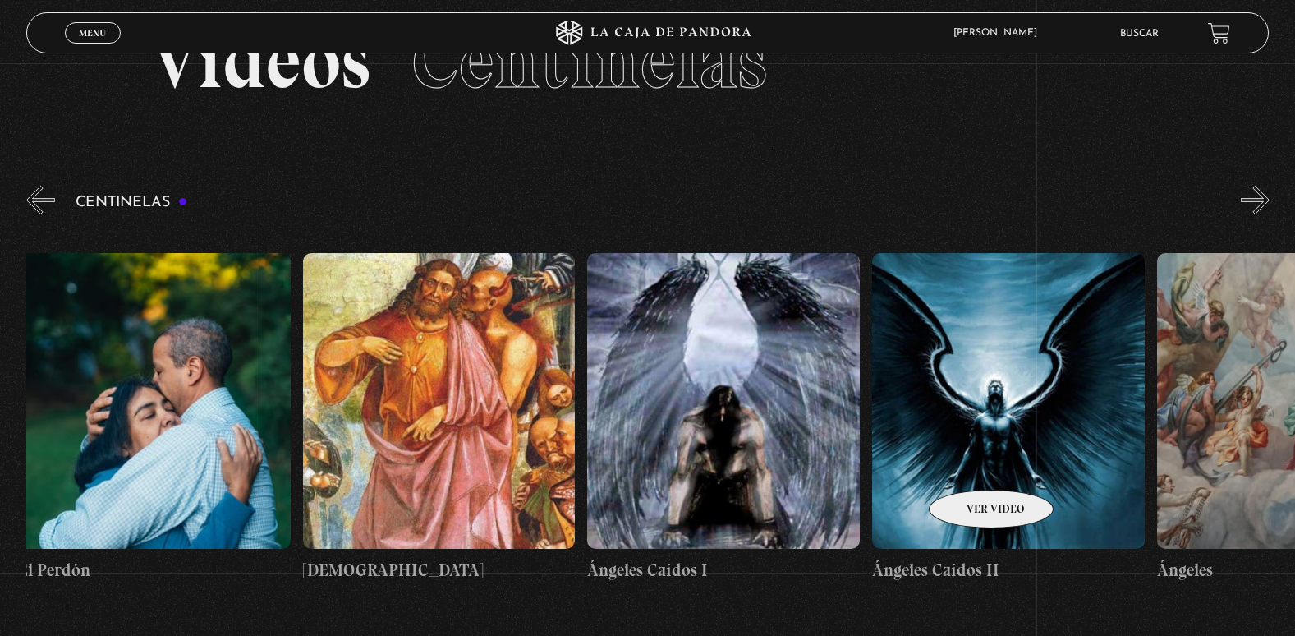
click at [970, 465] on figure at bounding box center [1008, 401] width 273 height 296
